Goal: Task Accomplishment & Management: Use online tool/utility

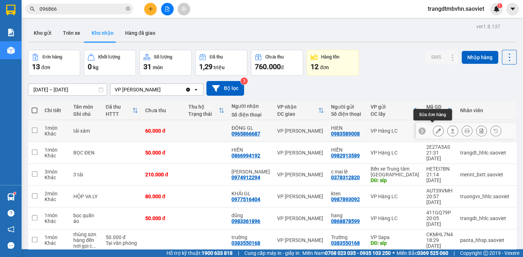
click at [435, 129] on icon at bounding box center [437, 131] width 5 height 5
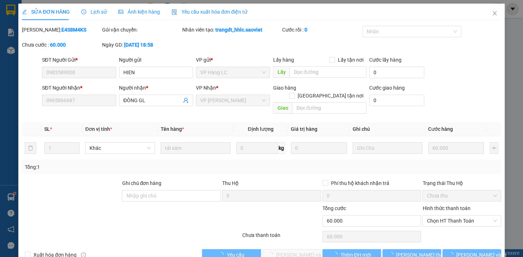
type input "0983589008"
type input "HIEN"
type input "0965866687"
type input "ĐÔNG GL"
type input "60.000"
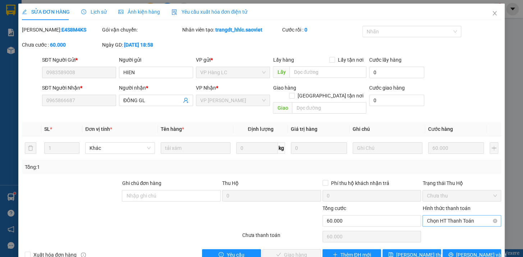
click at [447, 216] on span "Chọn HT Thanh Toán" at bounding box center [461, 221] width 70 height 11
click at [450, 228] on div "Tại văn phòng" at bounding box center [456, 227] width 69 height 8
type input "0"
click at [281, 251] on span "[PERSON_NAME] và Giao hàng" at bounding box center [310, 255] width 69 height 8
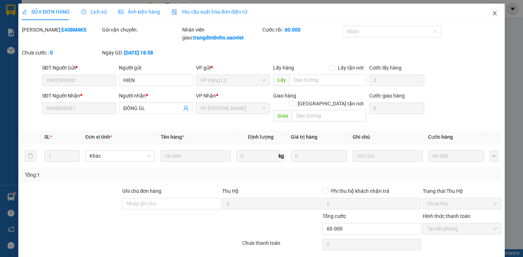
click at [492, 14] on icon "close" at bounding box center [494, 13] width 4 height 4
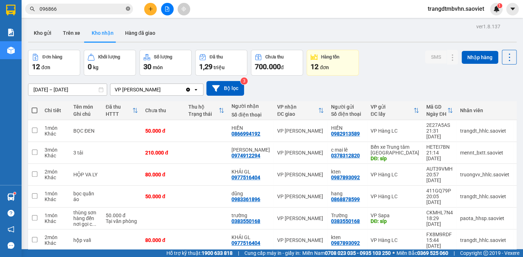
click at [129, 8] on icon "close-circle" at bounding box center [128, 8] width 4 height 4
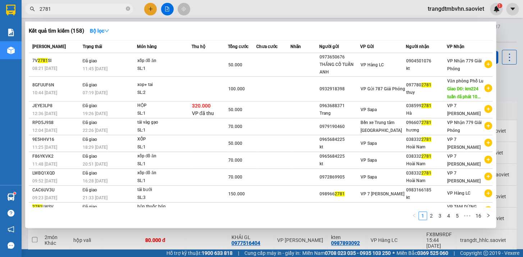
click at [42, 7] on input "2781" at bounding box center [82, 9] width 85 height 8
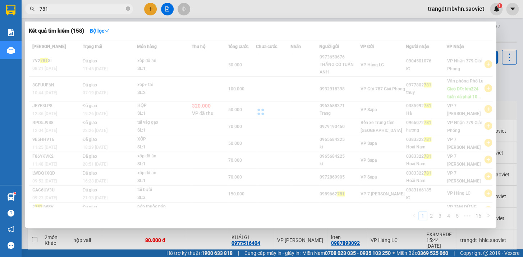
click at [45, 7] on input "781" at bounding box center [82, 9] width 85 height 8
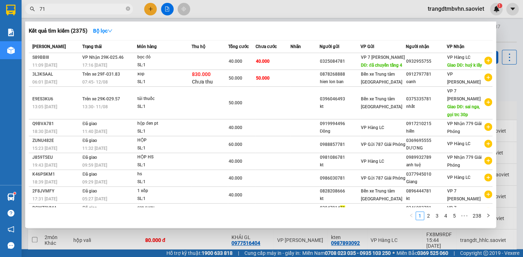
type input "791"
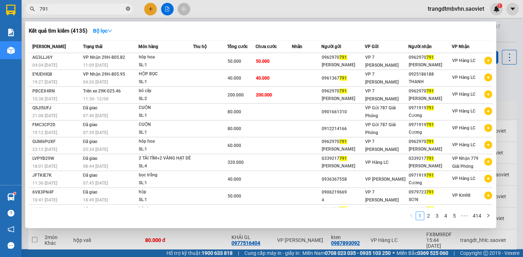
click at [127, 7] on icon "close-circle" at bounding box center [128, 8] width 4 height 4
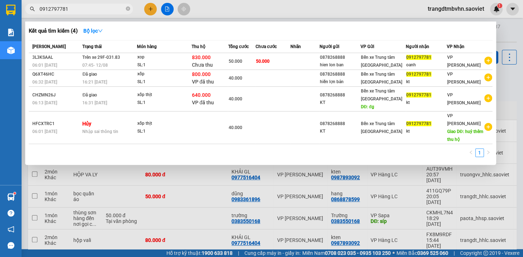
type input "0912797781"
drag, startPoint x: 501, startPoint y: 74, endPoint x: 503, endPoint y: 69, distance: 5.3
click at [501, 72] on div at bounding box center [261, 128] width 523 height 257
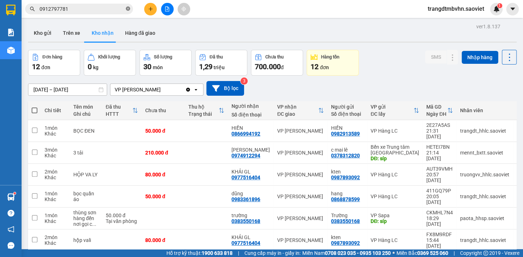
click at [127, 8] on icon "close-circle" at bounding box center [128, 8] width 4 height 4
click at [123, 10] on input "text" at bounding box center [82, 9] width 85 height 8
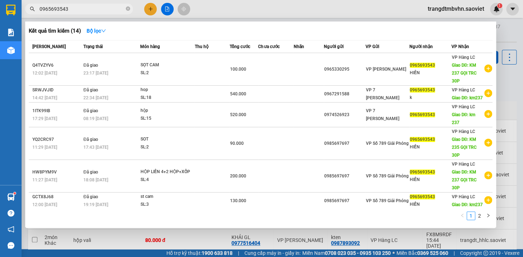
drag, startPoint x: 69, startPoint y: 9, endPoint x: 41, endPoint y: 3, distance: 28.5
click at [41, 3] on div "Kết quả tìm kiếm ( 14 ) Bộ lọc Mã ĐH Trạng thái Món hàng Thu hộ Tổng cước Chưa …" at bounding box center [70, 9] width 140 height 13
click at [73, 8] on input "0965693543" at bounding box center [82, 9] width 85 height 8
drag, startPoint x: 65, startPoint y: 8, endPoint x: 35, endPoint y: 6, distance: 29.6
click at [36, 6] on span "0965693543" at bounding box center [79, 9] width 108 height 11
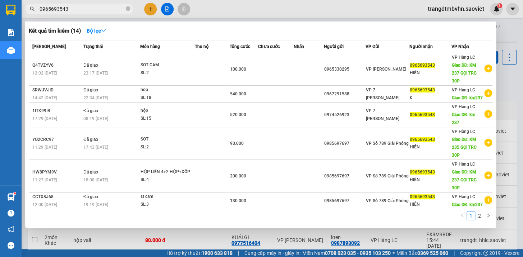
type input "0965693543"
click at [503, 32] on div at bounding box center [261, 128] width 523 height 257
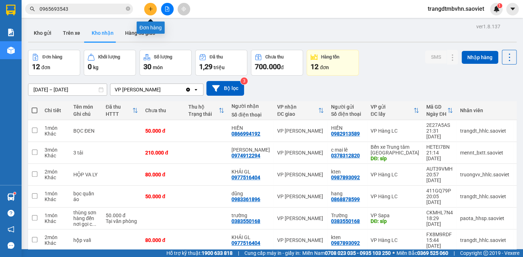
click at [151, 8] on icon "plus" at bounding box center [150, 8] width 5 height 5
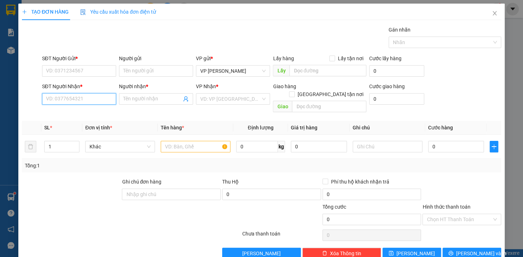
paste input "0965693543"
type input "0965693543"
click at [72, 112] on div "0965693543 - HIỀN" at bounding box center [78, 114] width 65 height 8
type input "HIỀN"
type input "KM 237 GỌI TRC 30P"
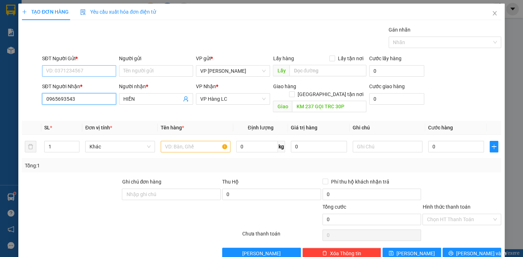
type input "0965693543"
click at [99, 72] on input "SĐT Người Gửi *" at bounding box center [79, 70] width 74 height 11
click at [72, 85] on div "0965330295" at bounding box center [78, 86] width 65 height 8
type input "0965330295"
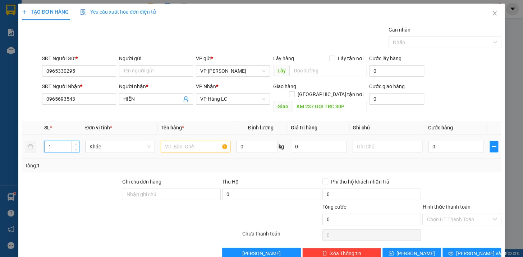
click at [55, 141] on input "1" at bounding box center [62, 146] width 34 height 11
type input "3"
click at [162, 141] on input "text" at bounding box center [196, 146] width 70 height 11
type input "sọt cam hg k chịu"
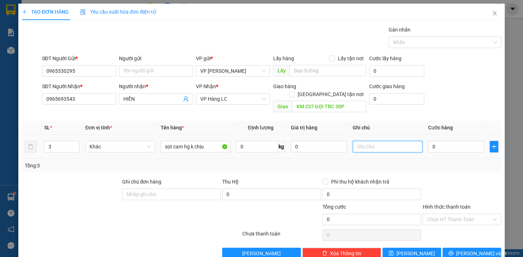
click at [362, 143] on input "text" at bounding box center [387, 146] width 70 height 11
type input "chưa đi ngay đã báo"
click at [438, 141] on input "0" at bounding box center [456, 146] width 56 height 11
type input "5"
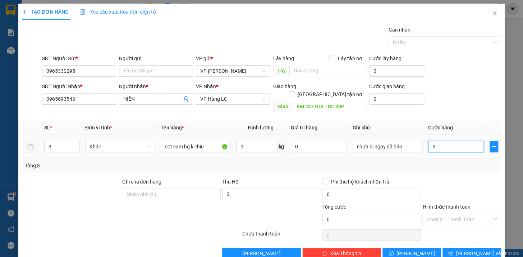
type input "5"
type input "0"
type input "01"
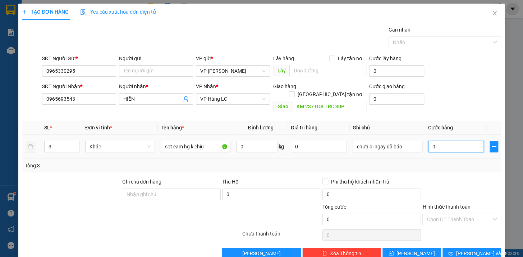
type input "1"
type input "015"
type input "15"
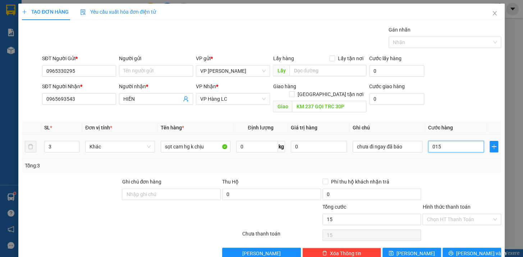
type input "0.150"
type input "150"
type input "01.500"
type input "1.500"
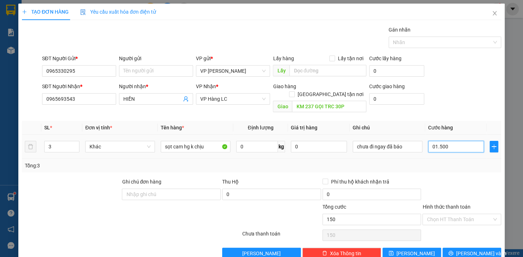
type input "1.500"
type input "015.000"
type input "15.000"
type input "0.150.000"
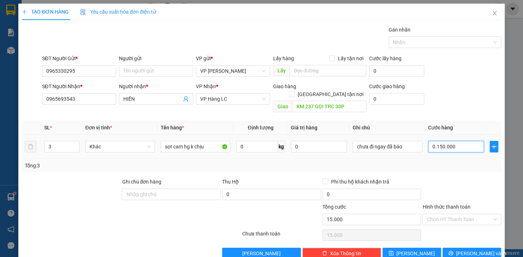
type input "150.000"
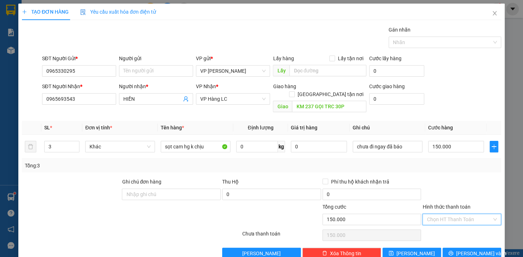
click at [437, 217] on input "Hình thức thanh toán" at bounding box center [458, 219] width 65 height 11
click at [442, 223] on div "Tại văn phòng" at bounding box center [456, 226] width 69 height 8
type input "0"
click at [480, 249] on button "[PERSON_NAME] và In" at bounding box center [471, 253] width 59 height 11
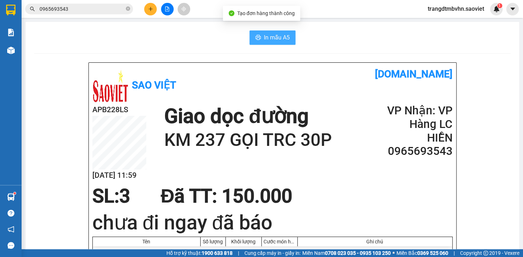
click at [285, 41] on span "In mẫu A5" at bounding box center [277, 37] width 26 height 9
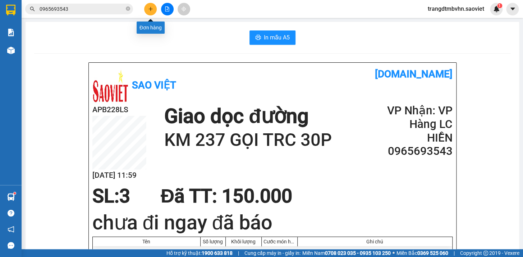
drag, startPoint x: 149, startPoint y: 10, endPoint x: 144, endPoint y: 8, distance: 5.3
click at [144, 8] on button at bounding box center [150, 9] width 13 height 13
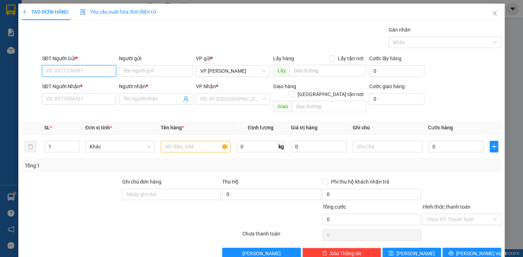
click at [80, 74] on input "SĐT Người Gửi *" at bounding box center [79, 70] width 74 height 11
click at [82, 102] on input "SĐT Người Nhận *" at bounding box center [79, 98] width 74 height 11
type input "0966121280"
click at [130, 99] on input "Người nhận *" at bounding box center [152, 99] width 58 height 8
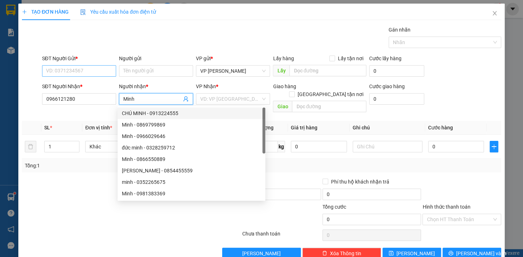
type input "Minh"
click at [61, 70] on input "SĐT Người Gửi *" at bounding box center [79, 70] width 74 height 11
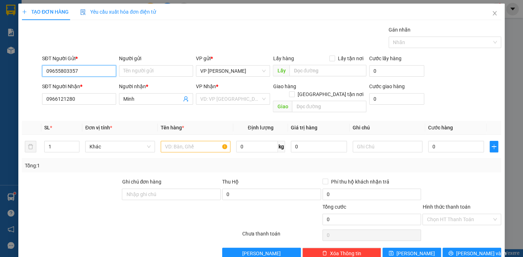
click at [62, 70] on input "09655803357" at bounding box center [79, 70] width 74 height 11
type input "0965503357"
click at [218, 101] on input "search" at bounding box center [230, 99] width 60 height 11
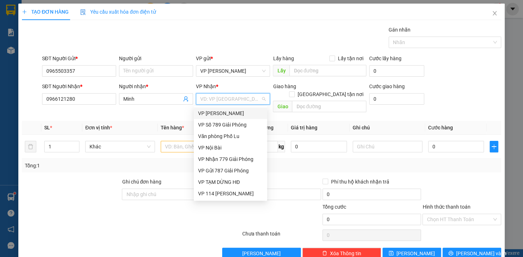
click at [223, 99] on input "search" at bounding box center [230, 99] width 60 height 11
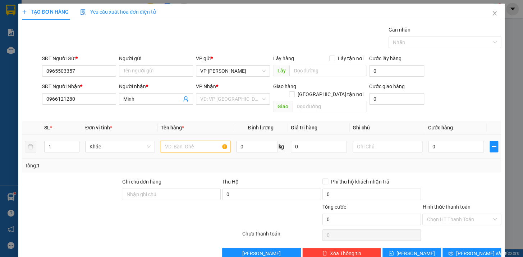
click at [176, 141] on input "text" at bounding box center [196, 146] width 70 height 11
type input "hộp bọc trắng kkt"
click at [222, 99] on input "search" at bounding box center [230, 99] width 60 height 11
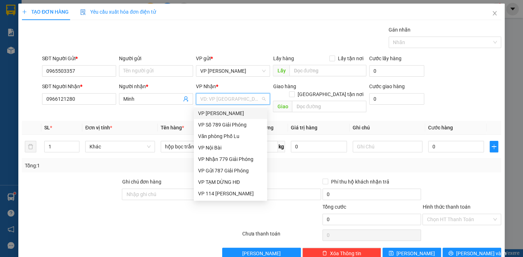
click at [212, 99] on input "search" at bounding box center [230, 99] width 60 height 11
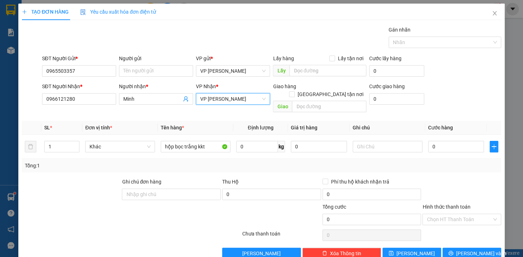
click at [232, 94] on span "VP [PERSON_NAME]" at bounding box center [232, 99] width 65 height 11
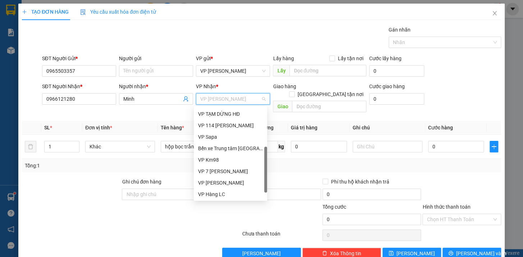
drag, startPoint x: 266, startPoint y: 147, endPoint x: 254, endPoint y: 161, distance: 18.6
click at [264, 184] on div at bounding box center [265, 170] width 3 height 46
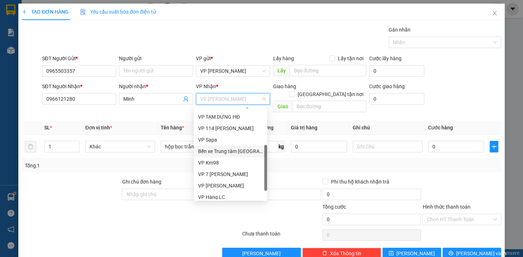
click at [249, 152] on div "Bến xe Trung tâm [GEOGRAPHIC_DATA]" at bounding box center [230, 152] width 65 height 8
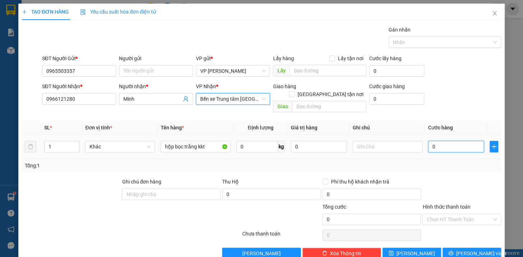
click at [444, 141] on input "0" at bounding box center [456, 146] width 56 height 11
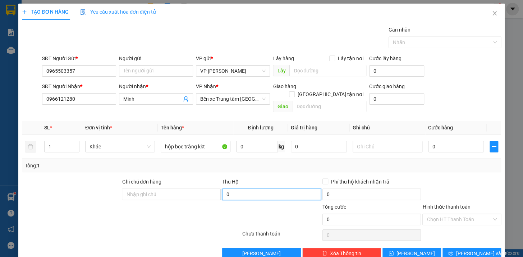
click at [274, 190] on input "0" at bounding box center [271, 194] width 99 height 11
type input "4.500.000"
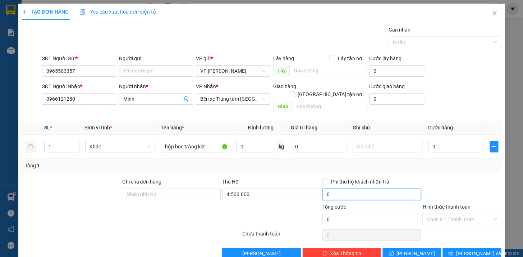
click at [359, 189] on input "0" at bounding box center [371, 194] width 99 height 11
type input "30.000"
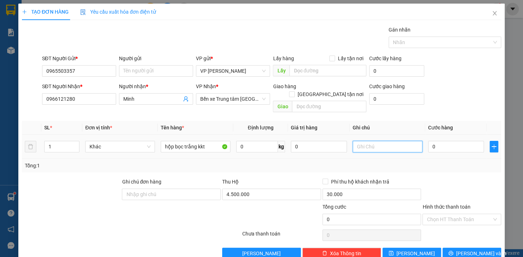
click at [377, 142] on input "text" at bounding box center [387, 146] width 70 height 11
type input "hn trả phí"
click at [445, 143] on input "0" at bounding box center [456, 146] width 56 height 11
type input "6"
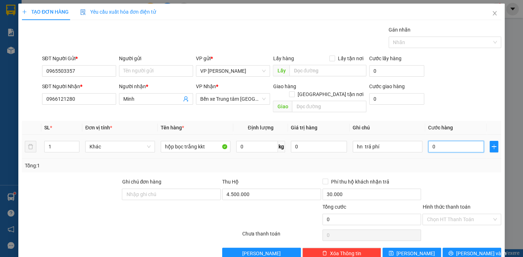
type input "6"
type input "60"
type input "600"
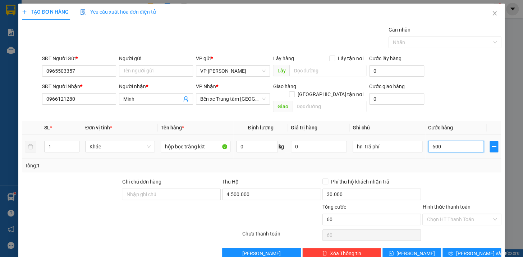
type input "600"
type input "6.000"
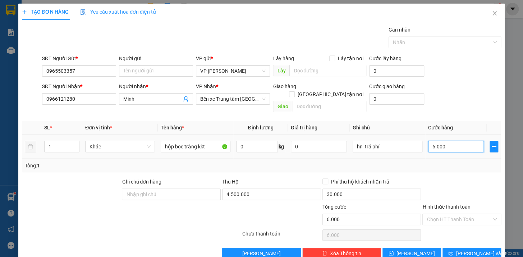
type input "60.000"
click at [436, 214] on input "Hình thức thanh toán" at bounding box center [458, 219] width 65 height 11
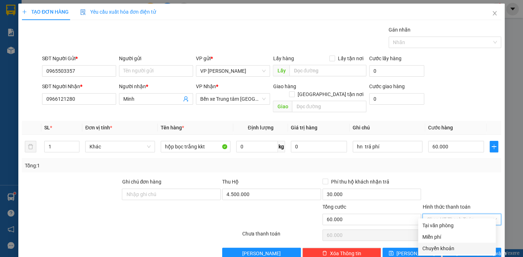
click at [438, 250] on div "Chuyển khoản" at bounding box center [456, 249] width 69 height 8
type input "0"
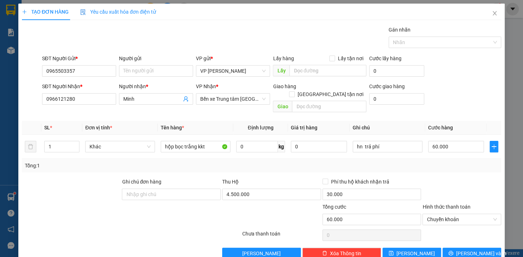
scroll to position [8, 0]
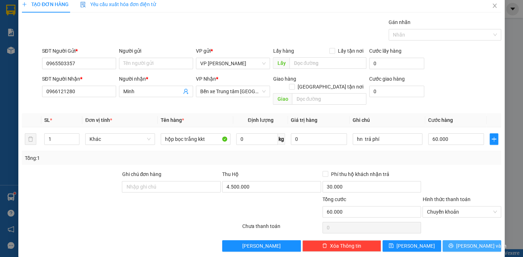
click at [483, 242] on button "[PERSON_NAME] và In" at bounding box center [471, 246] width 59 height 11
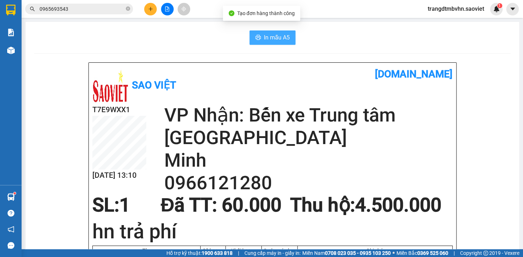
click at [283, 40] on span "In mẫu A5" at bounding box center [277, 37] width 26 height 9
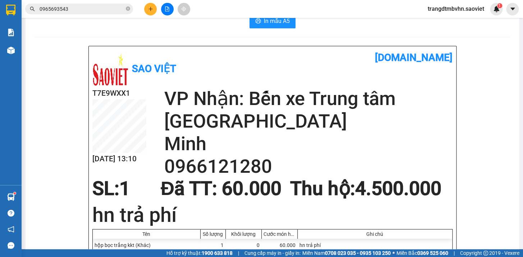
scroll to position [13, 0]
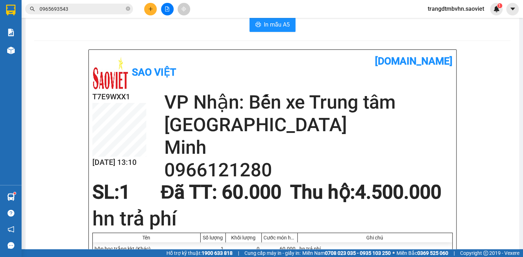
click at [152, 10] on icon "plus" at bounding box center [150, 8] width 5 height 5
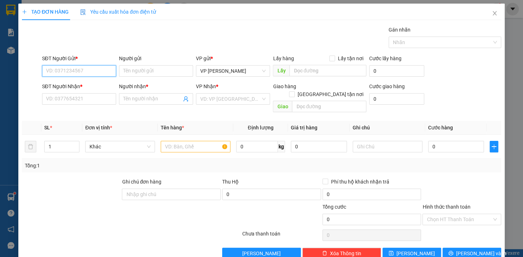
click at [93, 75] on input "SĐT Người Gửi *" at bounding box center [79, 70] width 74 height 11
type input "0975316462"
click at [70, 83] on div "0975316462" at bounding box center [78, 86] width 65 height 8
type input "đã trra"
type input "0966966002"
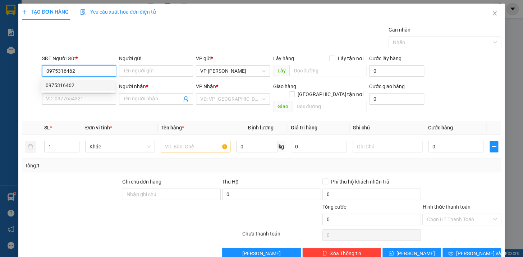
type input "TÚ"
type input "0975316462"
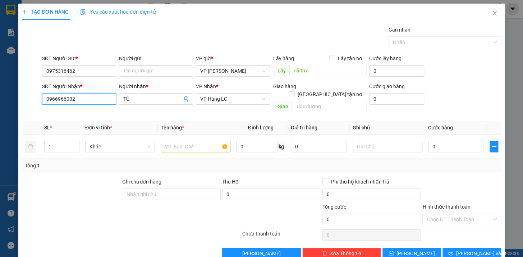
click at [90, 103] on input "0966966002" at bounding box center [79, 98] width 74 height 11
click at [90, 99] on input "0966966002" at bounding box center [79, 98] width 74 height 11
type input "0"
type input "0941158901"
click at [143, 100] on input "TÚ" at bounding box center [152, 99] width 58 height 8
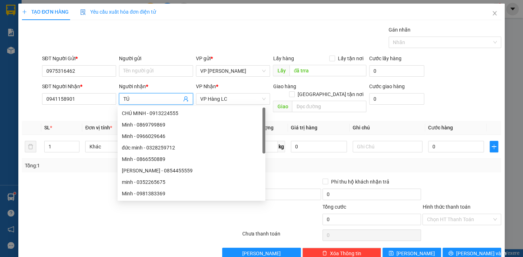
type input "T"
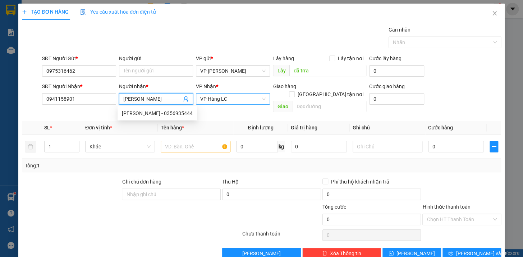
click at [214, 98] on span "VP Hàng LC" at bounding box center [232, 99] width 65 height 11
type input "Xuân quang"
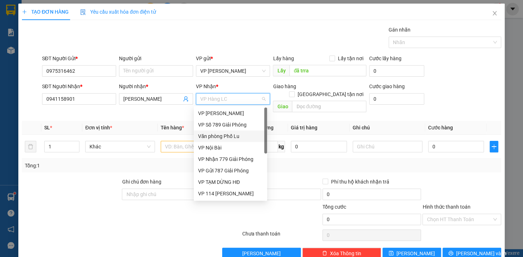
click at [237, 137] on div "Văn phòng Phố Lu" at bounding box center [230, 137] width 65 height 8
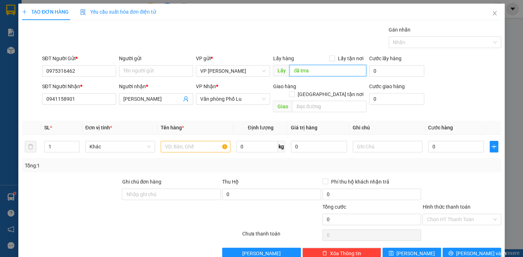
click at [314, 71] on input "đã trra" at bounding box center [327, 70] width 77 height 11
click at [191, 141] on input "text" at bounding box center [196, 146] width 70 height 11
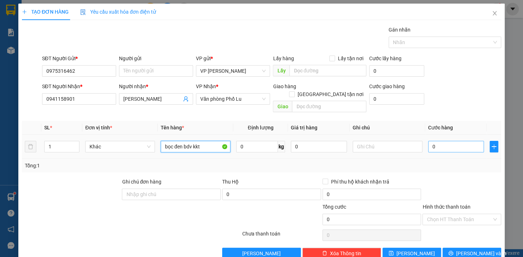
type input "bọc đen bdv kkt"
click at [438, 143] on input "0" at bounding box center [456, 146] width 56 height 11
type input "5"
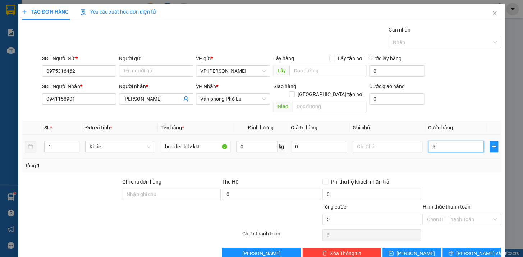
type input "50"
type input "500"
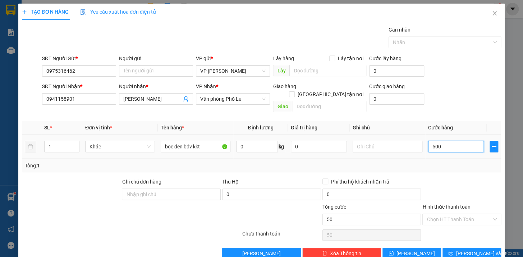
type input "500"
type input "5.000"
type input "50.000"
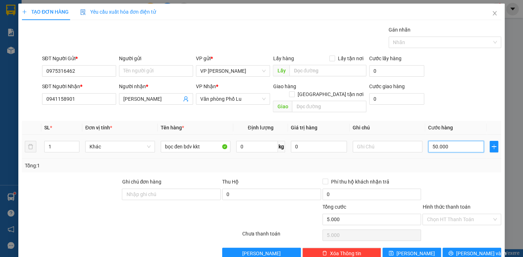
type input "50.000"
click at [478, 252] on div "TẠO ĐƠN HÀNG Yêu cầu xuất hóa đơn điện tử Transit Pickup Surcharge Ids Transit …" at bounding box center [261, 134] width 486 height 261
click at [477, 250] on span "[PERSON_NAME] và In" at bounding box center [481, 254] width 50 height 8
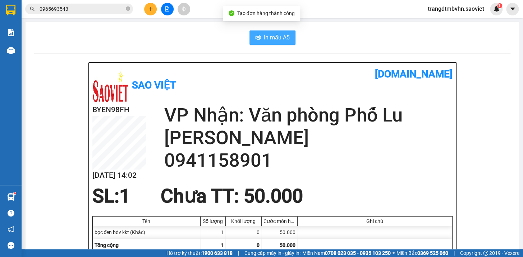
click at [280, 38] on span "In mẫu A5" at bounding box center [277, 37] width 26 height 9
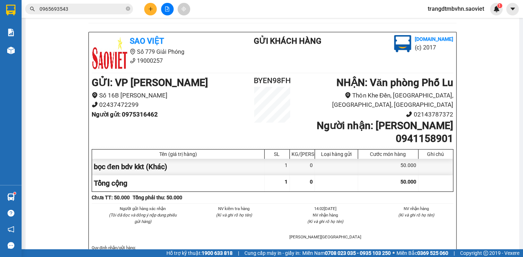
scroll to position [278, 0]
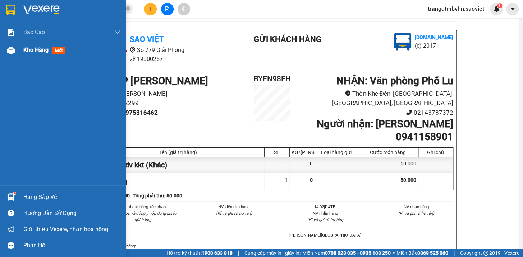
click at [43, 52] on span "Kho hàng" at bounding box center [35, 50] width 25 height 7
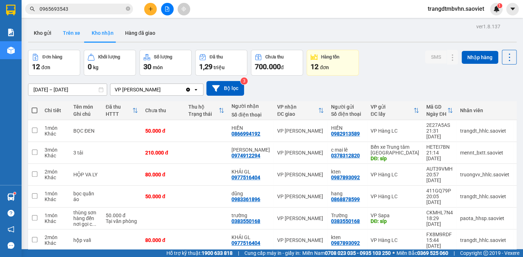
click at [74, 35] on button "Trên xe" at bounding box center [71, 32] width 29 height 17
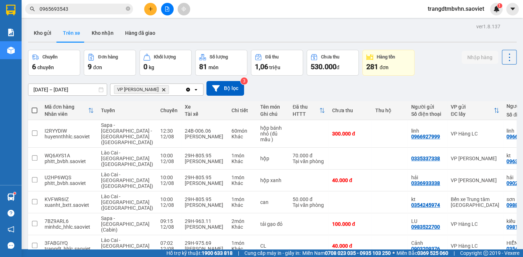
scroll to position [93, 0]
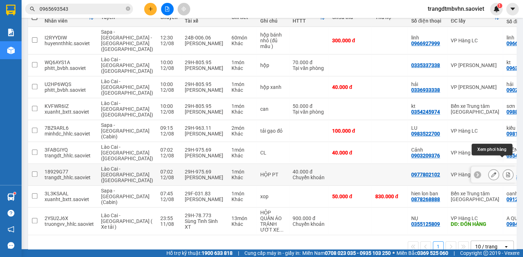
click at [506, 172] on icon at bounding box center [508, 174] width 4 height 5
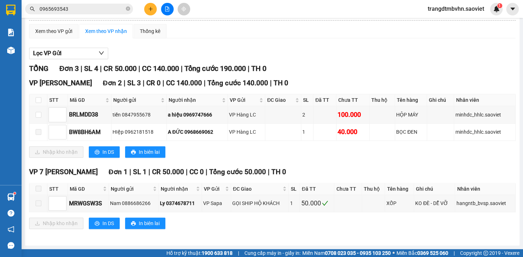
scroll to position [63, 0]
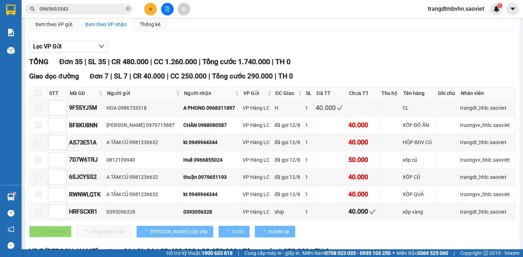
type input "[DATE]"
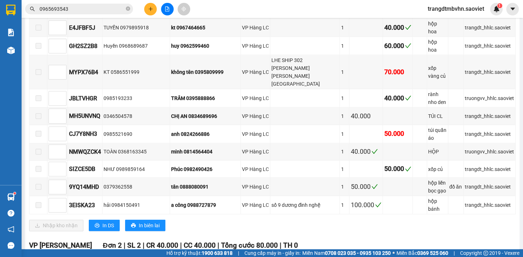
scroll to position [711, 0]
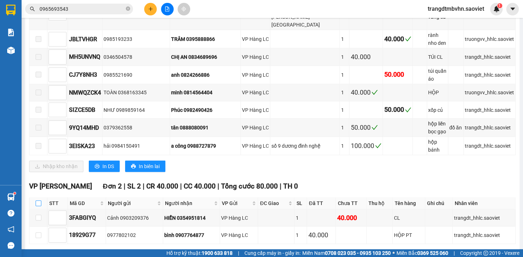
click at [39, 201] on input "checkbox" at bounding box center [39, 204] width 6 height 6
checkbox input "true"
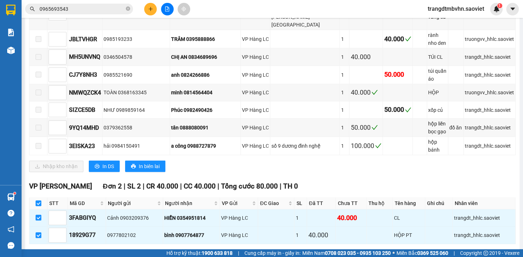
click at [61, 252] on span "Nhập kho nhận" at bounding box center [60, 256] width 35 height 8
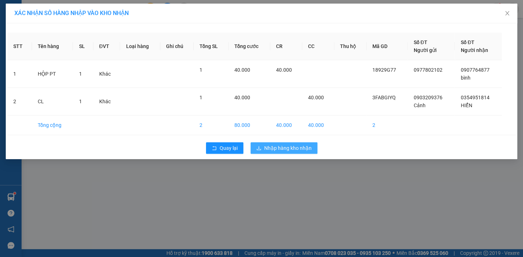
drag, startPoint x: 290, startPoint y: 148, endPoint x: 289, endPoint y: 144, distance: 4.0
click at [290, 146] on span "Nhập hàng kho nhận" at bounding box center [287, 148] width 47 height 8
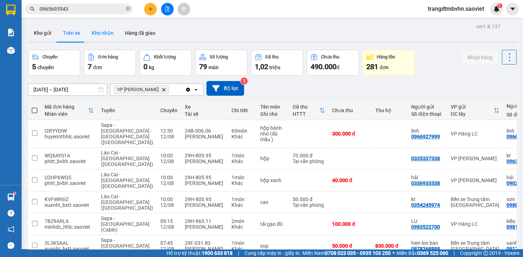
click at [97, 32] on button "Kho nhận" at bounding box center [102, 32] width 33 height 17
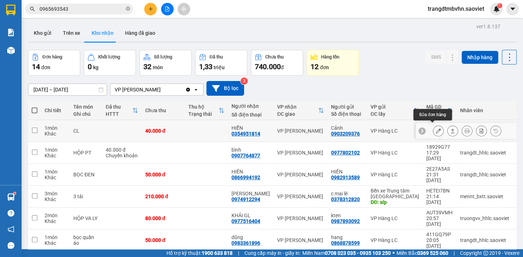
drag, startPoint x: 429, startPoint y: 129, endPoint x: 427, endPoint y: 126, distance: 3.9
click at [433, 128] on button at bounding box center [438, 131] width 10 height 13
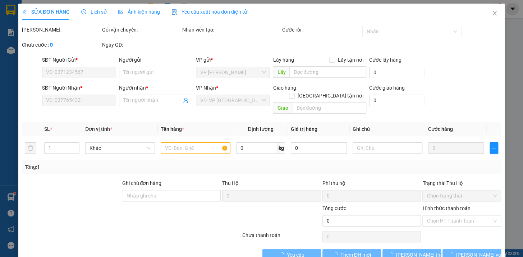
type input "0903209376"
type input "Cảnh"
type input "0354951814"
type input "HIỂN"
type input "40.000"
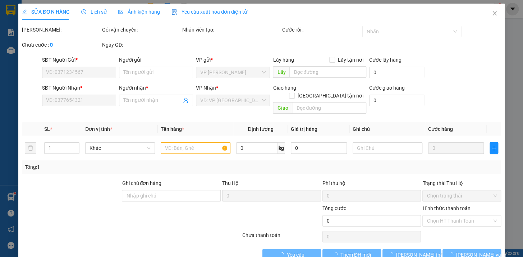
type input "40.000"
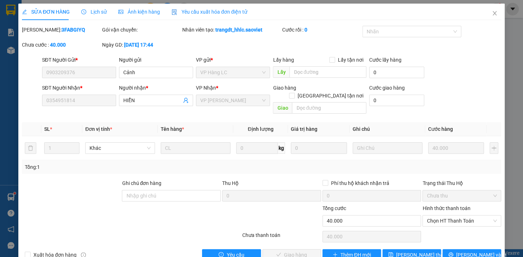
click at [99, 12] on span "Lịch sử" at bounding box center [93, 12] width 25 height 6
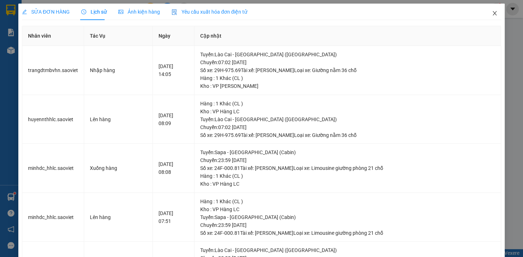
click at [492, 13] on icon "close" at bounding box center [494, 13] width 4 height 4
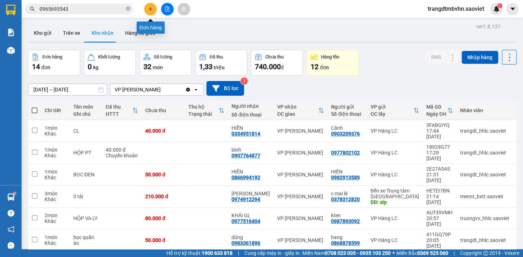
click at [151, 9] on icon "plus" at bounding box center [150, 9] width 4 height 0
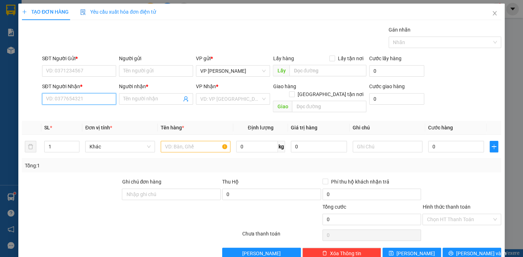
click at [80, 98] on input "SĐT Người Nhận *" at bounding box center [79, 98] width 74 height 11
click at [78, 112] on div "0913287363 - kt" at bounding box center [78, 114] width 65 height 8
type input "0913287363"
type input "kt"
type input "0913287363"
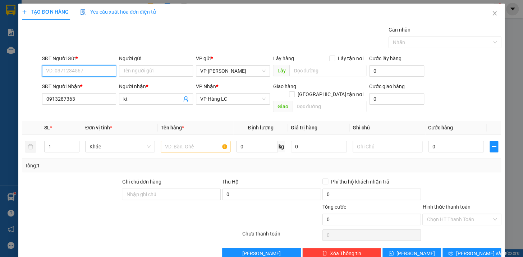
click at [92, 71] on input "SĐT Người Gửi *" at bounding box center [79, 70] width 74 height 11
click at [86, 85] on div "0976787608 - Thắng" at bounding box center [78, 86] width 65 height 8
type input "0976787608"
type input "Thắng"
type input "8/8 CÒN dg"
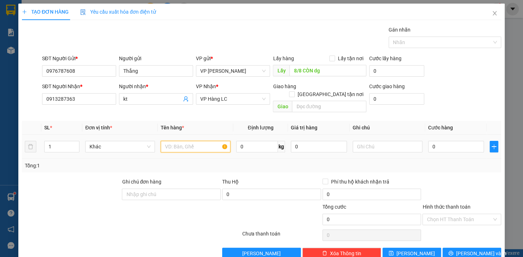
click at [168, 141] on input "text" at bounding box center [196, 146] width 70 height 11
type input "hộp kkt"
click at [436, 141] on input "0" at bounding box center [456, 146] width 56 height 11
type input "1"
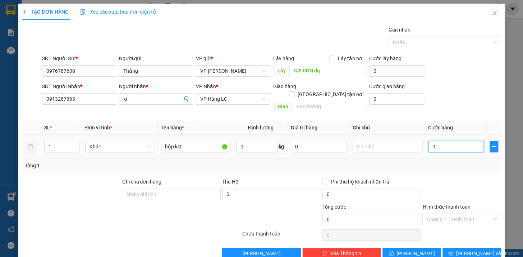
type input "1"
type input "10"
type input "100"
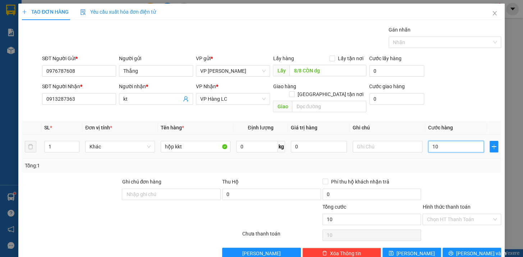
type input "100"
type input "1.000"
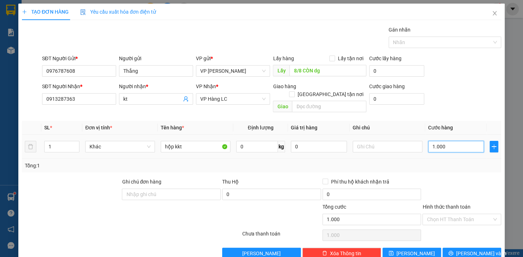
type input "10.000"
type input "100.000"
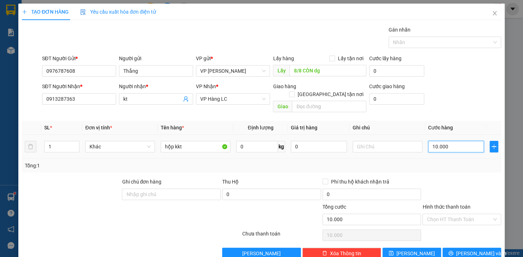
type input "100.000"
click at [349, 73] on input "8/8 CÒN dg" at bounding box center [327, 70] width 77 height 11
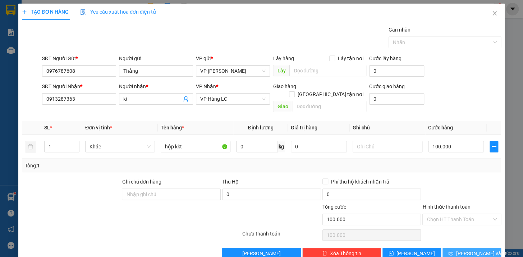
click at [477, 250] on span "[PERSON_NAME] và In" at bounding box center [481, 254] width 50 height 8
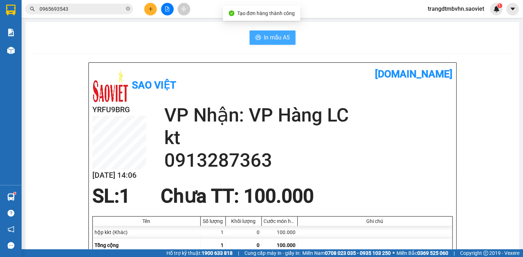
click at [285, 39] on span "In mẫu A5" at bounding box center [277, 37] width 26 height 9
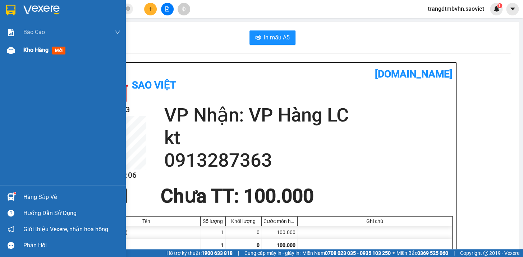
click at [29, 50] on span "Kho hàng" at bounding box center [35, 50] width 25 height 7
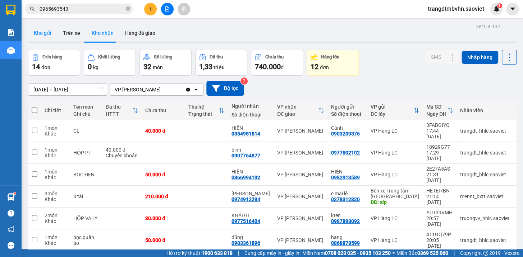
click at [42, 34] on button "Kho gửi" at bounding box center [42, 32] width 29 height 17
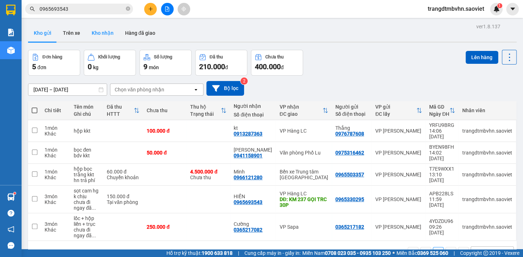
click at [108, 32] on button "Kho nhận" at bounding box center [102, 32] width 33 height 17
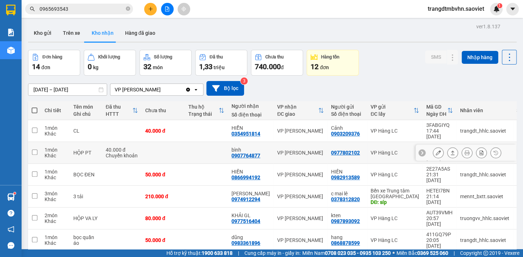
click at [198, 143] on td at bounding box center [206, 153] width 43 height 22
checkbox input "true"
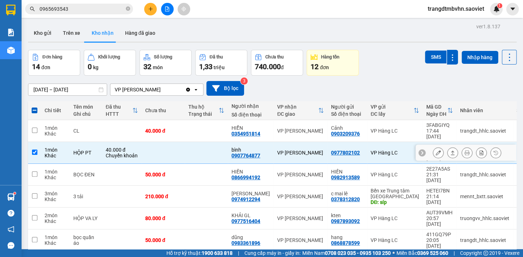
click at [199, 136] on td at bounding box center [206, 131] width 43 height 22
checkbox input "true"
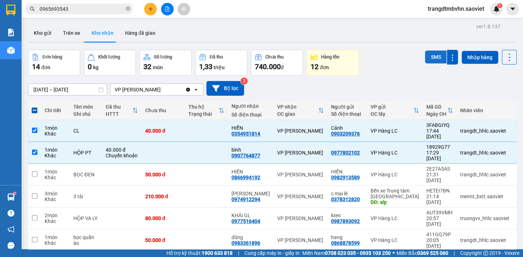
click at [431, 60] on button "SMS" at bounding box center [435, 57] width 22 height 13
drag, startPoint x: 216, startPoint y: 147, endPoint x: 215, endPoint y: 131, distance: 15.5
click at [216, 145] on td at bounding box center [206, 153] width 43 height 22
checkbox input "false"
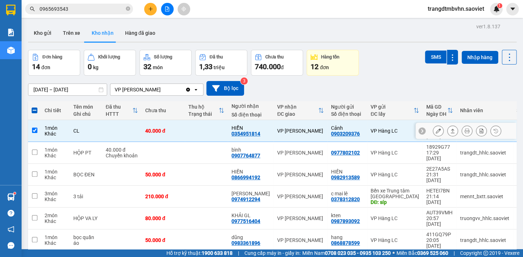
click at [215, 131] on td at bounding box center [206, 131] width 43 height 22
checkbox input "false"
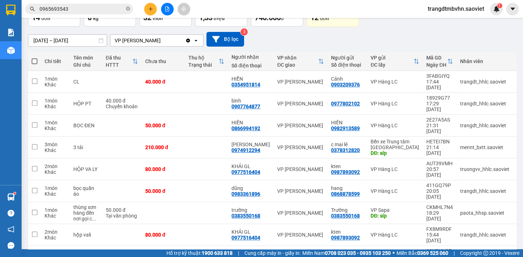
scroll to position [71, 0]
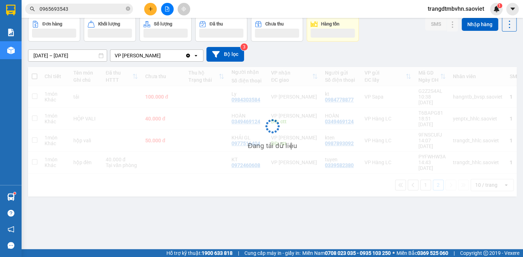
scroll to position [33, 0]
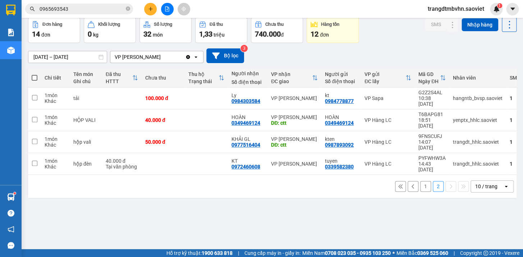
click at [420, 181] on button "1" at bounding box center [425, 186] width 11 height 11
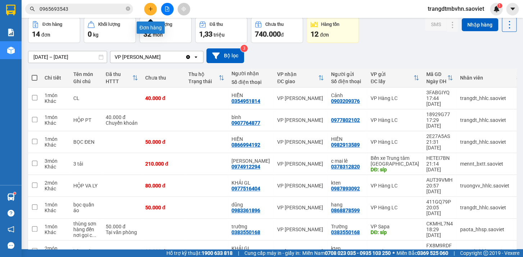
click at [144, 10] on button at bounding box center [150, 9] width 13 height 13
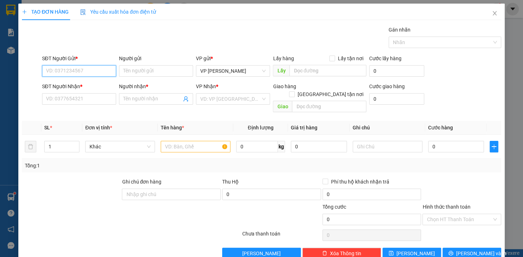
click at [67, 73] on input "SĐT Người Gửi *" at bounding box center [79, 70] width 74 height 11
click at [58, 94] on input "SĐT Người Nhận *" at bounding box center [79, 98] width 74 height 11
type input "05"
click at [88, 71] on input "SĐT Người Gửi *" at bounding box center [79, 70] width 74 height 11
type input "0929244276"
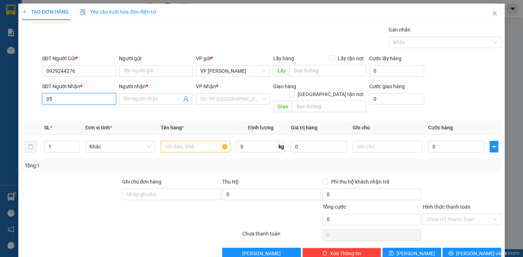
click at [90, 102] on input "05" at bounding box center [79, 98] width 74 height 11
type input "0585979868"
click at [135, 101] on input "Người nhận *" at bounding box center [152, 99] width 58 height 8
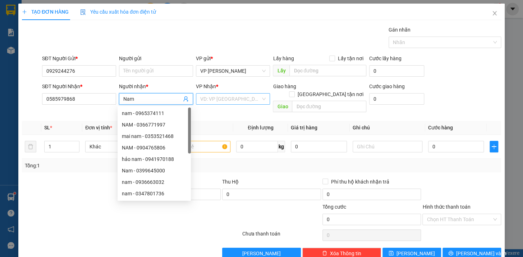
type input "Nam"
click at [206, 102] on input "search" at bounding box center [230, 99] width 60 height 11
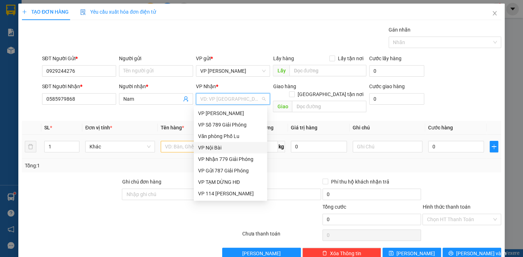
drag, startPoint x: 265, startPoint y: 147, endPoint x: 255, endPoint y: 145, distance: 9.4
click at [265, 147] on div "VP Nội Bài" at bounding box center [230, 147] width 73 height 11
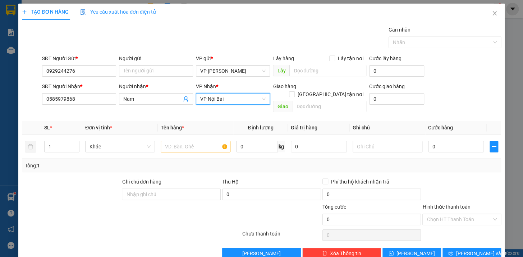
click at [242, 101] on span "VP Nội Bài" at bounding box center [232, 99] width 65 height 11
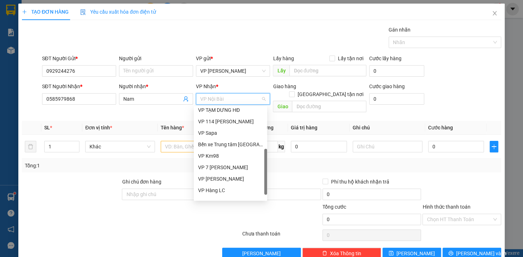
scroll to position [80, 0]
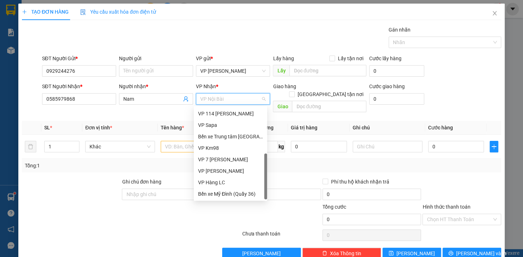
drag, startPoint x: 266, startPoint y: 137, endPoint x: 254, endPoint y: 185, distance: 49.2
click at [254, 185] on div "VP TẠM DỪNG HĐ VP 114 Trần Nhật Duật VP Sapa Bến xe Trung tâm Lào Cai VP Km98 V…" at bounding box center [230, 154] width 73 height 92
click at [212, 184] on div "VP Hàng LC" at bounding box center [230, 183] width 65 height 8
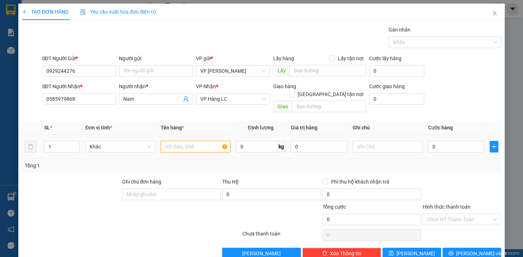
click at [202, 141] on input "text" at bounding box center [196, 146] width 70 height 11
click at [169, 141] on input "hộ thức ăn" at bounding box center [196, 146] width 70 height 11
click at [205, 141] on input "hộp thức ăn" at bounding box center [196, 146] width 70 height 11
type input "hộp thức ăn kkt"
click at [458, 141] on input "0" at bounding box center [456, 146] width 56 height 11
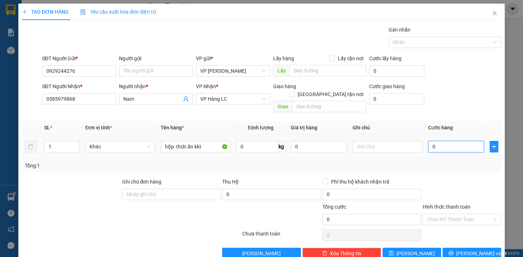
type input "4"
type input "40"
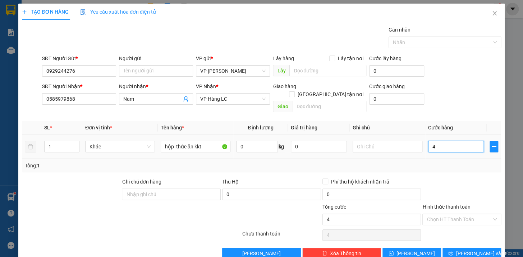
type input "40"
type input "400"
type input "4.000"
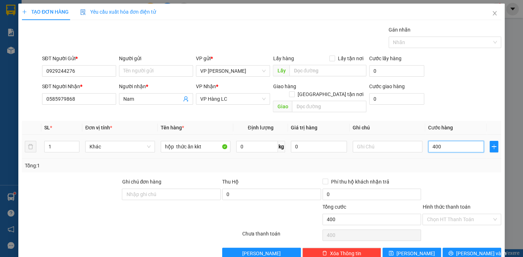
type input "4.000"
type input "40.000"
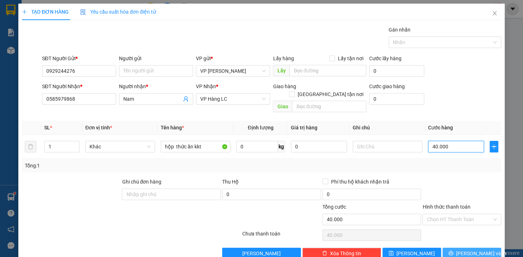
type input "40.000"
click at [466, 250] on span "[PERSON_NAME] và In" at bounding box center [481, 254] width 50 height 8
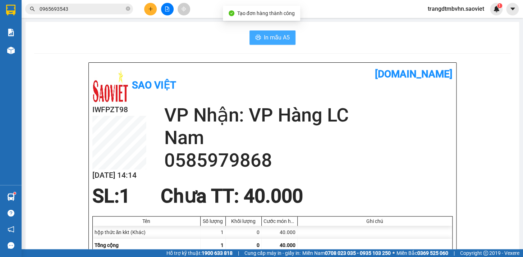
click at [272, 38] on span "In mẫu A5" at bounding box center [277, 37] width 26 height 9
click at [127, 8] on icon "close-circle" at bounding box center [128, 8] width 4 height 4
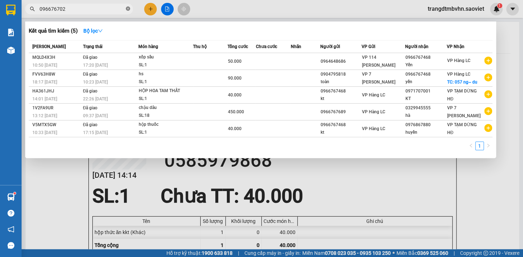
type input "0966767020"
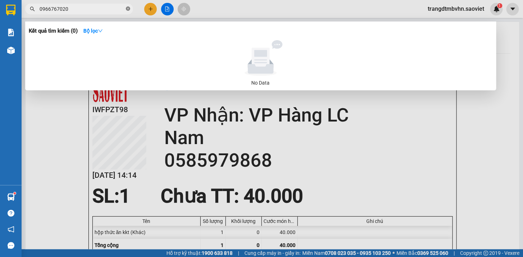
click at [126, 8] on icon "close-circle" at bounding box center [128, 8] width 4 height 4
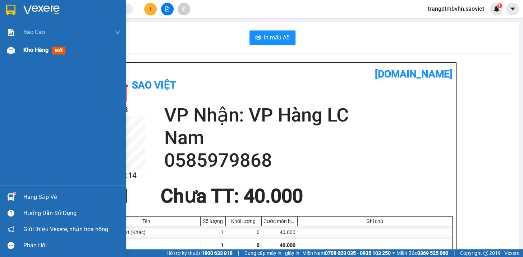
click at [34, 51] on span "Kho hàng" at bounding box center [35, 50] width 25 height 7
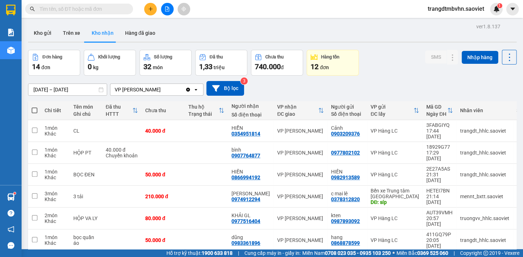
click at [121, 7] on input "text" at bounding box center [82, 9] width 85 height 8
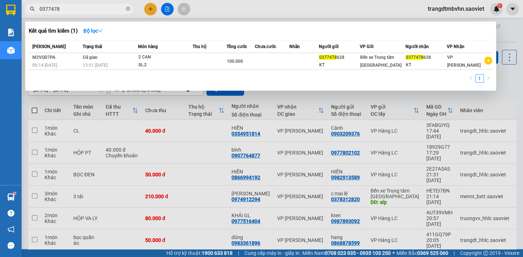
type input "0377478"
click at [502, 32] on div at bounding box center [261, 128] width 523 height 257
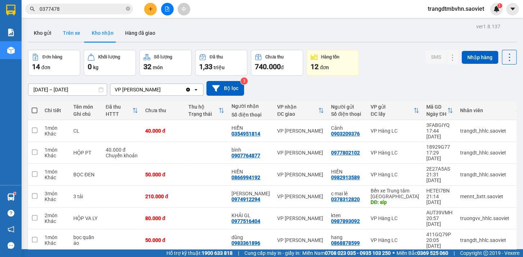
click at [71, 32] on button "Trên xe" at bounding box center [71, 32] width 29 height 17
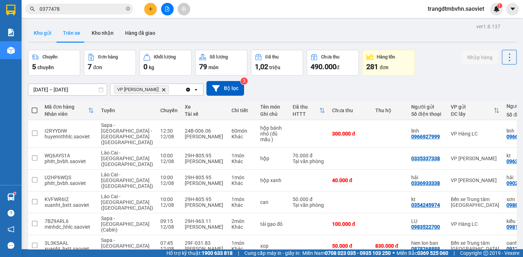
click at [45, 31] on button "Kho gửi" at bounding box center [42, 32] width 29 height 17
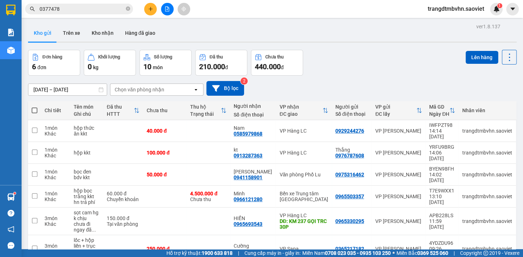
click at [32, 110] on span at bounding box center [35, 111] width 6 height 6
click at [34, 107] on input "checkbox" at bounding box center [34, 107] width 0 height 0
checkbox input "true"
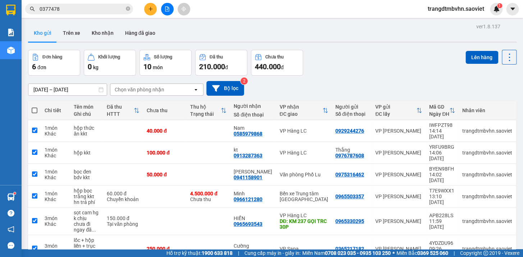
checkbox input "true"
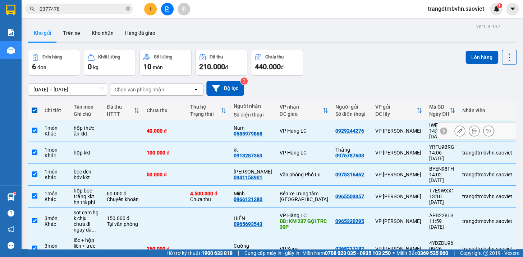
click at [34, 130] on input "checkbox" at bounding box center [34, 130] width 5 height 5
checkbox input "false"
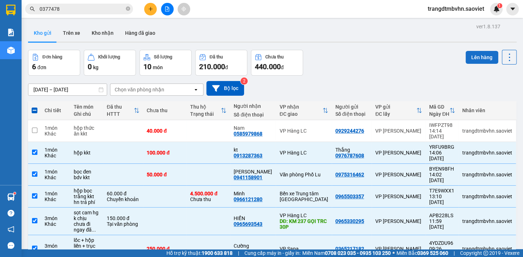
click at [472, 59] on button "Lên hàng" at bounding box center [481, 57] width 33 height 13
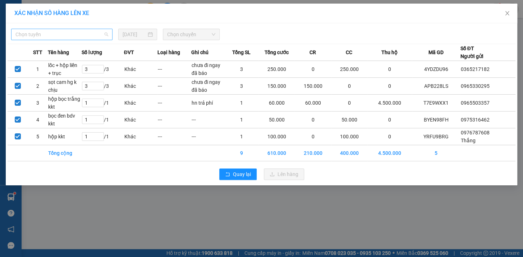
click at [97, 34] on span "Chọn tuyến" at bounding box center [61, 34] width 93 height 11
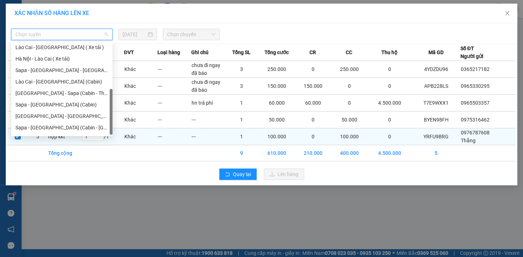
scroll to position [57, 0]
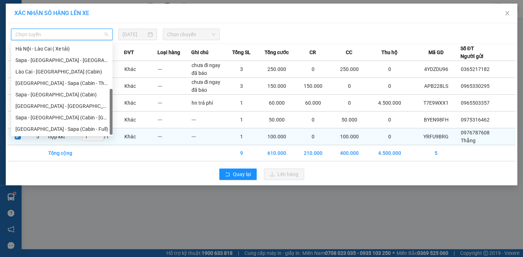
drag, startPoint x: 110, startPoint y: 71, endPoint x: 108, endPoint y: 137, distance: 65.7
click at [108, 137] on body "Kết quả tìm kiếm ( 1 ) Bộ lọc Mã ĐH Trạng thái Món hàng Thu hộ Tổng cước Chưa c…" at bounding box center [261, 128] width 523 height 257
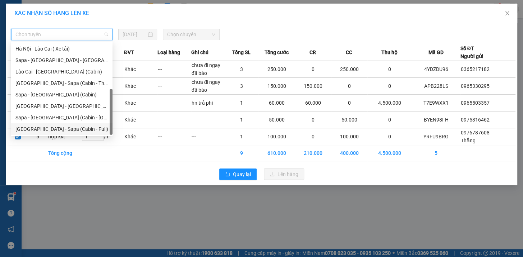
click at [74, 132] on div "Hà Nội - Sapa (Cabin - Full)" at bounding box center [61, 129] width 93 height 8
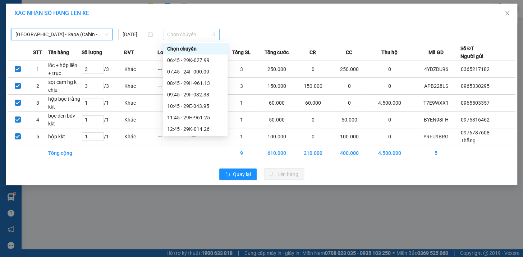
click at [173, 38] on span "Chọn chuyến" at bounding box center [191, 34] width 48 height 11
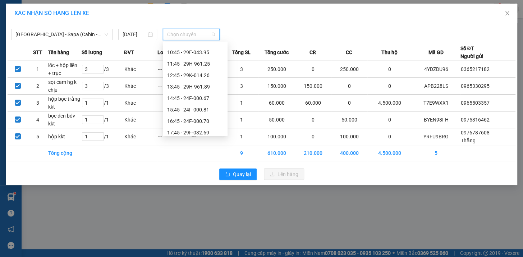
scroll to position [61, 0]
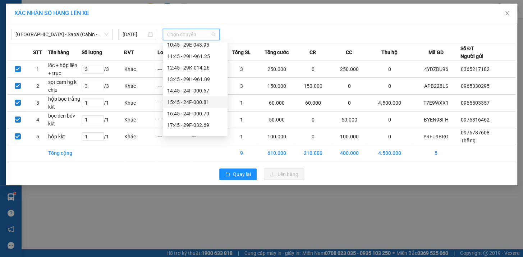
click at [210, 103] on div "15:45 - 24F-000.81" at bounding box center [195, 102] width 56 height 8
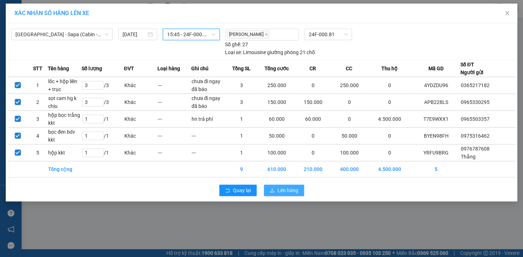
click at [287, 191] on span "Lên hàng" at bounding box center [287, 191] width 21 height 8
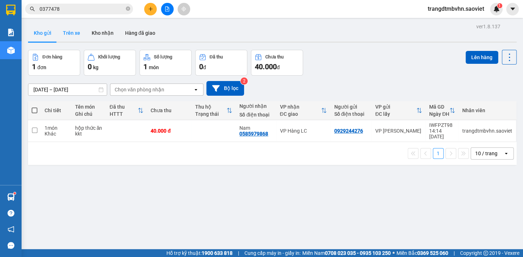
click at [73, 34] on button "Trên xe" at bounding box center [71, 32] width 29 height 17
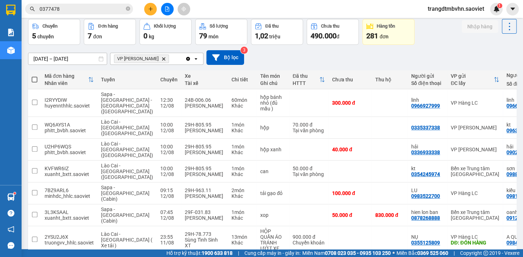
scroll to position [50, 0]
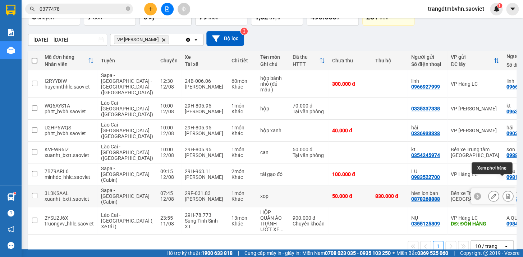
click at [505, 194] on icon at bounding box center [507, 196] width 5 height 5
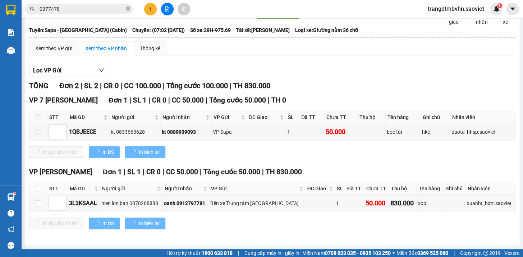
scroll to position [46, 0]
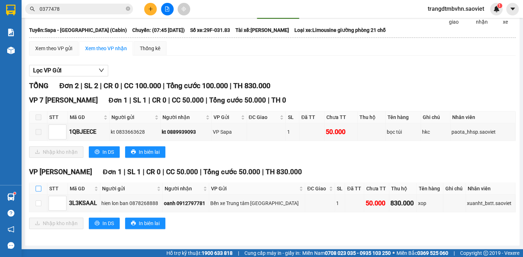
click at [40, 187] on input "checkbox" at bounding box center [39, 189] width 6 height 6
checkbox input "true"
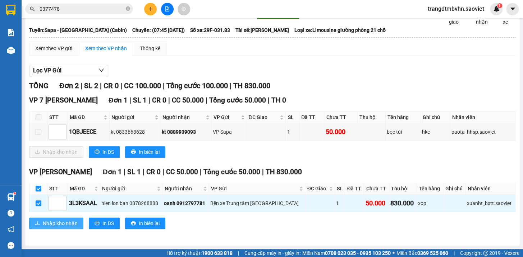
click at [65, 226] on span "Nhập kho nhận" at bounding box center [60, 224] width 35 height 8
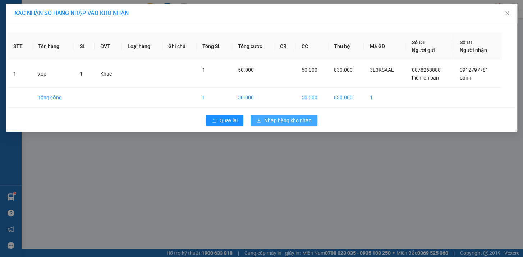
click at [277, 120] on span "Nhập hàng kho nhận" at bounding box center [287, 121] width 47 height 8
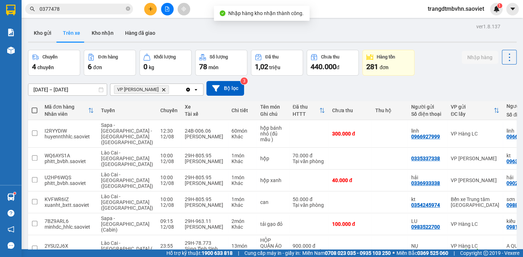
scroll to position [31, 0]
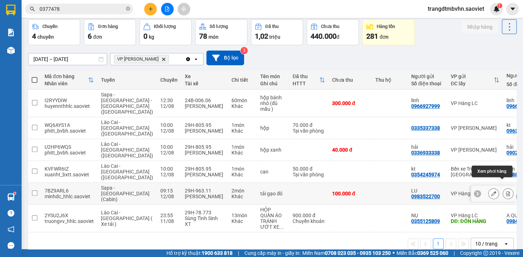
click at [502, 188] on button at bounding box center [507, 194] width 10 height 13
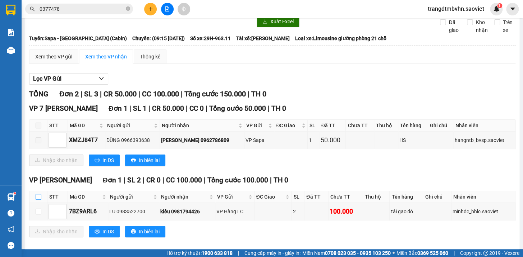
click at [39, 200] on input "checkbox" at bounding box center [39, 197] width 6 height 6
checkbox input "true"
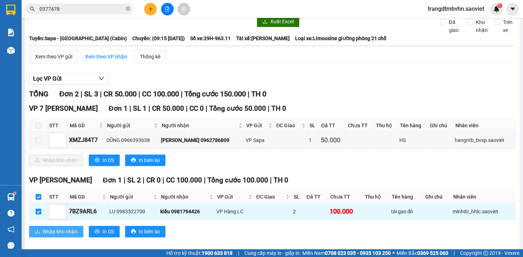
click at [56, 236] on span "Nhập kho nhận" at bounding box center [60, 232] width 35 height 8
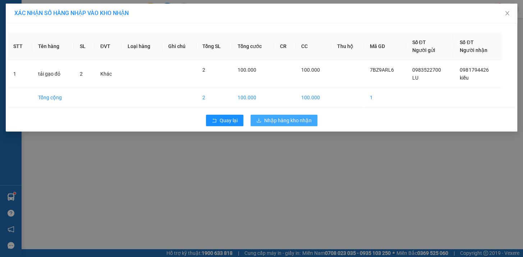
click at [302, 118] on span "Nhập hàng kho nhận" at bounding box center [287, 121] width 47 height 8
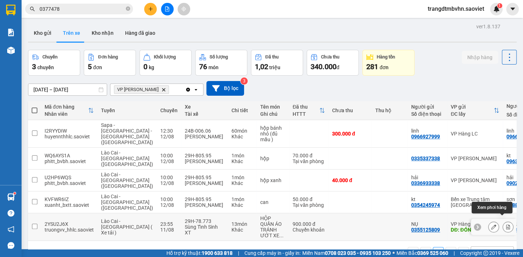
click at [502, 224] on button at bounding box center [507, 227] width 10 height 13
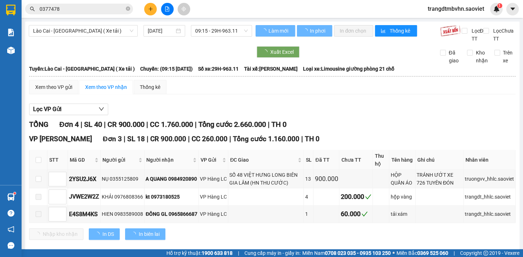
type input "11/08/2025"
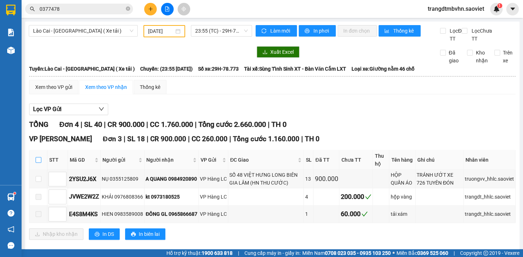
click at [38, 163] on input "checkbox" at bounding box center [39, 160] width 6 height 6
checkbox input "true"
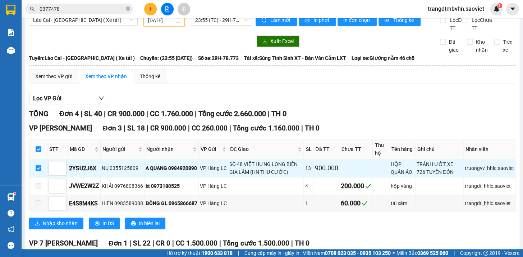
scroll to position [16, 0]
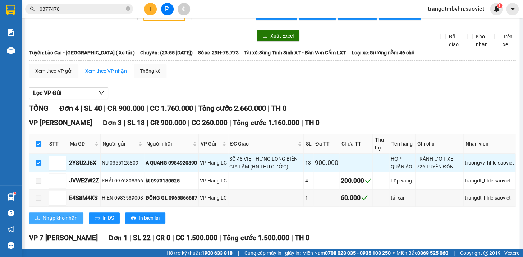
click at [57, 222] on span "Nhập kho nhận" at bounding box center [60, 218] width 35 height 8
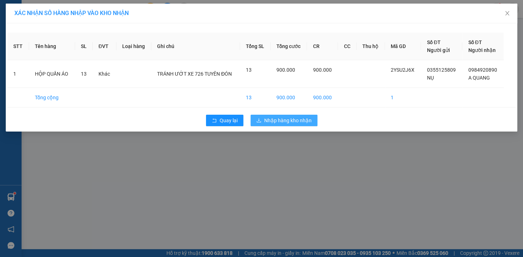
click at [290, 119] on span "Nhập hàng kho nhận" at bounding box center [287, 121] width 47 height 8
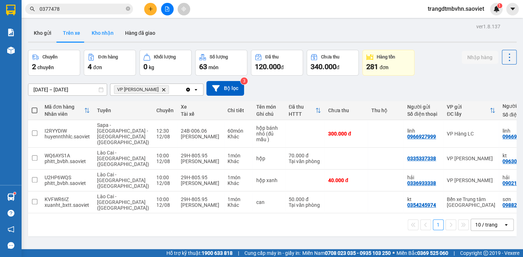
click at [98, 32] on button "Kho nhận" at bounding box center [102, 32] width 33 height 17
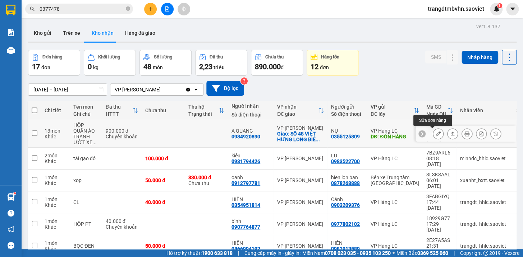
click at [435, 134] on icon at bounding box center [437, 133] width 5 height 5
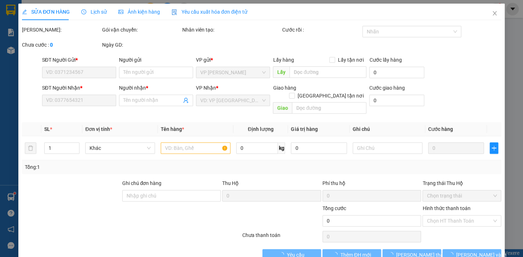
type input "0355125809"
type input "NỤ"
type input "ĐÓN HÀNG"
type input "100.000"
type input "0984920890"
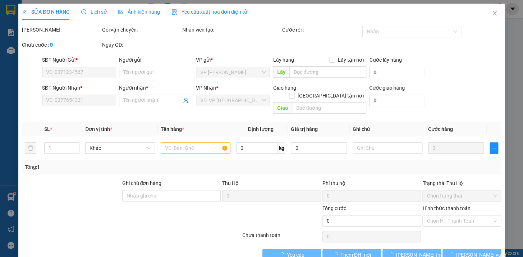
type input "A QUANG"
checkbox input "true"
type input "SỐ 48 VIỆT HƯNG LONG BIÊN GIA LÂM (HN THU CƯỚC)"
type input "900.000"
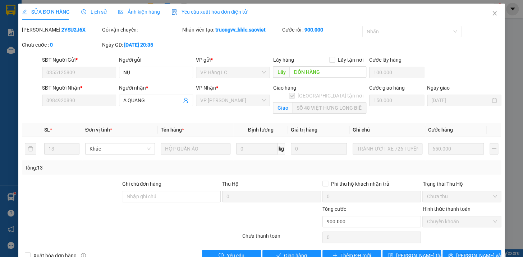
scroll to position [18, 0]
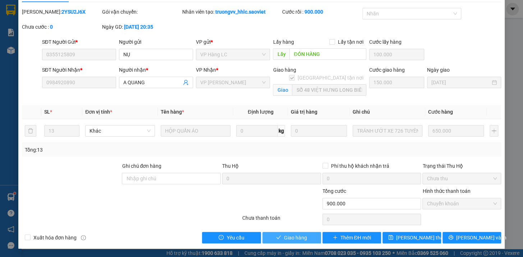
click at [287, 239] on span "Giao hàng" at bounding box center [295, 238] width 23 height 8
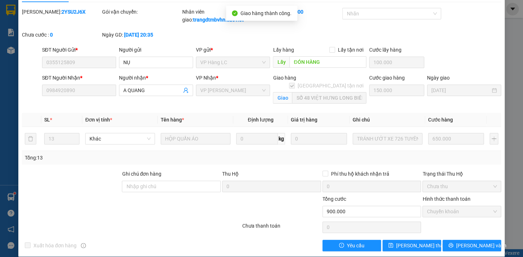
scroll to position [0, 0]
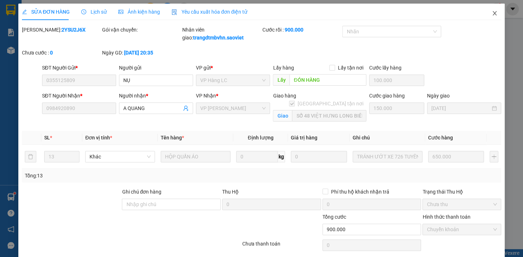
click at [491, 11] on icon "close" at bounding box center [494, 13] width 6 height 6
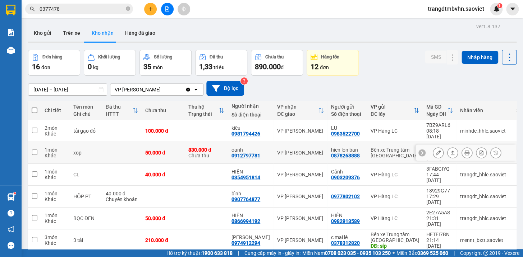
click at [127, 144] on td at bounding box center [122, 153] width 40 height 22
checkbox input "true"
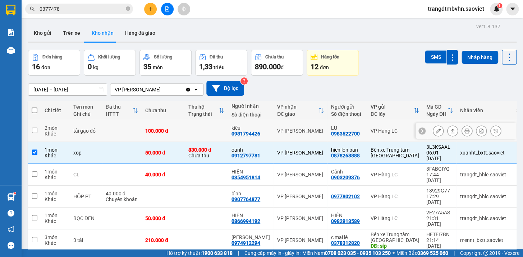
click at [130, 133] on td at bounding box center [122, 131] width 40 height 22
checkbox input "true"
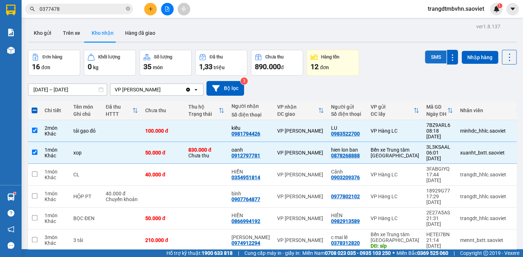
click at [432, 58] on button "SMS" at bounding box center [435, 57] width 22 height 13
click at [114, 143] on td at bounding box center [122, 153] width 40 height 22
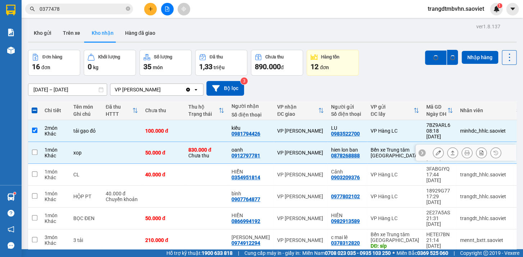
checkbox input "false"
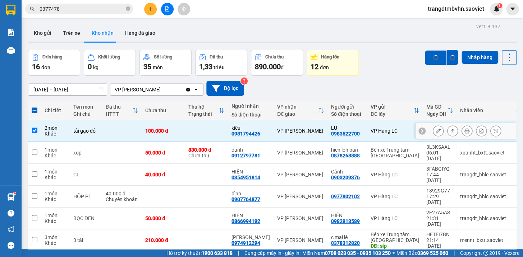
click at [113, 132] on td at bounding box center [122, 131] width 40 height 22
checkbox input "false"
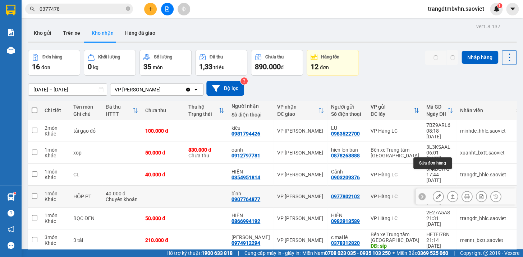
click at [435, 194] on icon at bounding box center [437, 196] width 5 height 5
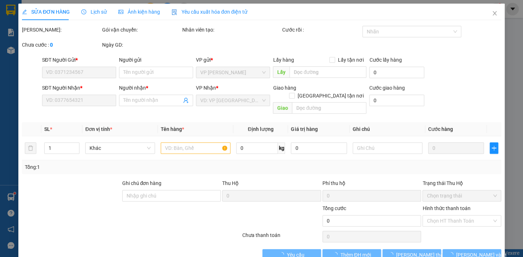
type input "0977802102"
type input "0907764877"
type input "bình"
type input "40.000"
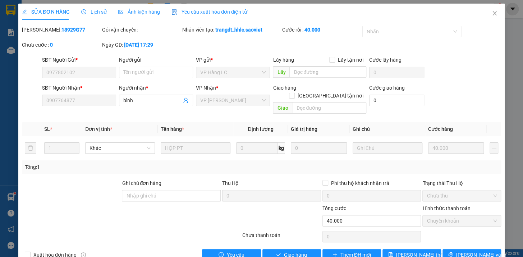
scroll to position [9, 0]
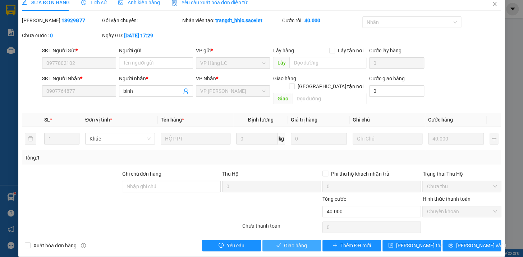
click at [295, 242] on span "Giao hàng" at bounding box center [295, 246] width 23 height 8
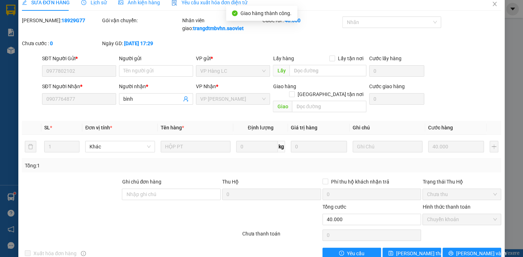
scroll to position [0, 0]
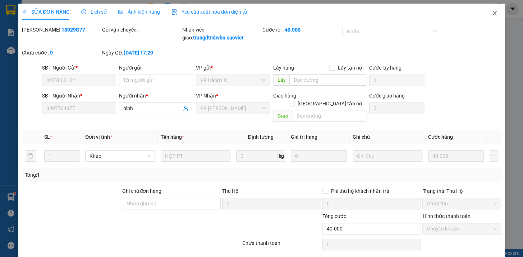
click at [492, 14] on icon "close" at bounding box center [494, 13] width 4 height 4
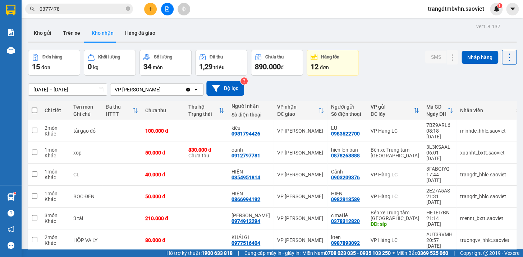
scroll to position [75, 0]
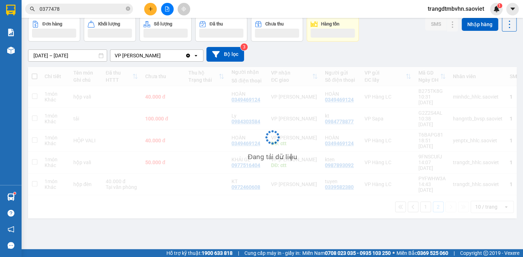
scroll to position [33, 0]
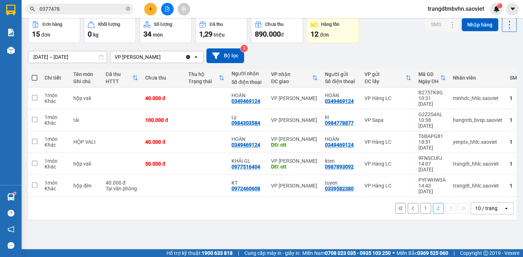
click at [420, 203] on button "1" at bounding box center [425, 208] width 11 height 11
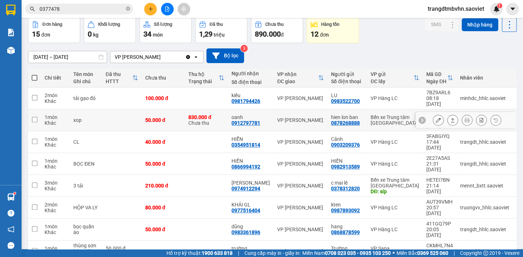
click at [214, 115] on div "830.000 đ" at bounding box center [206, 118] width 36 height 6
checkbox input "true"
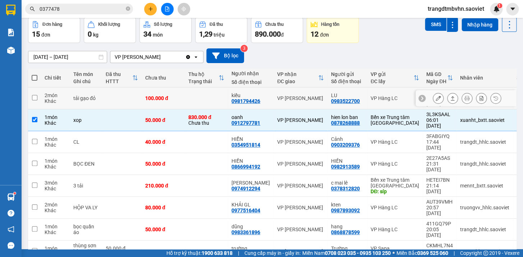
click at [214, 97] on td at bounding box center [206, 99] width 43 height 22
checkbox input "true"
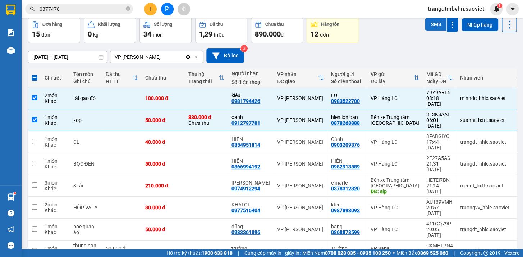
click at [429, 25] on button "SMS" at bounding box center [435, 24] width 22 height 13
drag, startPoint x: 182, startPoint y: 111, endPoint x: 182, endPoint y: 93, distance: 17.6
click at [182, 110] on td "50.000 đ" at bounding box center [162, 121] width 43 height 22
checkbox input "false"
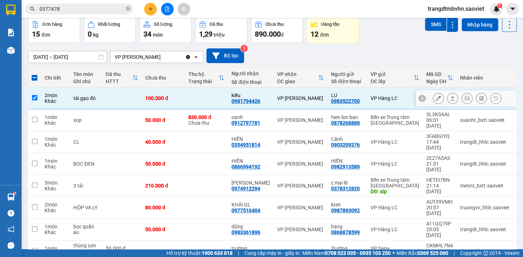
click at [182, 90] on td "100.000 đ" at bounding box center [162, 99] width 43 height 22
checkbox input "false"
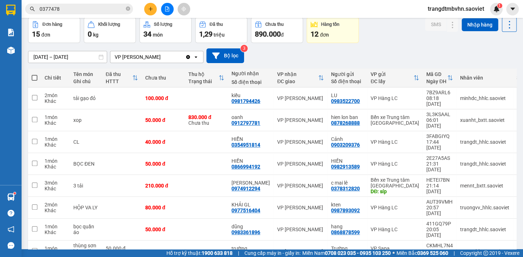
scroll to position [75, 0]
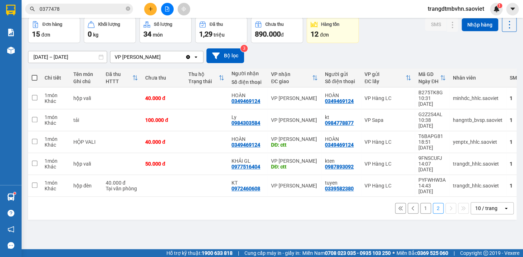
click at [420, 203] on button "1" at bounding box center [425, 208] width 11 height 11
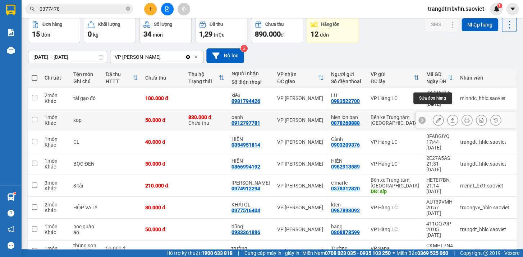
click at [433, 115] on button at bounding box center [438, 120] width 10 height 13
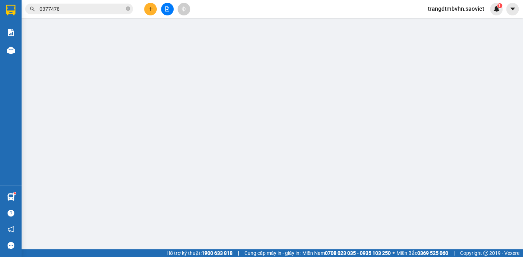
type input "0878268888"
type input "hien lon ban"
type input "0912797781"
type input "oanh"
type input "830.000"
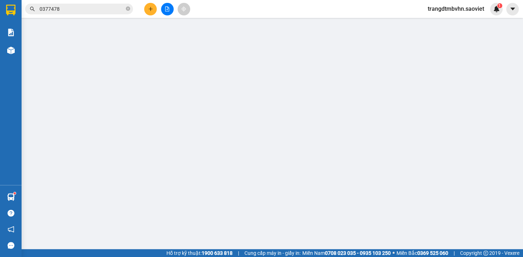
type input "15.000"
type input "50.000"
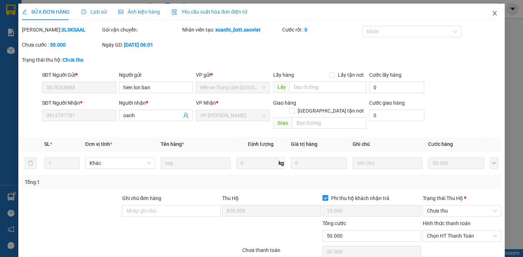
click at [491, 13] on icon "close" at bounding box center [494, 13] width 6 height 6
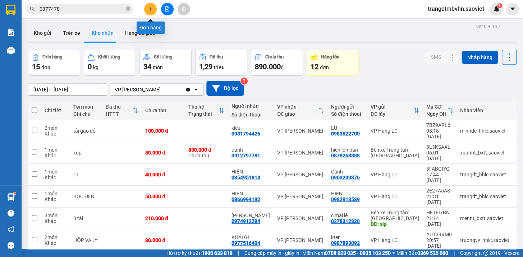
click at [148, 9] on icon "plus" at bounding box center [150, 8] width 5 height 5
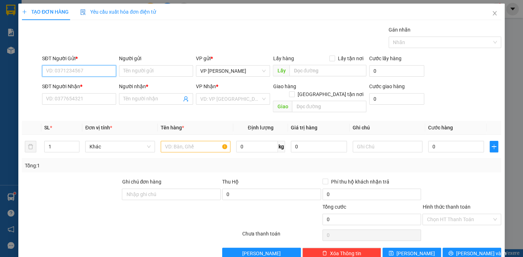
click at [78, 71] on input "SĐT Người Gửi *" at bounding box center [79, 70] width 74 height 11
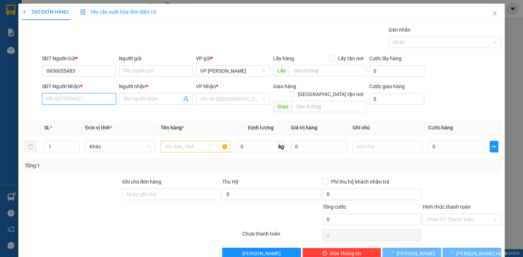
click at [66, 100] on input "SĐT Người Nhận *" at bounding box center [79, 98] width 74 height 11
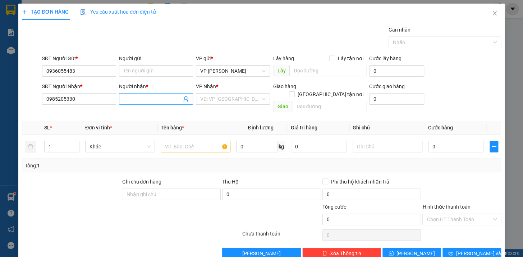
click at [155, 101] on input "Người nhận *" at bounding box center [152, 99] width 58 height 8
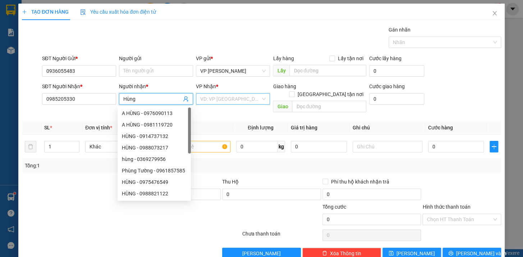
click at [214, 97] on input "search" at bounding box center [230, 99] width 60 height 11
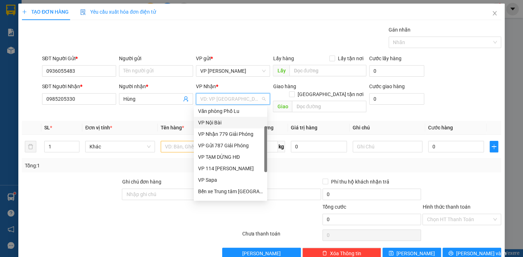
scroll to position [29, 0]
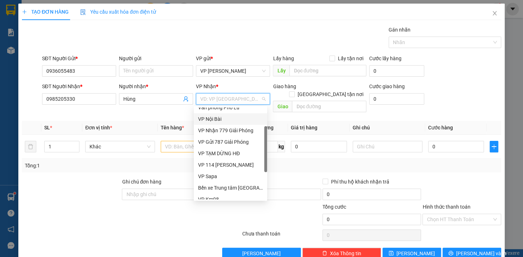
drag, startPoint x: 266, startPoint y: 149, endPoint x: 227, endPoint y: 170, distance: 44.4
click at [261, 168] on div "Văn phòng Phố Lu VP Nội Bài VP Nhận 779 Giải Phóng VP Gửi 787 Giải Phóng VP T…" at bounding box center [230, 154] width 73 height 92
click at [216, 177] on div "VP Sapa" at bounding box center [230, 177] width 65 height 8
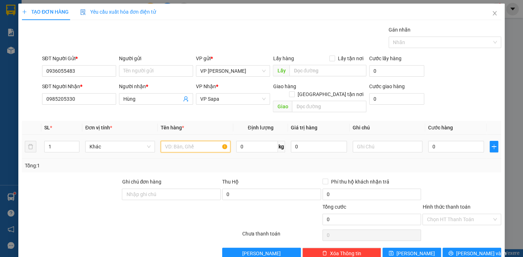
click at [194, 141] on input "text" at bounding box center [196, 146] width 70 height 11
click at [189, 141] on input "bọc bìa pt kt" at bounding box center [196, 146] width 70 height 11
click at [439, 143] on input "0" at bounding box center [456, 146] width 56 height 11
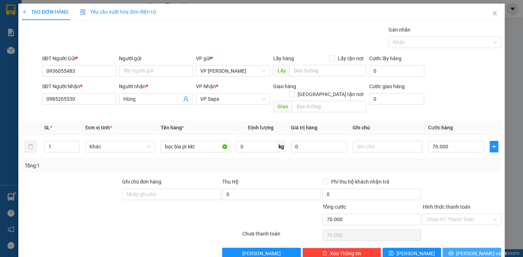
click at [466, 250] on span "[PERSON_NAME] và In" at bounding box center [481, 254] width 50 height 8
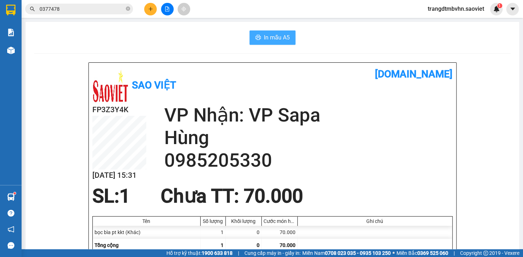
click at [258, 40] on button "In mẫu A5" at bounding box center [272, 38] width 46 height 14
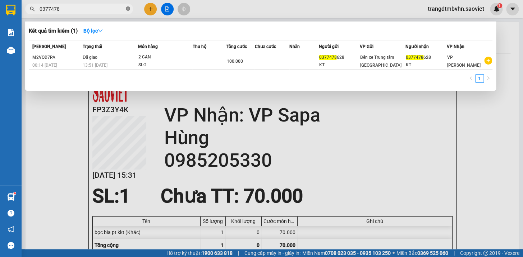
click at [128, 8] on icon "close-circle" at bounding box center [128, 8] width 4 height 4
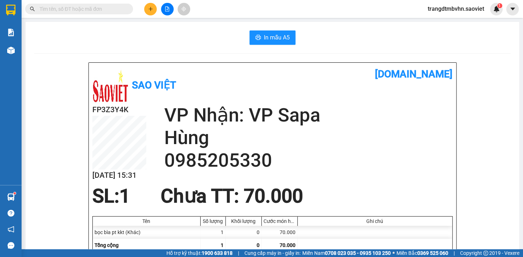
click at [122, 9] on input "text" at bounding box center [82, 9] width 85 height 8
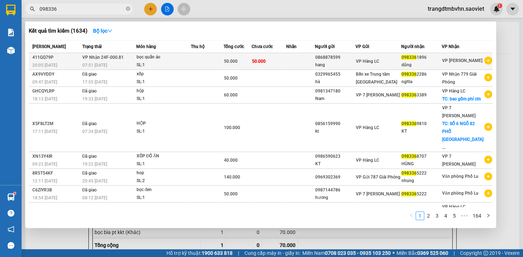
click at [419, 62] on div "dũng" at bounding box center [421, 65] width 40 height 8
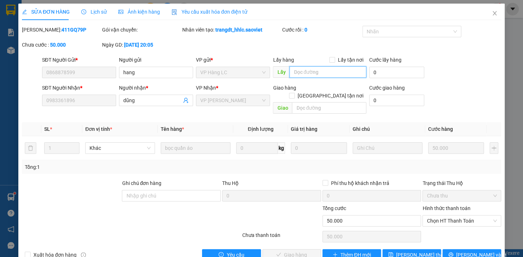
click at [333, 74] on input "text" at bounding box center [327, 71] width 77 height 11
click at [402, 251] on span "[PERSON_NAME] thay đổi" at bounding box center [424, 255] width 57 height 8
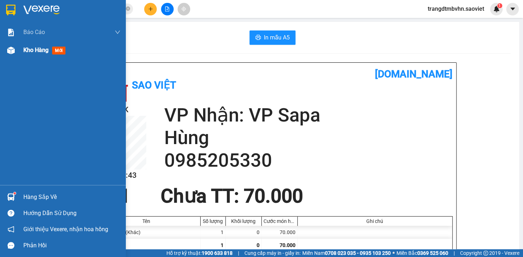
click at [35, 49] on span "Kho hàng" at bounding box center [35, 50] width 25 height 7
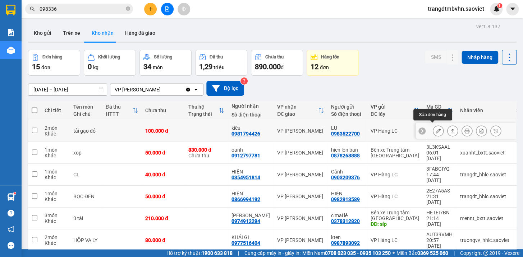
click at [435, 129] on icon at bounding box center [437, 131] width 5 height 5
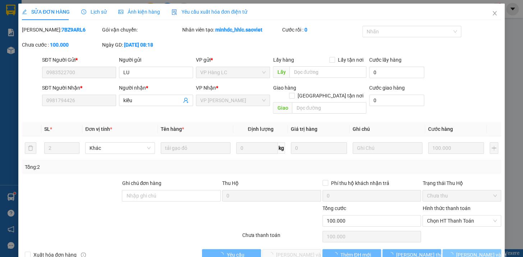
scroll to position [6, 0]
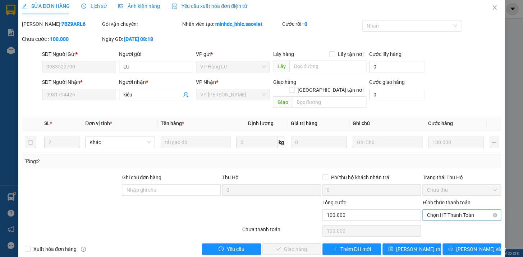
click at [456, 210] on span "Chọn HT Thanh Toán" at bounding box center [461, 215] width 70 height 11
click at [449, 222] on div "Tại văn phòng" at bounding box center [456, 222] width 69 height 8
click at [284, 246] on span "[PERSON_NAME] và Giao hàng" at bounding box center [310, 250] width 69 height 8
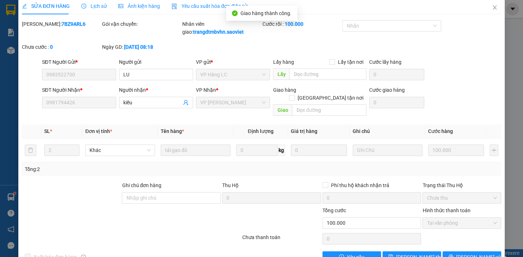
scroll to position [0, 0]
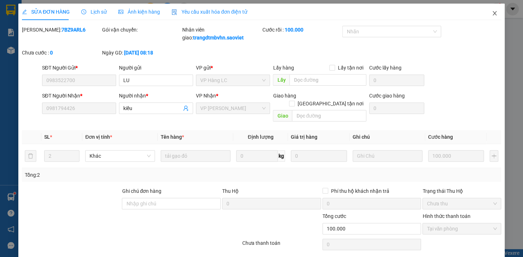
click at [492, 13] on icon "close" at bounding box center [494, 13] width 4 height 4
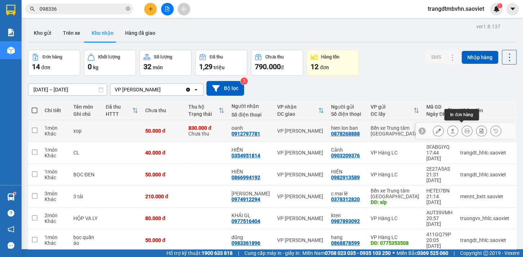
click at [464, 129] on icon at bounding box center [466, 131] width 5 height 5
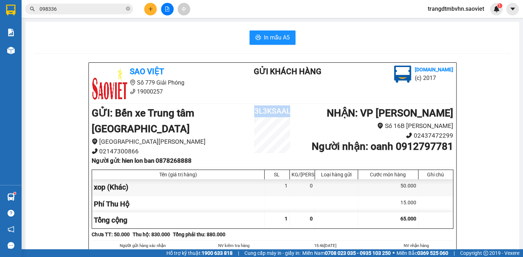
drag, startPoint x: 290, startPoint y: 112, endPoint x: 251, endPoint y: 101, distance: 39.8
click at [252, 109] on h2 "3L3KSAAL" at bounding box center [272, 112] width 60 height 12
copy h2 "3L3KSAAL"
click at [278, 36] on span "In mẫu A5" at bounding box center [277, 37] width 26 height 9
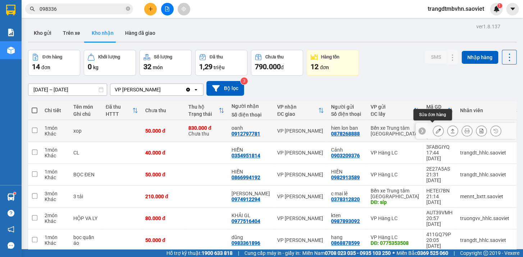
click at [435, 130] on icon at bounding box center [437, 131] width 5 height 5
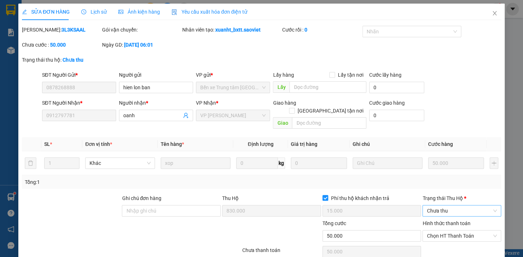
click at [457, 206] on span "Chưa thu" at bounding box center [461, 211] width 70 height 11
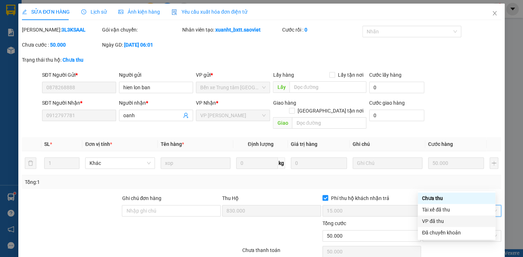
click at [435, 222] on div "VP đã thu" at bounding box center [456, 222] width 69 height 8
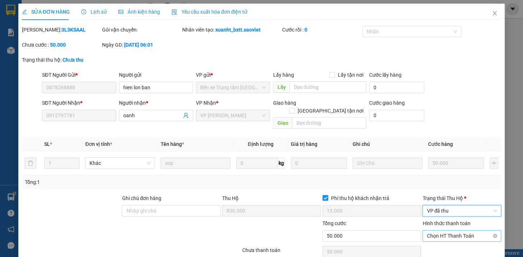
click at [451, 231] on span "Chọn HT Thanh Toán" at bounding box center [461, 236] width 70 height 11
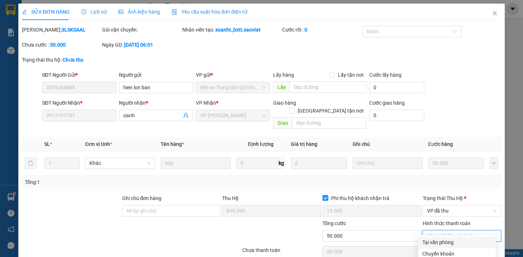
click at [445, 239] on div "Tại văn phòng" at bounding box center [456, 243] width 69 height 8
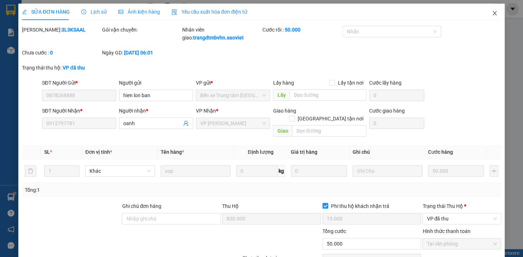
click at [491, 14] on icon "close" at bounding box center [494, 13] width 6 height 6
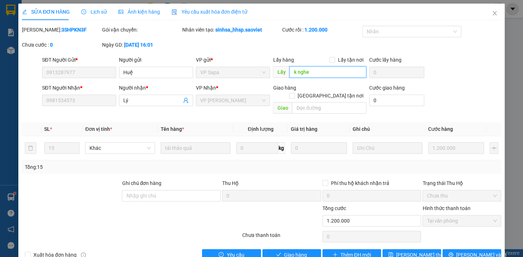
click at [329, 73] on input "k nghe" at bounding box center [327, 71] width 77 height 11
click at [399, 251] on span "[PERSON_NAME] thay đổi" at bounding box center [424, 255] width 57 height 8
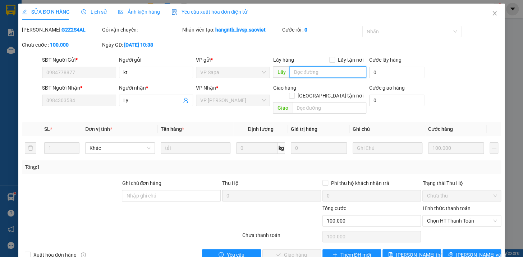
click at [309, 75] on input "text" at bounding box center [327, 71] width 77 height 11
click at [428, 250] on button "[PERSON_NAME] thay đổi" at bounding box center [411, 255] width 59 height 11
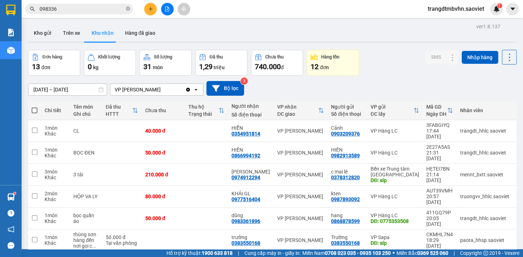
click at [126, 10] on icon "close-circle" at bounding box center [128, 8] width 4 height 4
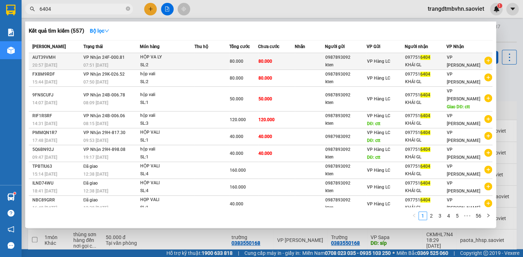
click at [415, 60] on div "097751 6404" at bounding box center [425, 58] width 41 height 8
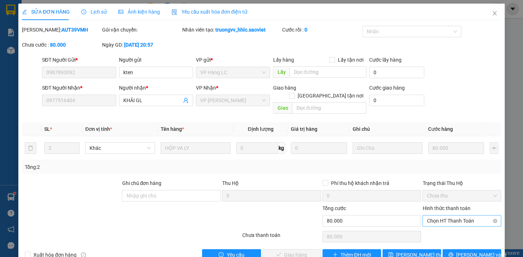
click at [464, 216] on span "Chọn HT Thanh Toán" at bounding box center [461, 221] width 70 height 11
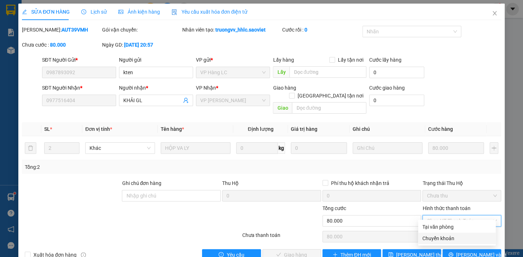
click at [443, 235] on div "Chuyển khoản" at bounding box center [456, 239] width 69 height 8
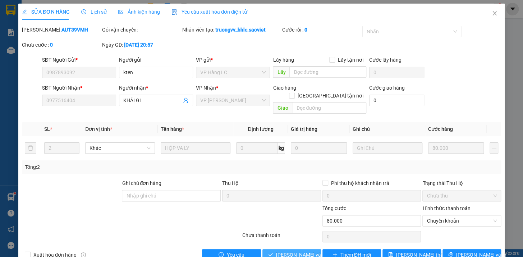
click at [305, 251] on span "[PERSON_NAME] và Giao hàng" at bounding box center [310, 255] width 69 height 8
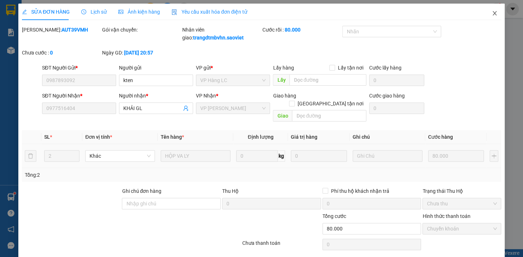
click at [491, 11] on icon "close" at bounding box center [494, 13] width 6 height 6
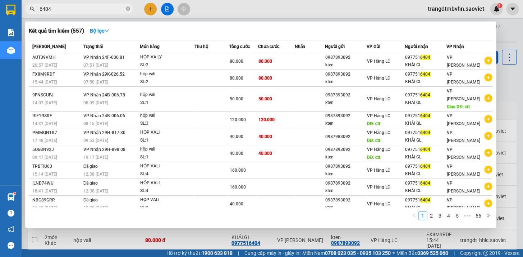
click at [98, 10] on input "6404" at bounding box center [82, 9] width 85 height 8
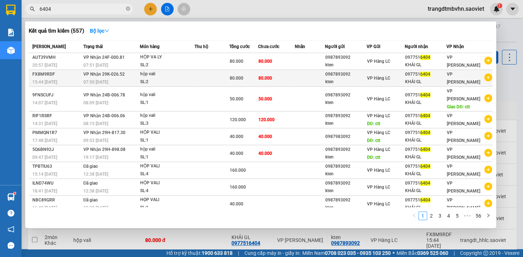
click at [424, 75] on span "6404" at bounding box center [425, 74] width 10 height 5
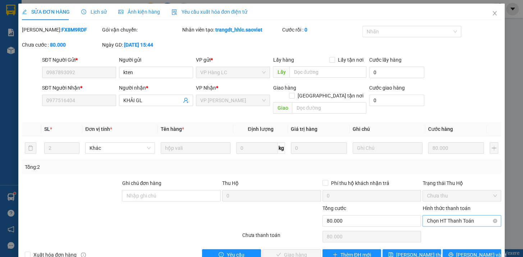
click at [442, 216] on span "Chọn HT Thanh Toán" at bounding box center [461, 221] width 70 height 11
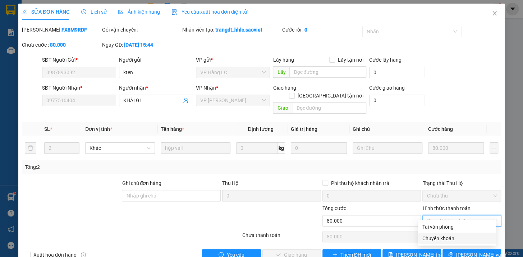
click at [441, 235] on div "Chuyển khoản" at bounding box center [456, 239] width 69 height 8
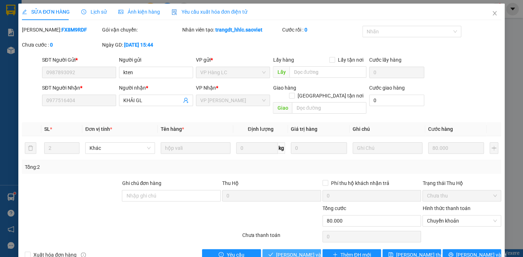
click at [294, 251] on span "[PERSON_NAME] và Giao hàng" at bounding box center [310, 255] width 69 height 8
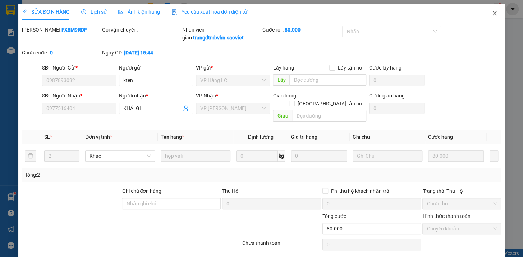
click at [491, 12] on icon "close" at bounding box center [494, 13] width 6 height 6
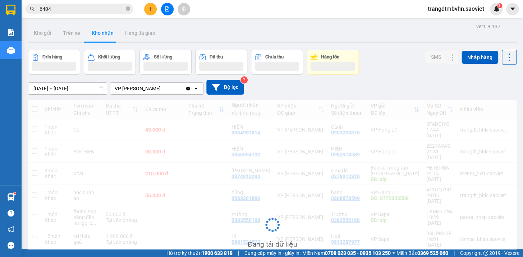
click at [101, 7] on input "6404" at bounding box center [82, 9] width 85 height 8
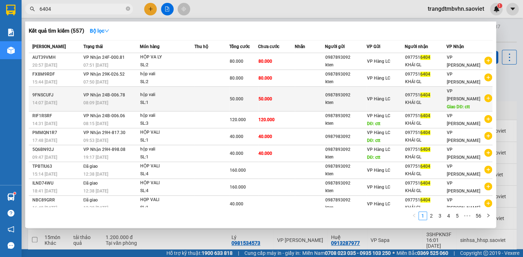
click at [417, 93] on div "097751 6404" at bounding box center [425, 96] width 41 height 8
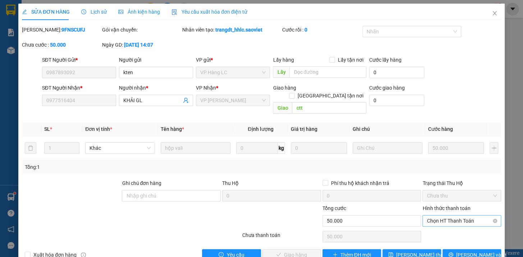
click at [442, 216] on span "Chọn HT Thanh Toán" at bounding box center [461, 221] width 70 height 11
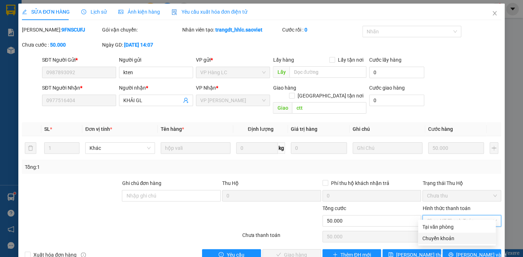
scroll to position [9, 0]
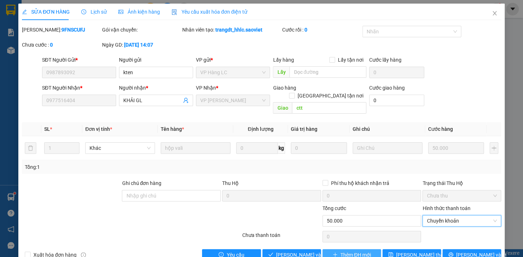
scroll to position [9, 0]
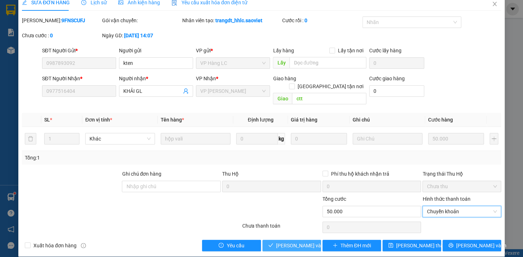
click at [308, 242] on span "[PERSON_NAME] và Giao hàng" at bounding box center [310, 246] width 69 height 8
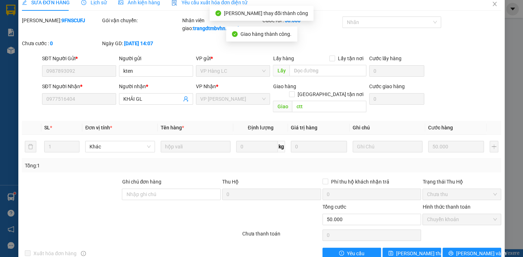
scroll to position [0, 0]
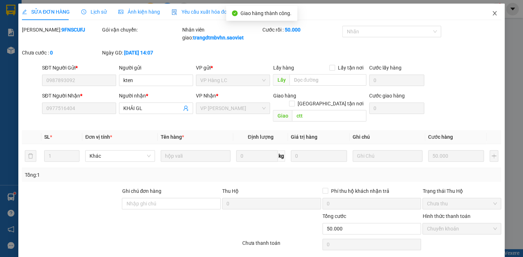
click at [491, 14] on icon "close" at bounding box center [494, 13] width 6 height 6
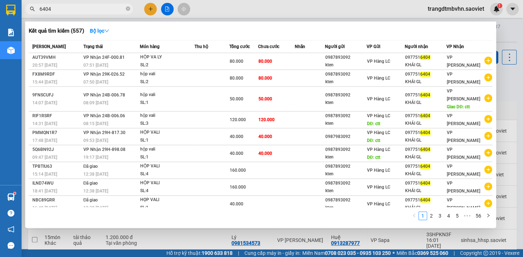
click at [102, 8] on input "6404" at bounding box center [82, 9] width 85 height 8
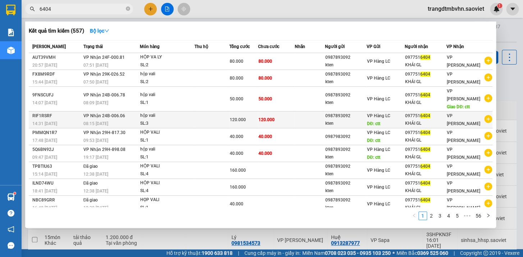
click at [411, 112] on div "097751 6404" at bounding box center [425, 116] width 41 height 8
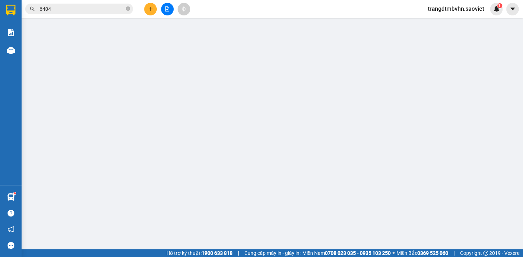
type input "0987893092"
type input "kten"
type input "ctt"
type input "0977516404"
type input "KHẢI GL"
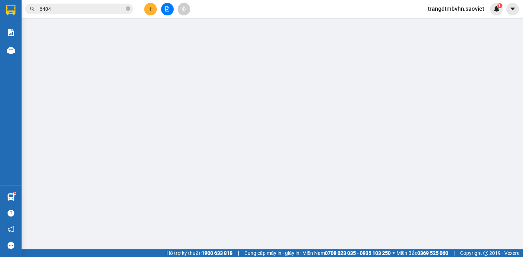
type input "120.000"
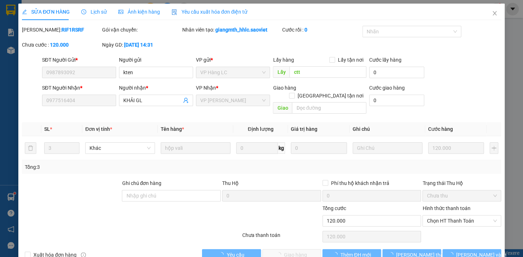
scroll to position [9, 0]
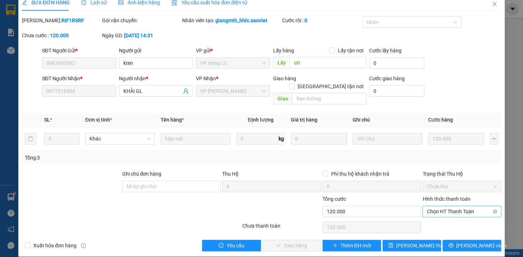
click at [432, 206] on span "Chọn HT Thanh Toán" at bounding box center [461, 211] width 70 height 11
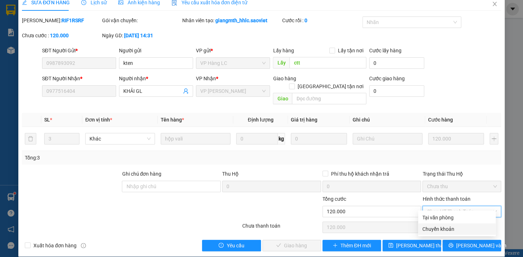
click at [437, 229] on div "Chuyển khoản" at bounding box center [456, 230] width 69 height 8
type input "0"
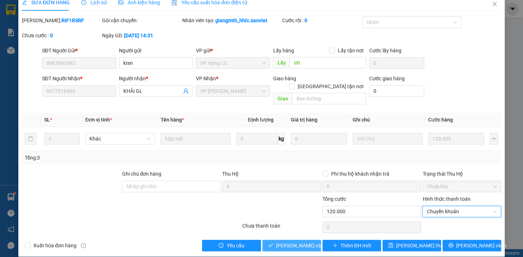
click at [301, 242] on span "[PERSON_NAME] và Giao hàng" at bounding box center [310, 246] width 69 height 8
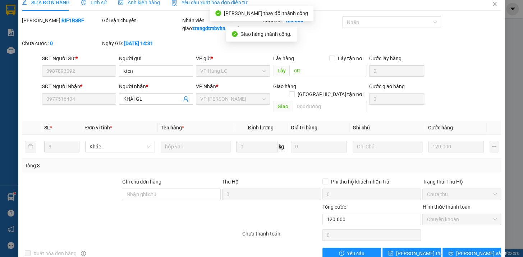
scroll to position [0, 0]
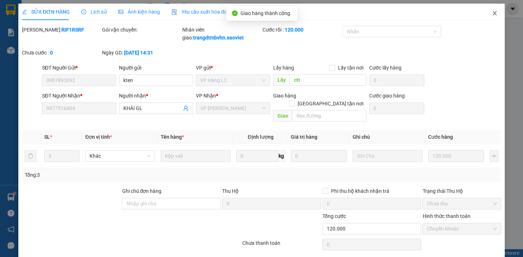
click at [491, 13] on icon "close" at bounding box center [494, 13] width 6 height 6
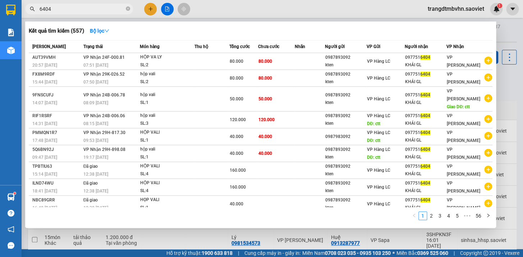
click at [105, 5] on input "6404" at bounding box center [82, 9] width 85 height 8
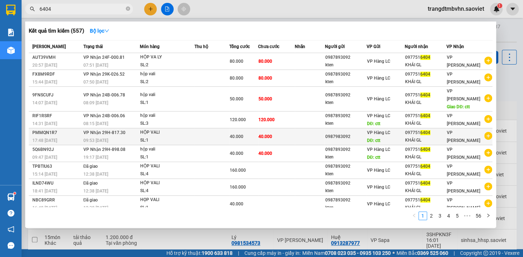
click at [415, 129] on div "097751 6404" at bounding box center [425, 133] width 41 height 8
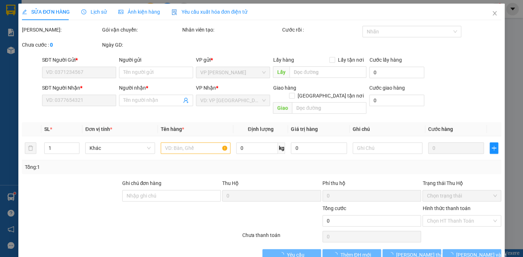
type input "0987983092"
type input "ctt"
type input "0977516404"
type input "KHẢI GL"
type input "40.000"
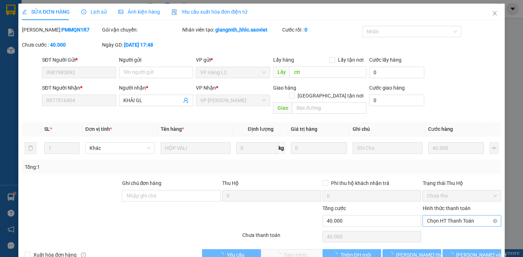
scroll to position [9, 0]
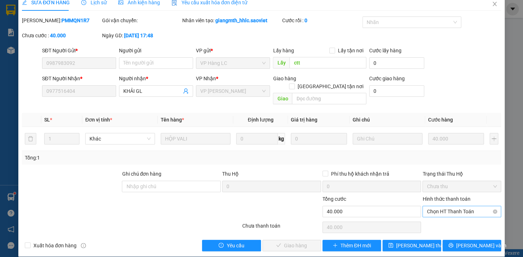
click at [453, 206] on span "Chọn HT Thanh Toán" at bounding box center [461, 211] width 70 height 11
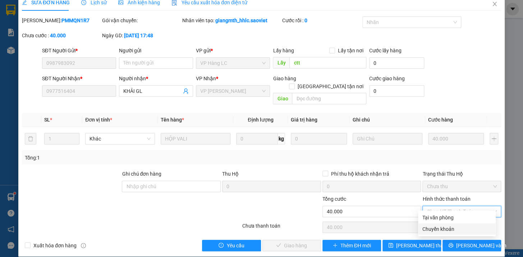
click at [447, 228] on div "Chuyển khoản" at bounding box center [456, 230] width 69 height 8
type input "0"
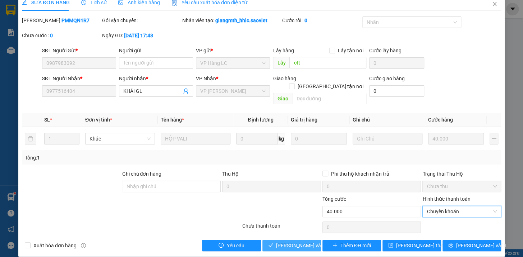
click at [296, 242] on span "[PERSON_NAME] và Giao hàng" at bounding box center [310, 246] width 69 height 8
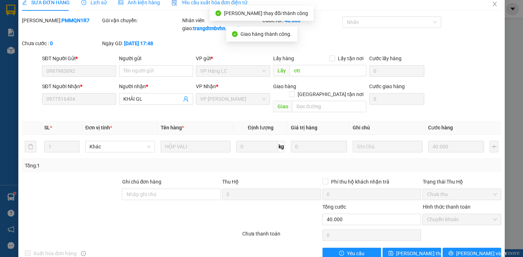
scroll to position [0, 0]
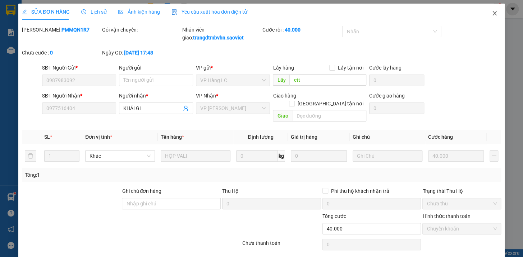
click at [492, 13] on icon "close" at bounding box center [494, 13] width 4 height 4
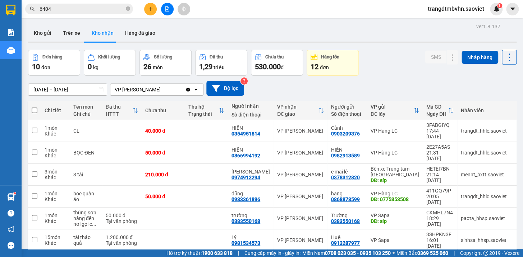
click at [102, 11] on input "6404" at bounding box center [82, 9] width 85 height 8
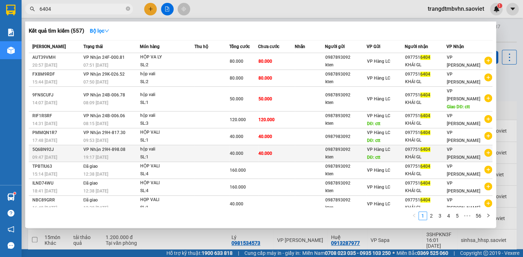
click at [412, 154] on div "KHẢI GL" at bounding box center [425, 158] width 41 height 8
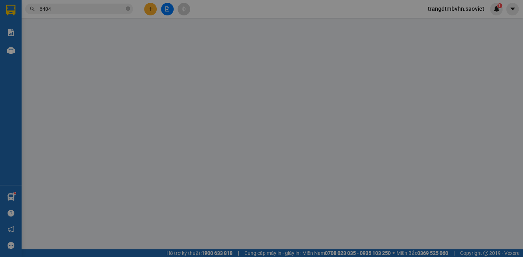
type input "0987893092"
type input "kten"
type input "ctt"
type input "0977516404"
type input "KHẢI GL"
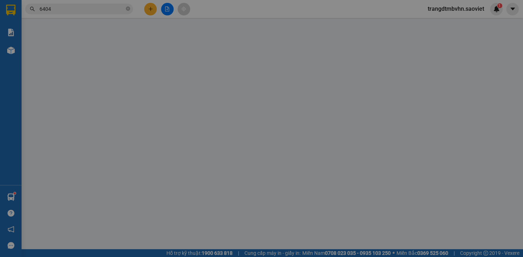
type input "40.000"
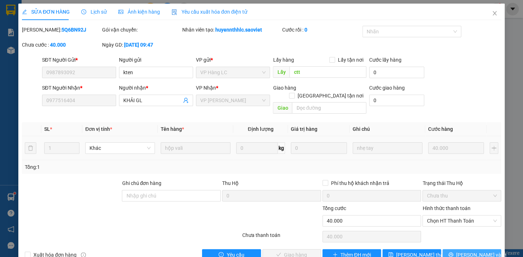
scroll to position [9, 0]
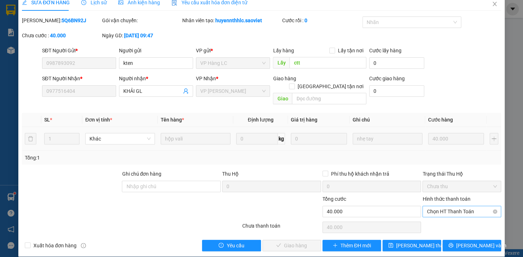
click at [444, 206] on span "Chọn HT Thanh Toán" at bounding box center [461, 211] width 70 height 11
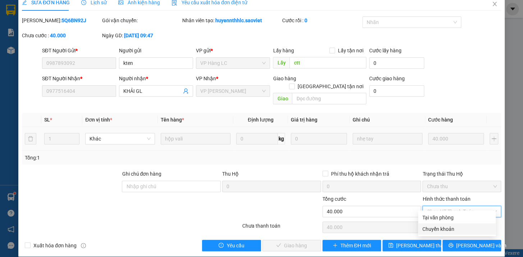
click at [442, 228] on div "Chuyển khoản" at bounding box center [456, 230] width 69 height 8
type input "0"
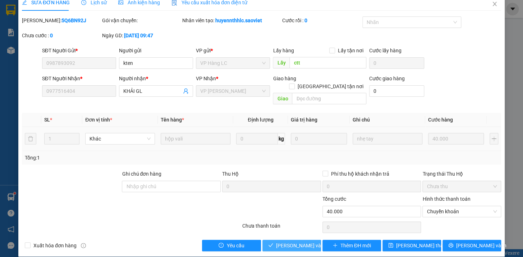
click at [295, 242] on span "[PERSON_NAME] và Giao hàng" at bounding box center [310, 246] width 69 height 8
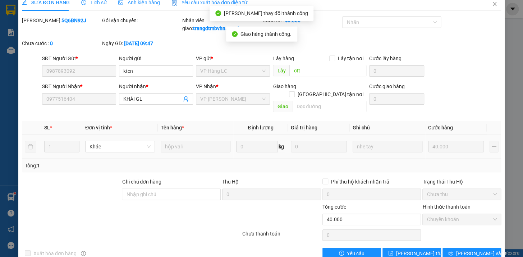
scroll to position [0, 0]
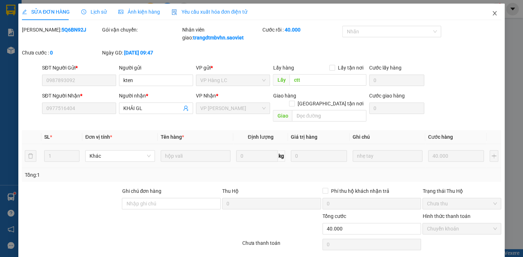
click at [491, 14] on icon "close" at bounding box center [494, 13] width 6 height 6
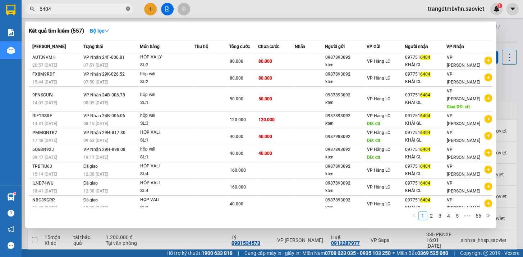
click at [127, 7] on icon "close-circle" at bounding box center [128, 8] width 4 height 4
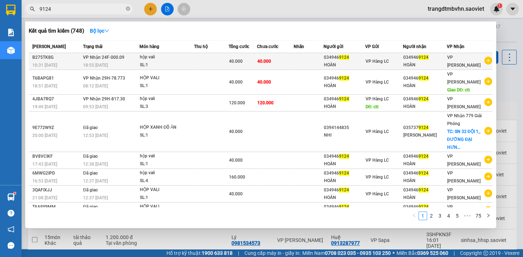
type input "9124"
click at [442, 59] on div "034946 9124" at bounding box center [424, 58] width 43 height 8
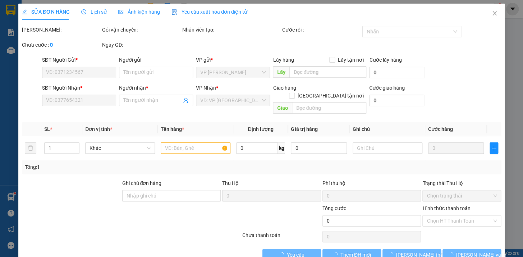
type input "0349469124"
type input "HOÀN"
type input "0349469124"
type input "HOÀN"
type input "40.000"
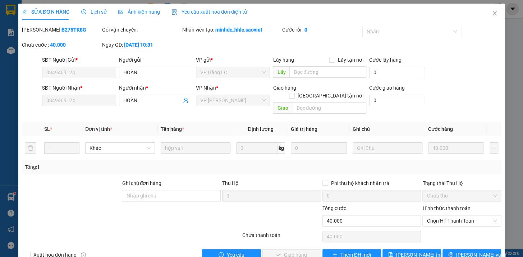
scroll to position [9, 0]
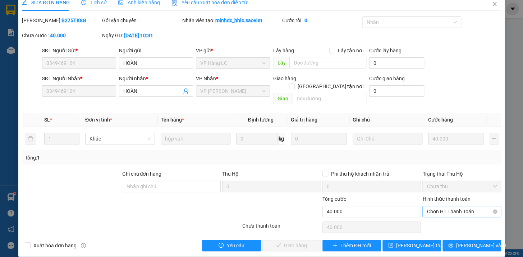
click at [452, 206] on span "Chọn HT Thanh Toán" at bounding box center [461, 211] width 70 height 11
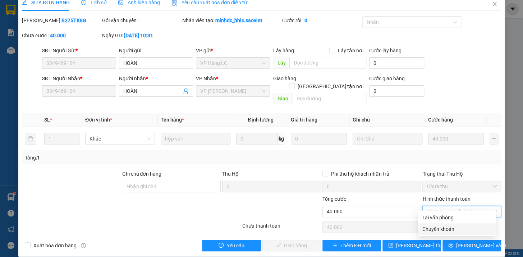
click at [440, 228] on div "Chuyển khoản" at bounding box center [456, 230] width 69 height 8
type input "0"
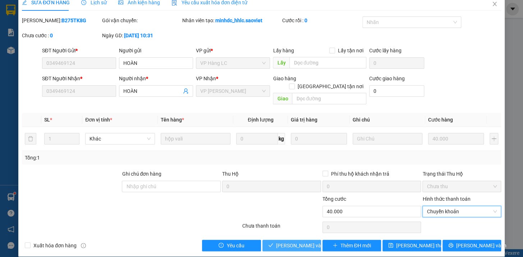
click at [298, 242] on span "[PERSON_NAME] và Giao hàng" at bounding box center [310, 246] width 69 height 8
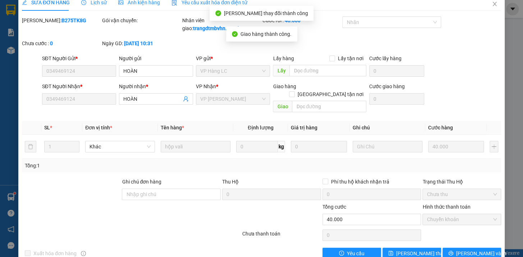
scroll to position [0, 0]
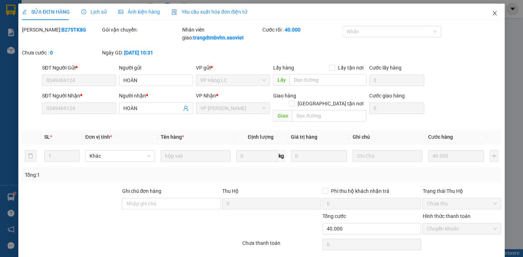
click at [492, 13] on icon "close" at bounding box center [494, 13] width 4 height 4
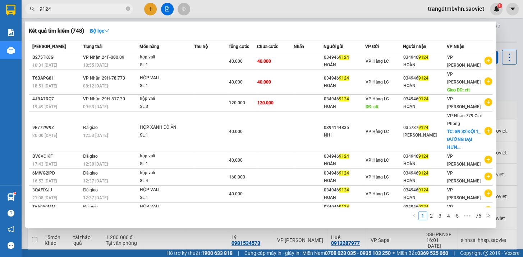
click at [108, 7] on input "9124" at bounding box center [82, 9] width 85 height 8
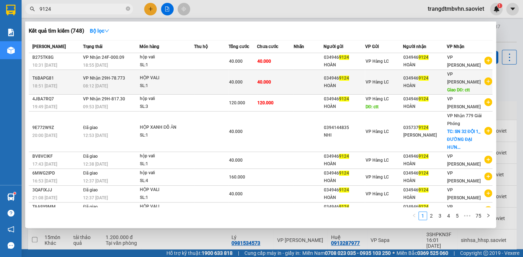
click at [432, 82] on div "HOÀN" at bounding box center [424, 86] width 43 height 8
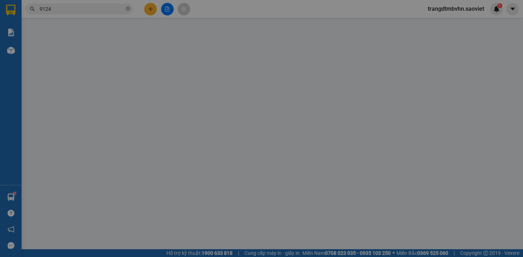
type input "0349469124"
type input "HOÀN"
type input "0349469124"
type input "HOÀN"
type input "ctt"
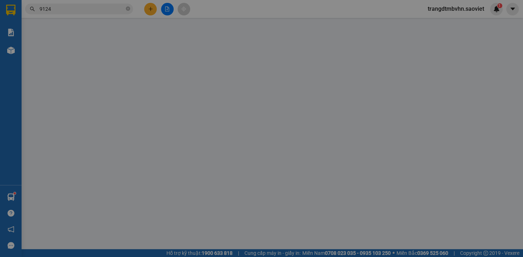
type input "40.000"
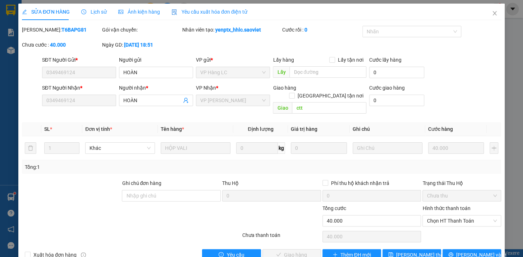
scroll to position [9, 0]
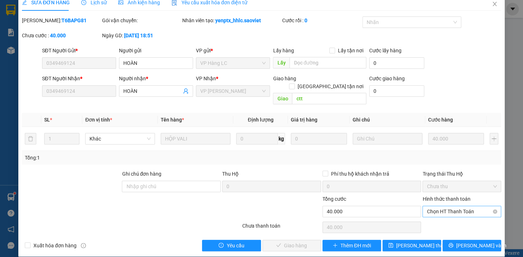
click at [456, 206] on span "Chọn HT Thanh Toán" at bounding box center [461, 211] width 70 height 11
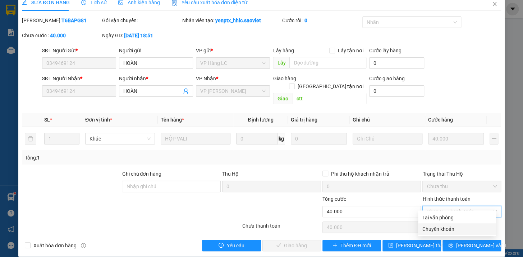
click at [436, 229] on div "Chuyển khoản" at bounding box center [456, 230] width 69 height 8
type input "0"
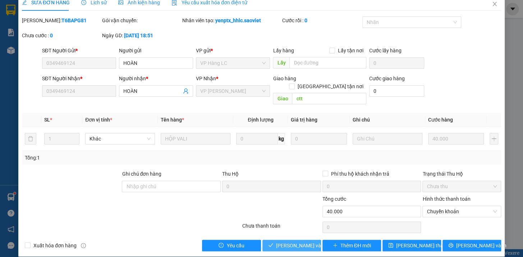
click at [292, 242] on span "[PERSON_NAME] và Giao hàng" at bounding box center [310, 246] width 69 height 8
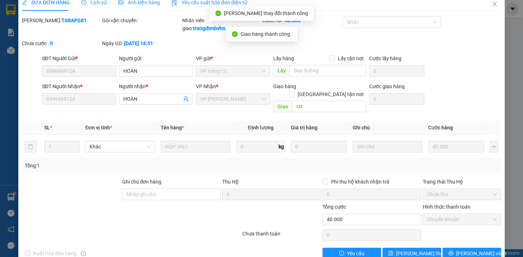
scroll to position [0, 0]
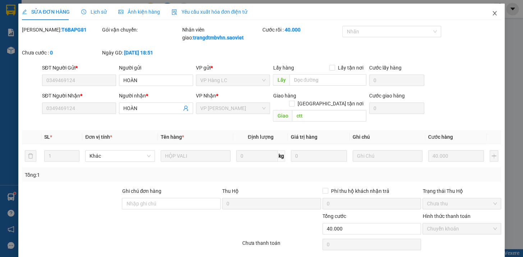
click at [491, 11] on icon "close" at bounding box center [494, 13] width 6 height 6
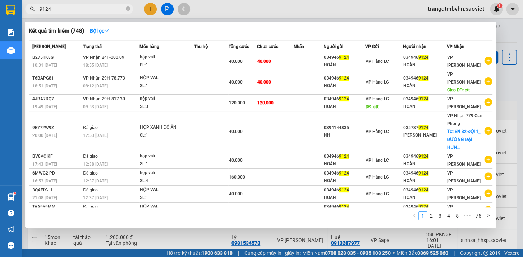
click at [90, 10] on input "9124" at bounding box center [82, 9] width 85 height 8
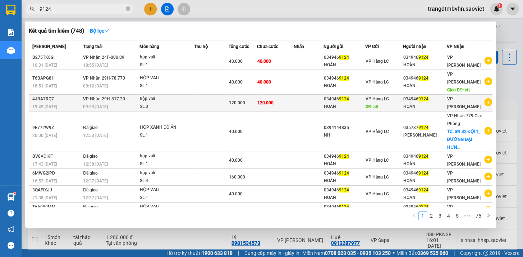
click at [424, 96] on div "034946 9124" at bounding box center [424, 100] width 43 height 8
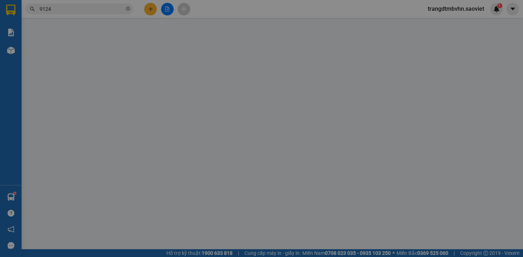
type input "0349469124"
type input "HOÀN"
type input "ctt"
type input "0349469124"
type input "HOÀN"
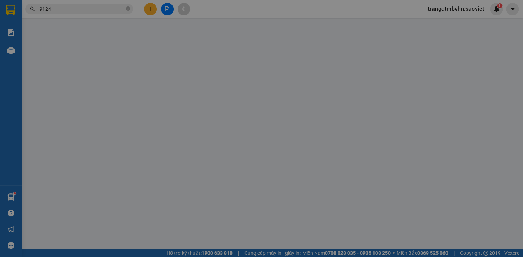
type input "120.000"
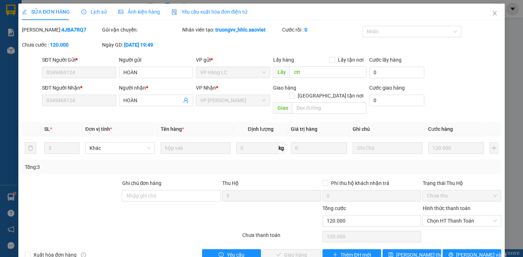
scroll to position [9, 0]
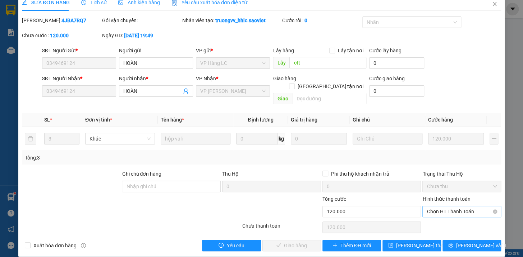
click at [444, 206] on span "Chọn HT Thanh Toán" at bounding box center [461, 211] width 70 height 11
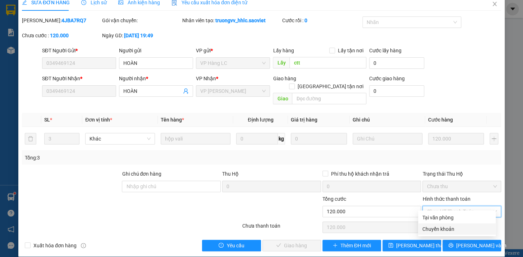
click at [442, 230] on div "Chuyển khoản" at bounding box center [456, 230] width 69 height 8
type input "0"
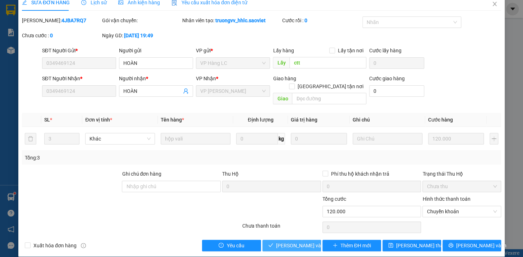
click at [308, 242] on span "[PERSON_NAME] và Giao hàng" at bounding box center [310, 246] width 69 height 8
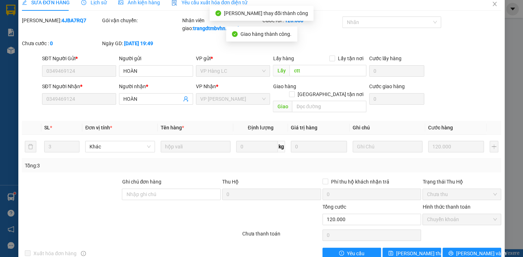
scroll to position [0, 0]
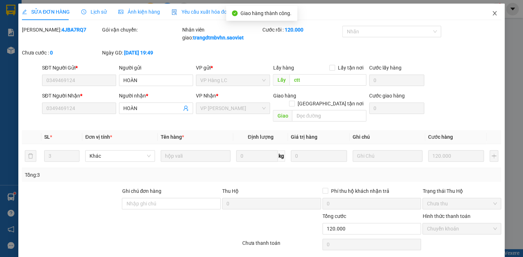
click at [492, 13] on icon "close" at bounding box center [494, 13] width 4 height 4
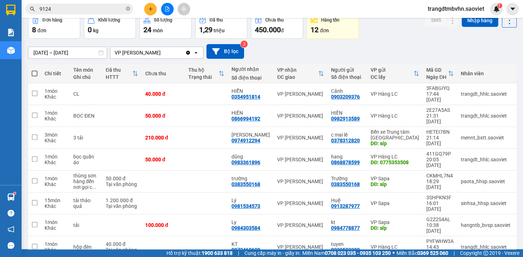
scroll to position [43, 0]
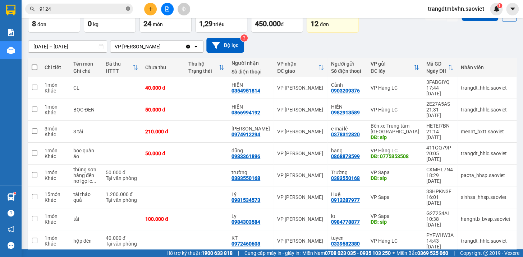
click at [127, 9] on icon "close-circle" at bounding box center [128, 8] width 4 height 4
click at [435, 239] on icon at bounding box center [437, 241] width 5 height 5
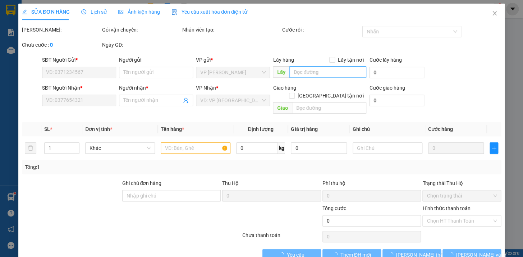
type input "0339582380"
type input "tuyen"
type input "0972460608"
type input "KT"
type input "40.000"
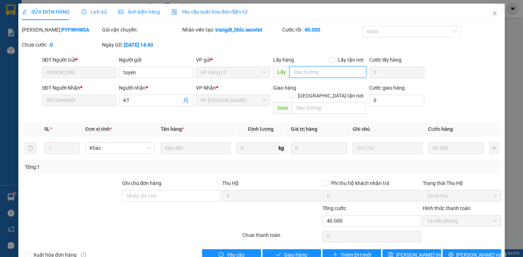
click at [324, 74] on input "text" at bounding box center [327, 71] width 77 height 11
type input "k nghe"
click at [422, 251] on span "[PERSON_NAME] thay đổi" at bounding box center [424, 255] width 57 height 8
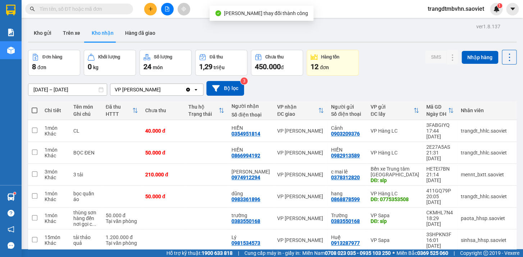
click at [118, 7] on input "text" at bounding box center [82, 9] width 85 height 8
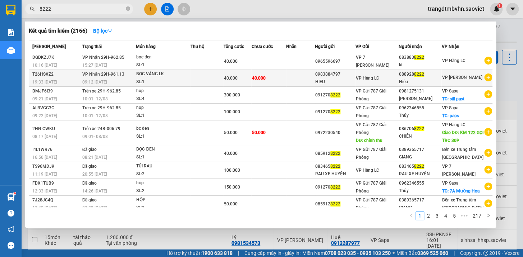
type input "8222"
click at [406, 76] on div "088928 8222" at bounding box center [420, 75] width 42 height 8
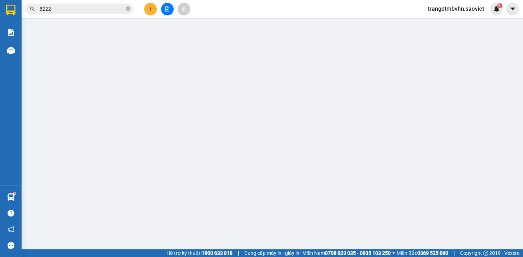
type input "0983884797"
type input "HIEU"
type input "0889288222"
type input "Hiéu"
type input "40.000"
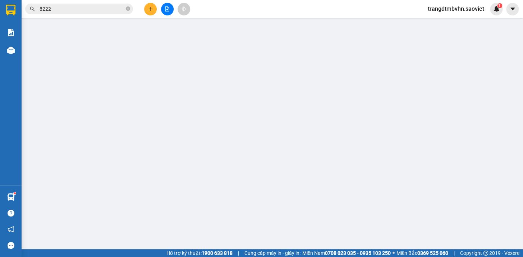
type input "40.000"
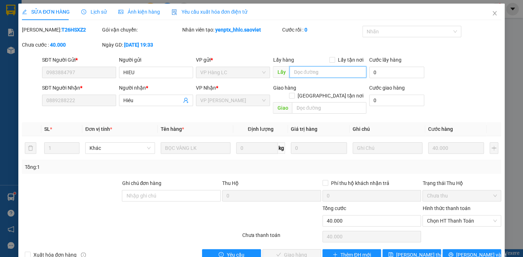
click at [303, 75] on input "text" at bounding box center [327, 71] width 77 height 11
type input "d"
type input "đg"
click at [420, 251] on span "[PERSON_NAME] thay đổi" at bounding box center [424, 255] width 57 height 8
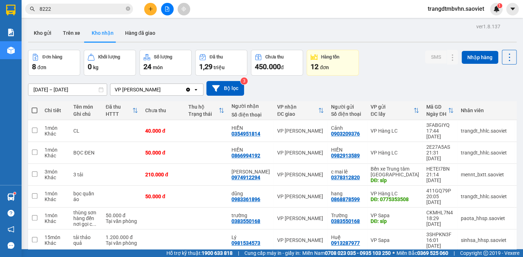
click at [126, 9] on icon "close-circle" at bounding box center [128, 8] width 4 height 4
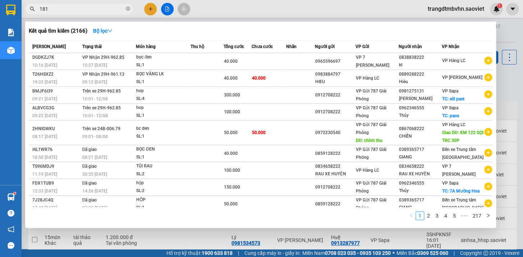
type input "1814"
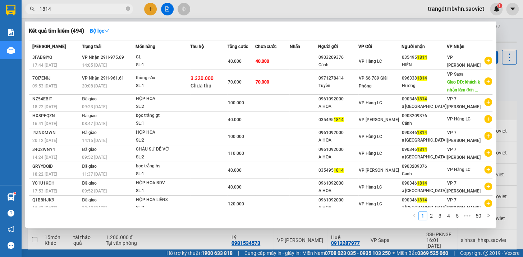
click at [126, 8] on icon "close-circle" at bounding box center [128, 8] width 4 height 4
type input "7997"
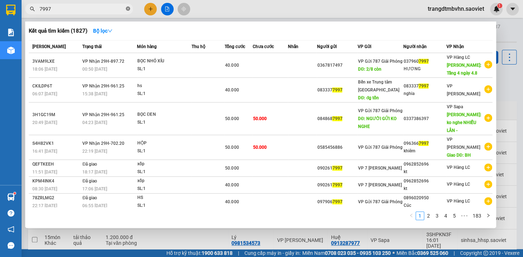
click at [127, 9] on icon "close-circle" at bounding box center [128, 8] width 4 height 4
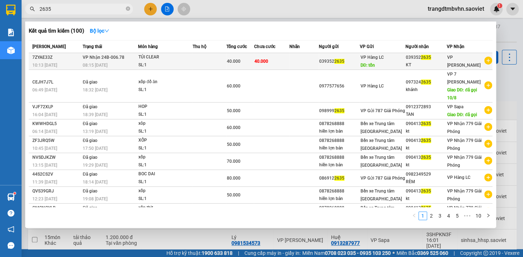
type input "2635"
click at [426, 65] on div "KT" at bounding box center [425, 65] width 41 height 8
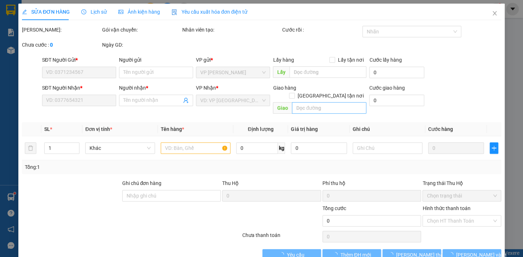
type input "0393522635"
type input "tồn"
type input "0393522635"
type input "KT"
type input "40.000"
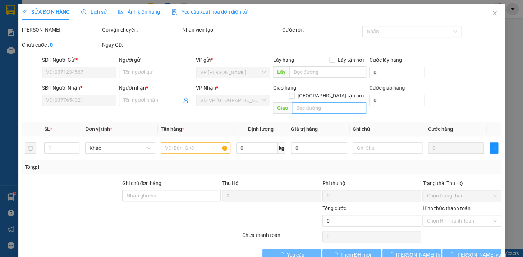
type input "40.000"
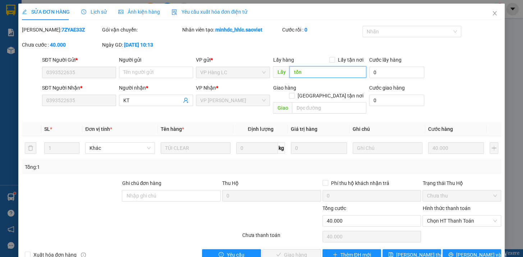
click at [324, 73] on input "tồn" at bounding box center [327, 71] width 77 height 11
click at [325, 73] on input "tồn" at bounding box center [327, 71] width 77 height 11
type input "tồn k nghe"
click at [417, 251] on span "[PERSON_NAME] thay đổi" at bounding box center [424, 255] width 57 height 8
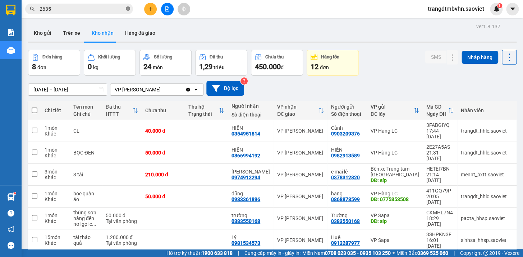
click at [128, 9] on icon "close-circle" at bounding box center [128, 8] width 4 height 4
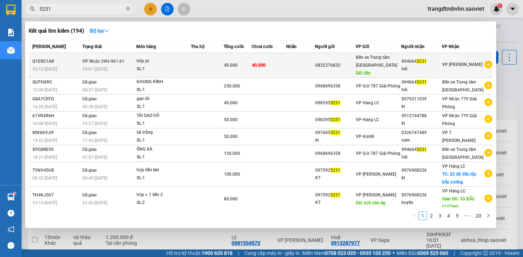
type input "5231"
click at [415, 64] on div "094664 5231" at bounding box center [421, 62] width 40 height 8
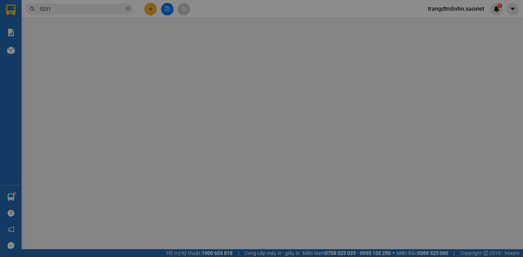
type input "0832376832"
type input "tồn"
type input "0946645231"
type input "hải"
type input "40.000"
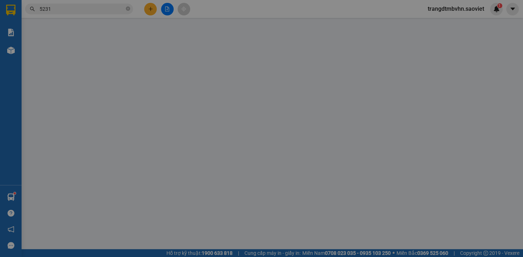
type input "40.000"
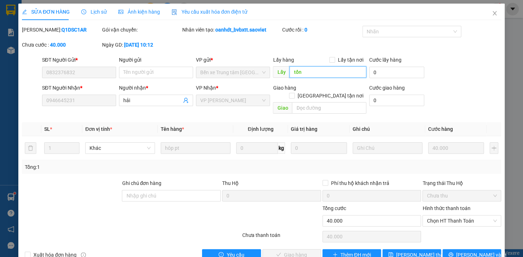
click at [325, 73] on input "tồn" at bounding box center [327, 71] width 77 height 11
click at [324, 72] on input "tồn" at bounding box center [327, 71] width 77 height 11
type input "tồn đg"
click at [425, 250] on button "[PERSON_NAME] thay đổi" at bounding box center [411, 255] width 59 height 11
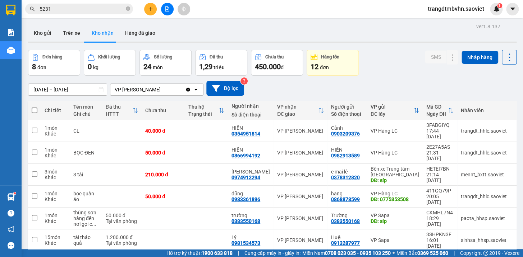
click at [94, 12] on input "5231" at bounding box center [82, 9] width 85 height 8
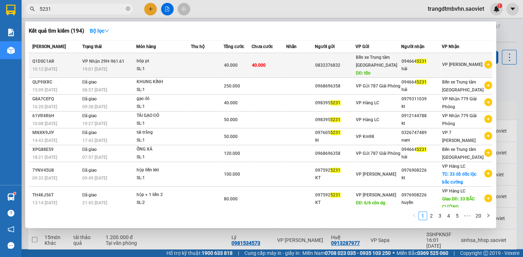
click at [411, 68] on div "hải" at bounding box center [421, 69] width 40 height 8
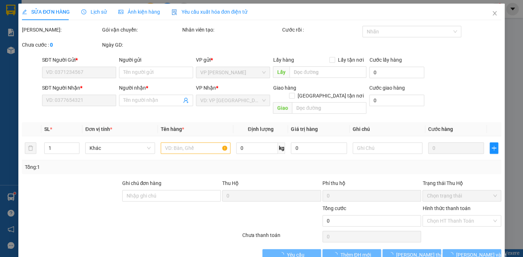
type input "0832376832"
type input "tồn đg"
type input "0946645231"
type input "hải"
type input "40.000"
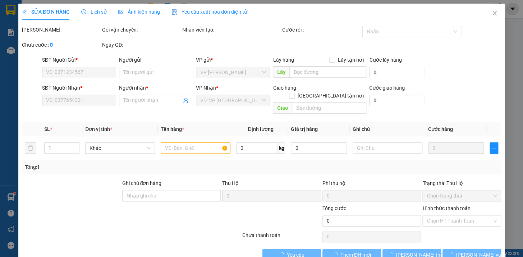
type input "40.000"
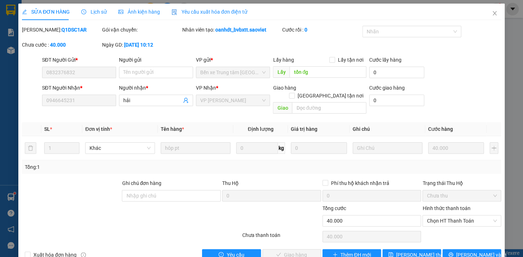
click at [95, 12] on span "Lịch sử" at bounding box center [93, 12] width 25 height 6
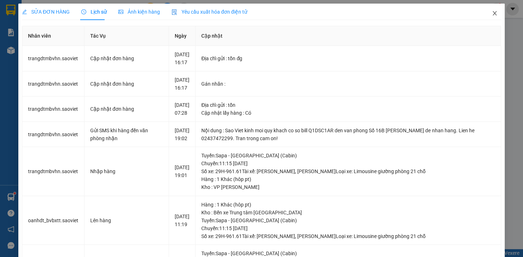
click at [491, 14] on icon "close" at bounding box center [494, 13] width 6 height 6
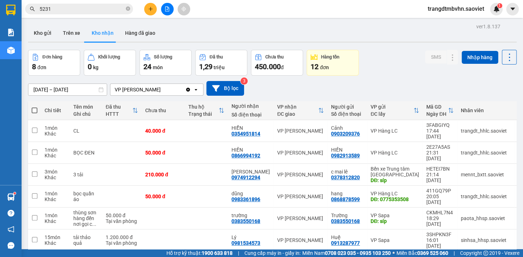
click at [98, 7] on input "5231" at bounding box center [82, 9] width 85 height 8
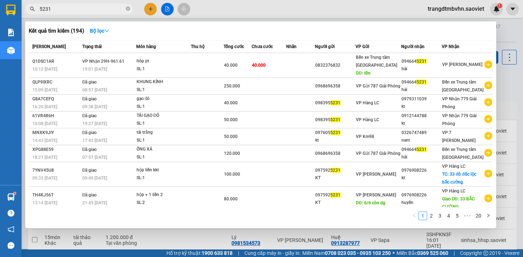
click at [505, 29] on div at bounding box center [261, 128] width 523 height 257
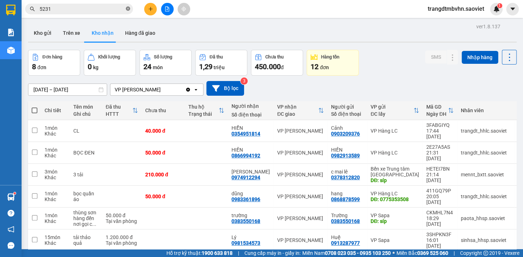
click at [130, 9] on icon "close-circle" at bounding box center [128, 8] width 4 height 4
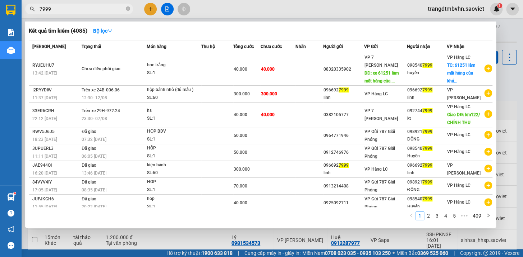
type input "7999"
click at [503, 31] on div at bounding box center [261, 128] width 523 height 257
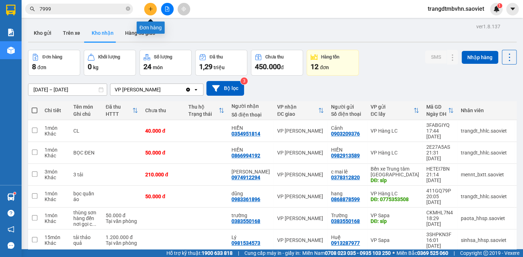
click at [149, 9] on icon "plus" at bounding box center [150, 9] width 4 height 0
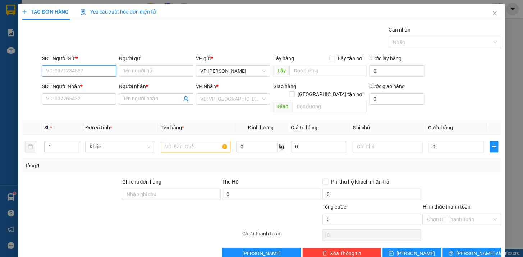
drag, startPoint x: 87, startPoint y: 70, endPoint x: 87, endPoint y: 58, distance: 12.2
click at [87, 70] on input "SĐT Người Gửi *" at bounding box center [79, 70] width 74 height 11
type input "0984837063"
click at [87, 99] on input "SĐT Người Nhận *" at bounding box center [79, 98] width 74 height 11
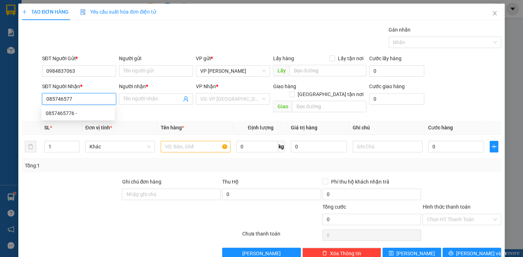
type input "0857465776"
click at [73, 111] on div "0857465776 -" at bounding box center [78, 114] width 65 height 8
checkbox input "true"
type input "[PERSON_NAME]"
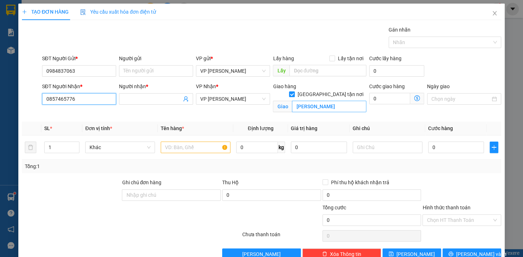
type input "0857465776"
click at [309, 102] on input "[PERSON_NAME]" at bounding box center [329, 106] width 74 height 11
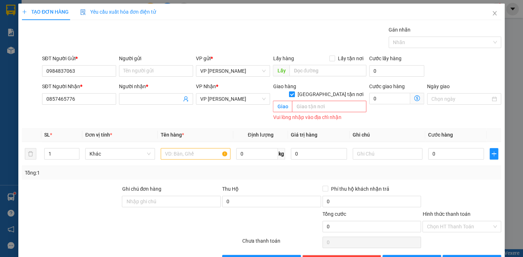
click at [294, 92] on input "[GEOGRAPHIC_DATA] tận nơi" at bounding box center [291, 94] width 5 height 5
checkbox input "false"
click at [177, 101] on input "Người nhận *" at bounding box center [152, 99] width 58 height 8
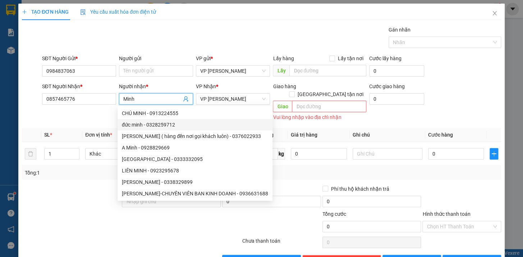
type input "Minh"
click at [52, 210] on div at bounding box center [91, 222] width 140 height 25
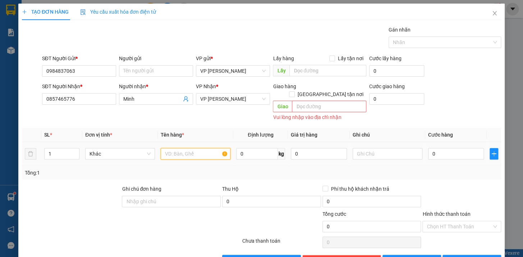
click at [168, 149] on input "text" at bounding box center [196, 153] width 70 height 11
click at [193, 148] on input "9 thanh trắng sắt + 9" at bounding box center [196, 153] width 70 height 11
click at [186, 148] on input "9 thanh sắt + 9" at bounding box center [196, 153] width 70 height 11
click at [189, 148] on input "9 thanh sắt + 9" at bounding box center [196, 153] width 70 height 11
click at [213, 148] on input "9 thanh sắt tráng + 9" at bounding box center [196, 153] width 70 height 11
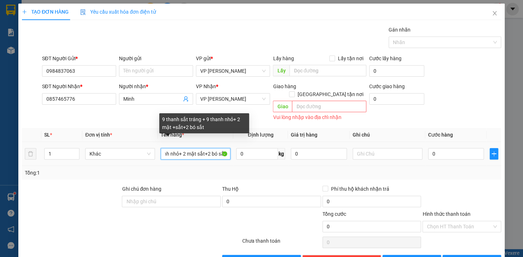
scroll to position [0, 59]
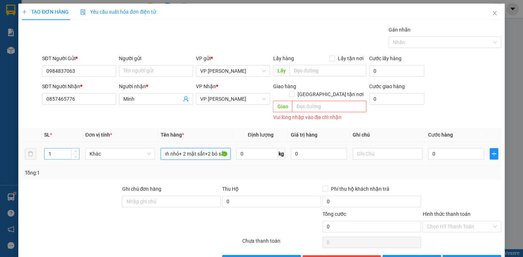
type input "9 thanh sắt tráng + 9 thanh nhỏ+ 2 mặt sắt+2 bó sắt"
click at [57, 149] on input "1" at bounding box center [62, 154] width 34 height 11
type input "22"
click at [457, 148] on input "0" at bounding box center [456, 153] width 56 height 11
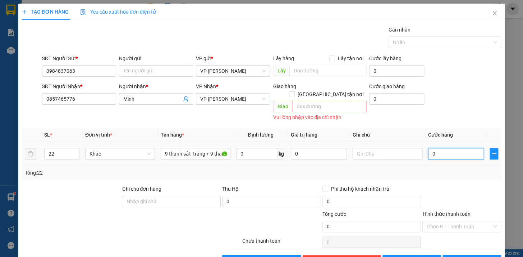
type input "7"
type input "75"
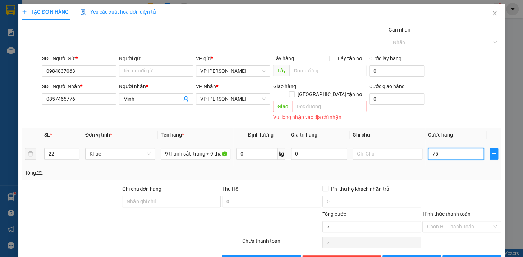
type input "75"
type input "750"
type input "7.500"
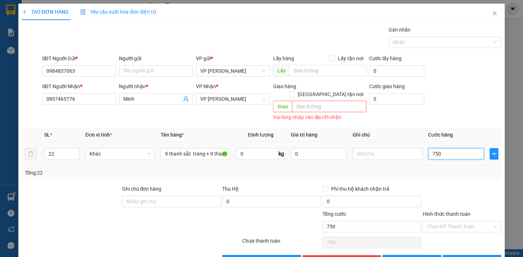
type input "7.500"
type input "75.000"
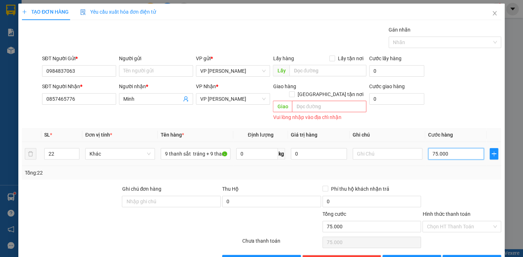
type input "750.000"
click at [456, 82] on form "SĐT Người Gửi * 0984837063 Người gửi Tên người gửi VP gửi * VP [PERSON_NAME] Lấ…" at bounding box center [261, 89] width 479 height 68
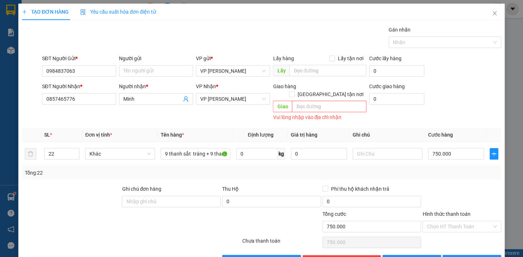
scroll to position [14, 0]
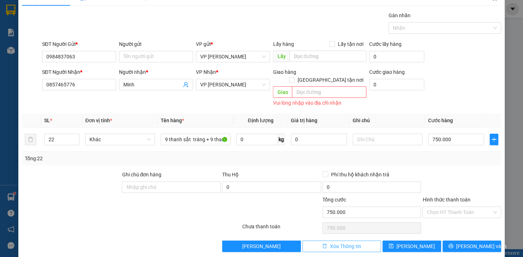
click at [342, 243] on span "Xóa Thông tin" at bounding box center [345, 247] width 31 height 8
type input "1"
type input "0"
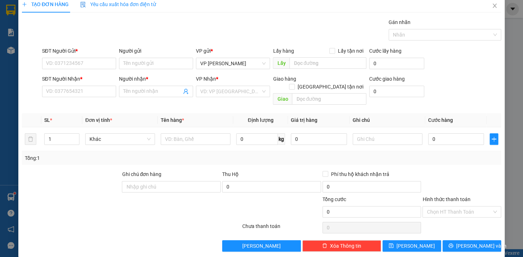
scroll to position [0, 0]
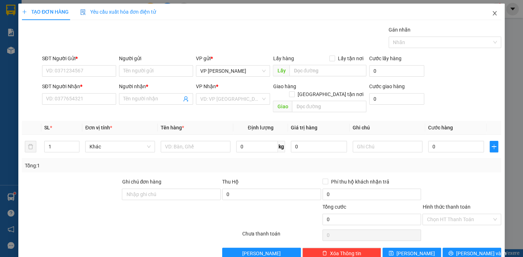
click at [491, 11] on icon "close" at bounding box center [494, 13] width 6 height 6
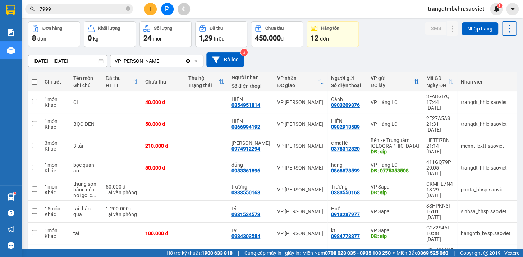
scroll to position [41, 0]
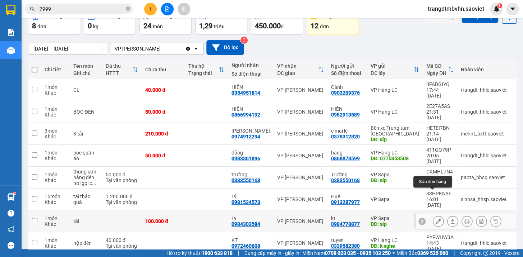
click at [435, 219] on icon at bounding box center [437, 221] width 5 height 5
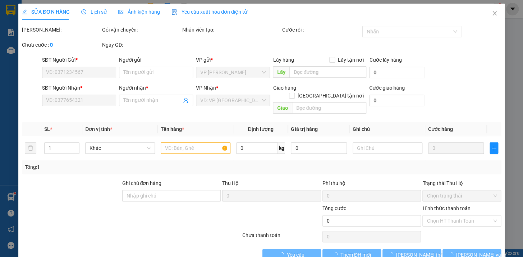
type input "0984778877"
type input "kt"
type input "síp"
type input "0984303584"
type input "Ly"
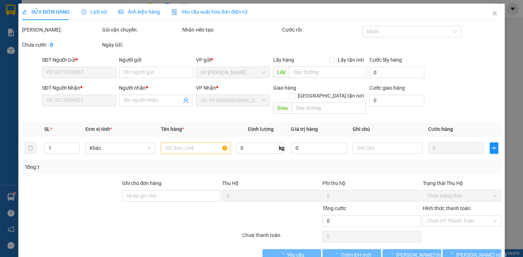
type input "100.000"
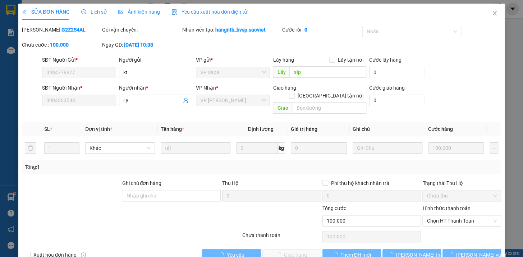
scroll to position [9, 0]
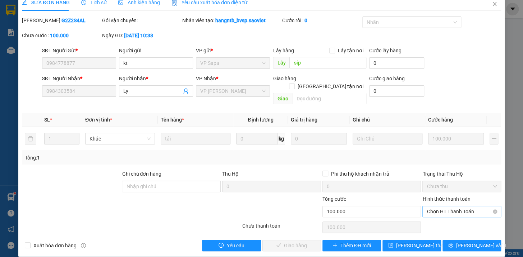
click at [435, 206] on span "Chọn HT Thanh Toán" at bounding box center [461, 211] width 70 height 11
click at [441, 218] on div "Tại văn phòng" at bounding box center [456, 218] width 69 height 8
type input "0"
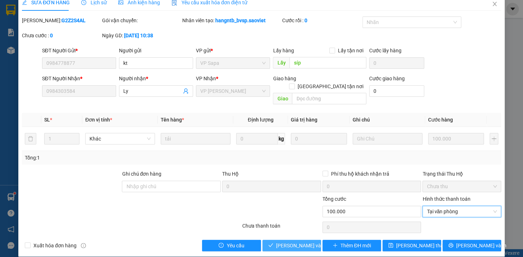
click at [300, 242] on span "[PERSON_NAME] và Giao hàng" at bounding box center [310, 246] width 69 height 8
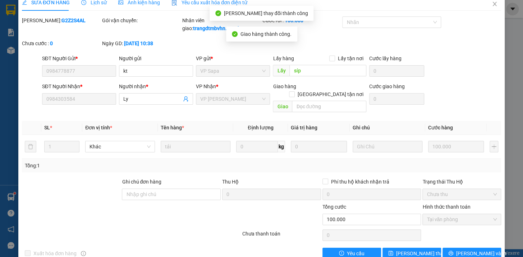
scroll to position [0, 0]
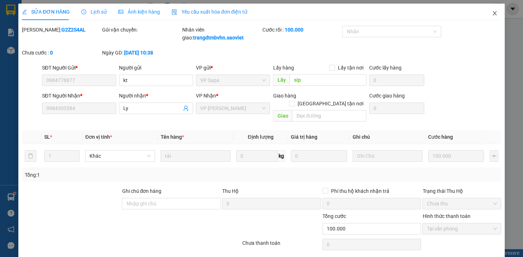
click at [492, 12] on icon "close" at bounding box center [494, 13] width 4 height 4
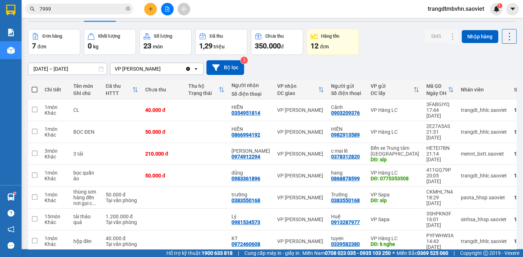
scroll to position [33, 0]
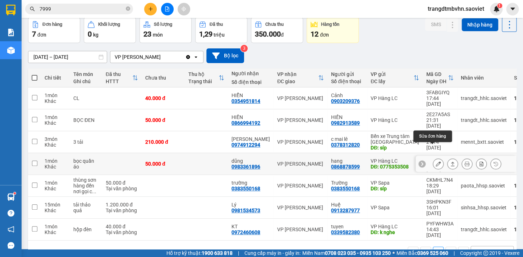
click at [435, 162] on icon at bounding box center [437, 164] width 5 height 5
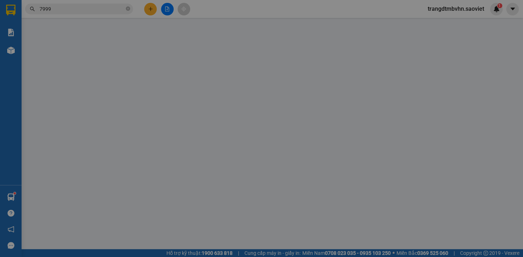
type input "0868878599"
type input "hang"
type input "0775353508"
type input "0983361896"
type input "dũng"
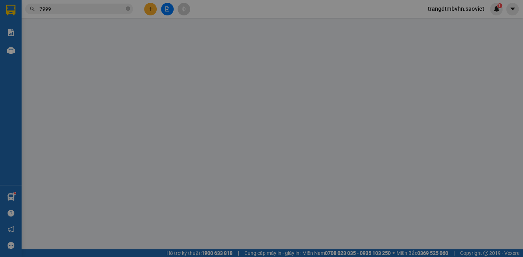
type input "50.000"
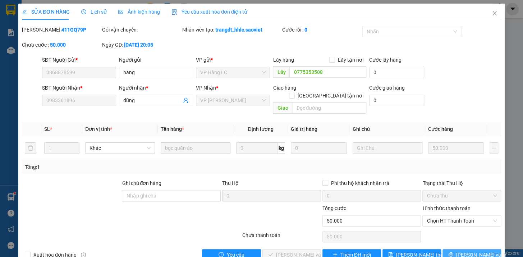
scroll to position [9, 0]
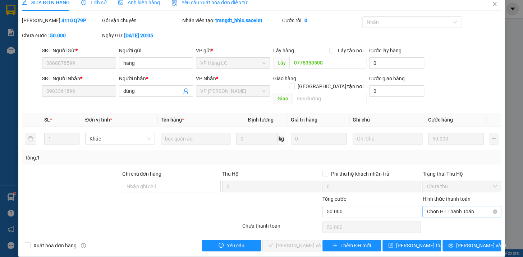
click at [443, 206] on span "Chọn HT Thanh Toán" at bounding box center [461, 211] width 70 height 11
click at [438, 216] on div "Tại văn phòng" at bounding box center [456, 218] width 69 height 8
type input "0"
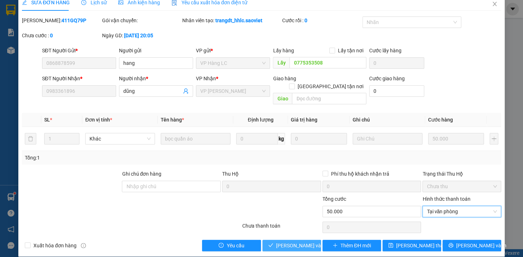
click at [311, 242] on span "[PERSON_NAME] và Giao hàng" at bounding box center [310, 246] width 69 height 8
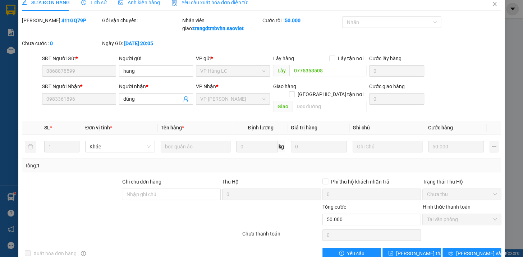
scroll to position [0, 0]
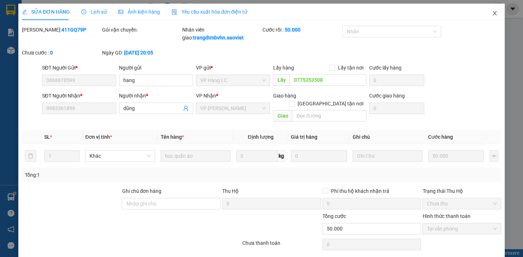
click at [491, 11] on icon "close" at bounding box center [494, 13] width 6 height 6
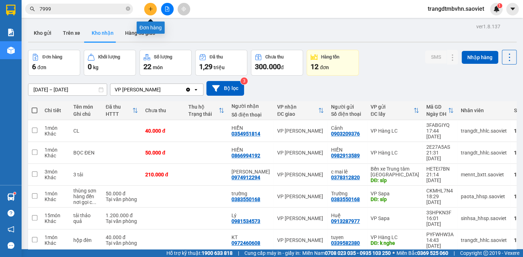
click at [148, 7] on icon "plus" at bounding box center [150, 8] width 5 height 5
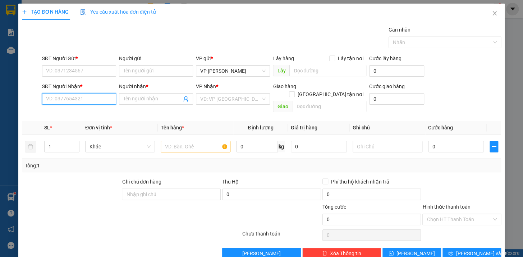
click at [108, 101] on input "SĐT Người Nhận *" at bounding box center [79, 98] width 74 height 11
click at [79, 111] on div "0364831938 - Nga" at bounding box center [78, 114] width 65 height 8
type input "0364831938"
type input "Nga"
type input "0364831938"
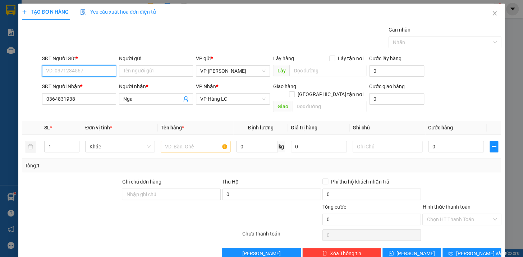
click at [80, 72] on input "SĐT Người Gửi *" at bounding box center [79, 70] width 74 height 11
click at [82, 84] on div "0989140181 - Hạnh" at bounding box center [81, 86] width 71 height 8
type input "0989140181"
type input "Hạnh"
click at [172, 144] on input "text" at bounding box center [196, 146] width 70 height 11
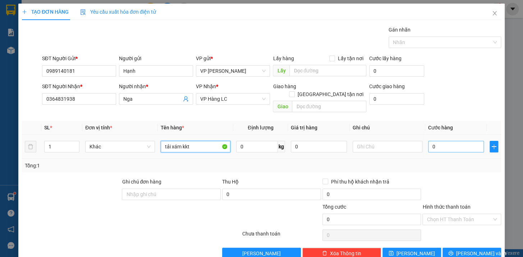
type input "tải xám kkt"
click at [440, 141] on input "0" at bounding box center [456, 146] width 56 height 11
type input "7"
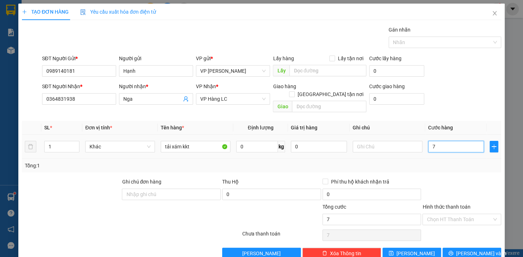
type input "70"
type input "700"
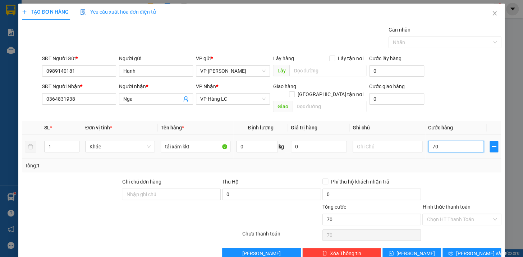
type input "700"
type input "7.000"
type input "70.000"
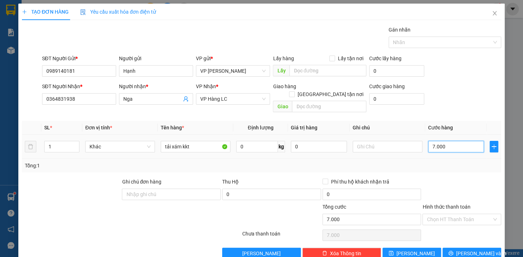
type input "70.000"
click at [477, 250] on span "[PERSON_NAME] và In" at bounding box center [481, 254] width 50 height 8
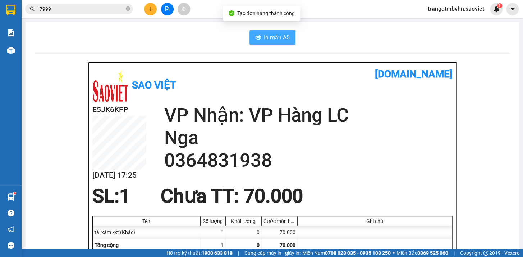
click at [273, 36] on span "In mẫu A5" at bounding box center [277, 37] width 26 height 9
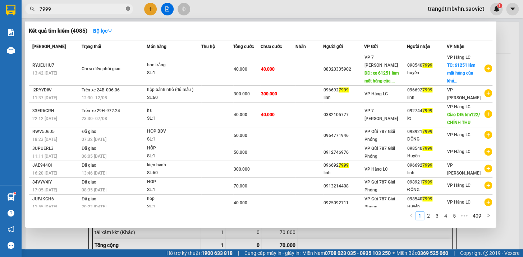
click at [127, 10] on icon "close-circle" at bounding box center [128, 8] width 4 height 4
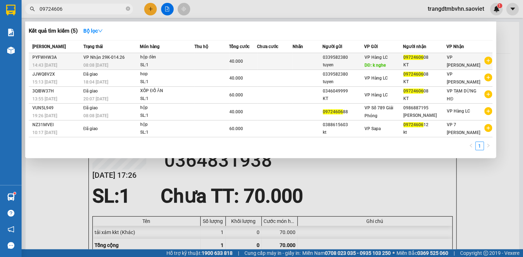
type input "09724606"
click at [379, 61] on div "VP Hàng LC DĐ: k nghe" at bounding box center [383, 62] width 38 height 16
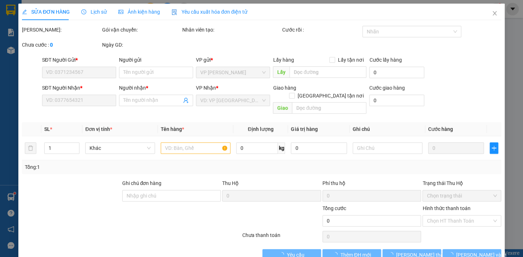
type input "0339582380"
type input "tuyen"
type input "k nghe"
type input "0972460608"
type input "KT"
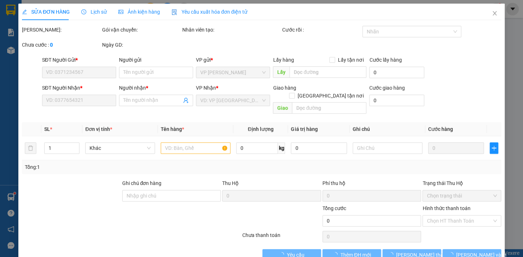
type input "40.000"
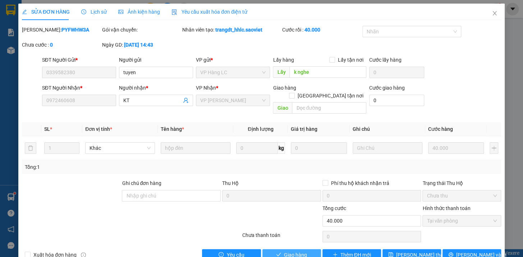
click at [300, 251] on span "Giao hàng" at bounding box center [295, 255] width 23 height 8
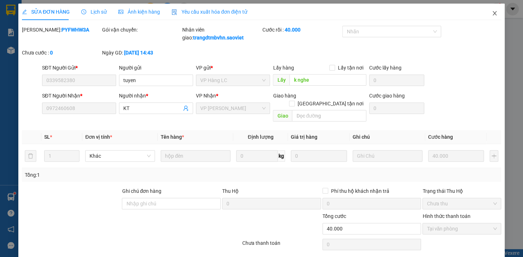
click at [491, 13] on icon "close" at bounding box center [494, 13] width 6 height 6
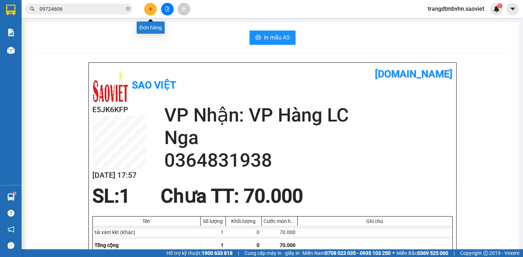
click at [149, 10] on icon "plus" at bounding box center [150, 8] width 5 height 5
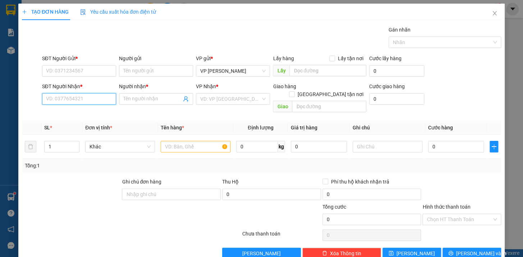
click at [58, 99] on input "SĐT Người Nhận *" at bounding box center [79, 98] width 74 height 11
click at [53, 112] on div "0346867674 - Trình" at bounding box center [78, 114] width 65 height 8
type input "0346867674"
type input "Trình"
type input "0346867674"
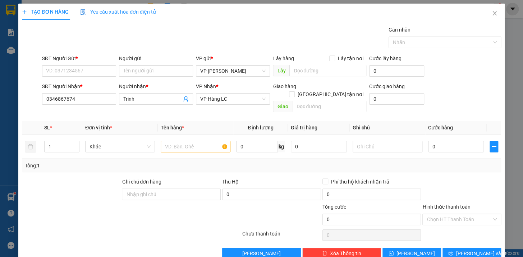
click at [84, 65] on div "SĐT Người Gửi *" at bounding box center [79, 60] width 74 height 11
click at [84, 69] on input "SĐT Người Gửi *" at bounding box center [79, 70] width 74 height 11
click at [84, 85] on div "0967455246 - khang lâm" at bounding box center [78, 86] width 65 height 8
type input "0967455246"
type input "khang lâm"
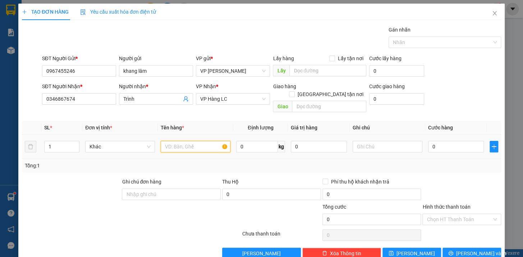
click at [178, 142] on input "text" at bounding box center [196, 146] width 70 height 11
type input "bao đen kkt"
click at [434, 141] on input "0" at bounding box center [456, 146] width 56 height 11
type input "7"
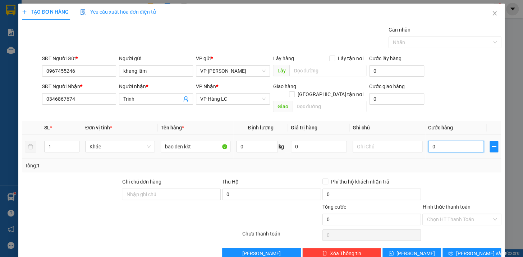
type input "7"
type input "70"
type input "700"
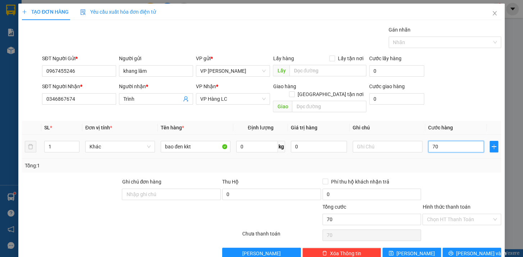
type input "700"
type input "7.000"
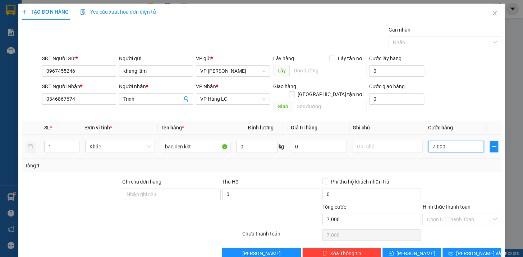
type input "70.000"
click at [483, 248] on button "[PERSON_NAME] và In" at bounding box center [471, 253] width 59 height 11
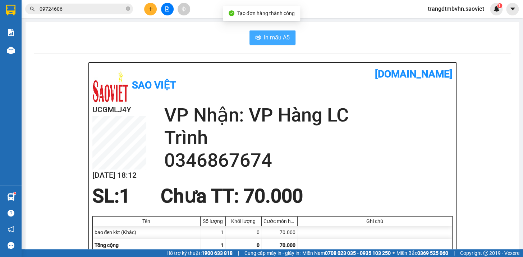
click at [286, 42] on span "In mẫu A5" at bounding box center [277, 37] width 26 height 9
click at [126, 8] on icon "close-circle" at bounding box center [128, 8] width 4 height 4
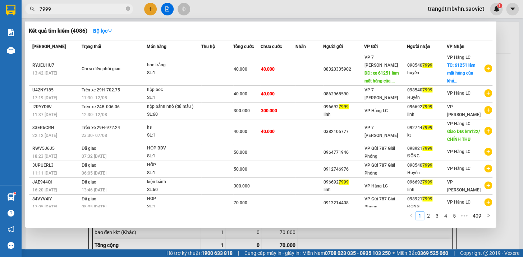
type input "7999"
click at [505, 28] on div at bounding box center [261, 128] width 523 height 257
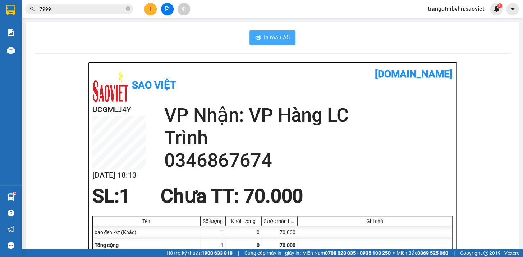
click at [272, 38] on span "In mẫu A5" at bounding box center [277, 37] width 26 height 9
click at [151, 9] on icon "plus" at bounding box center [150, 9] width 4 height 0
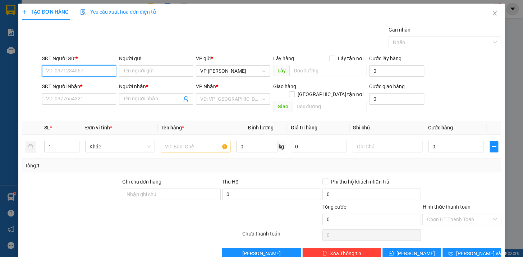
click at [104, 69] on input "SĐT Người Gửi *" at bounding box center [79, 70] width 74 height 11
click at [66, 85] on div "0906885277 - hải" at bounding box center [78, 86] width 65 height 8
type input "0906885277"
type input "hải"
type input "0916089968"
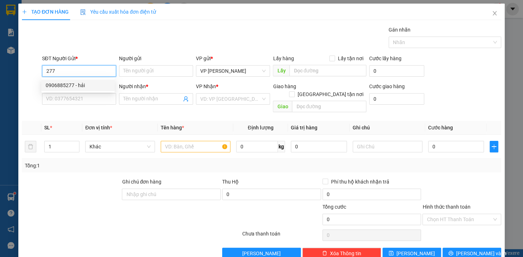
type input "hảo"
checkbox input "true"
type input "007 mường hoa sp"
type input "200.000"
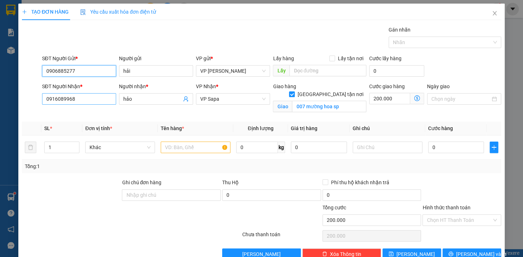
type input "0906885277"
click at [92, 103] on input "0916089968" at bounding box center [79, 98] width 74 height 11
type input "0"
type input "2"
type input "0374282932"
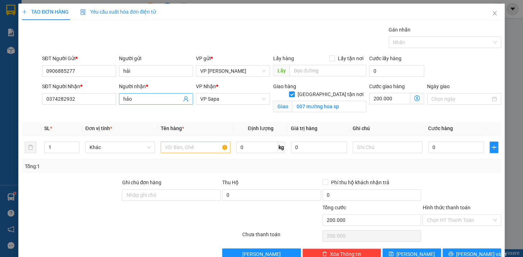
click at [142, 98] on input "hảo" at bounding box center [152, 99] width 58 height 8
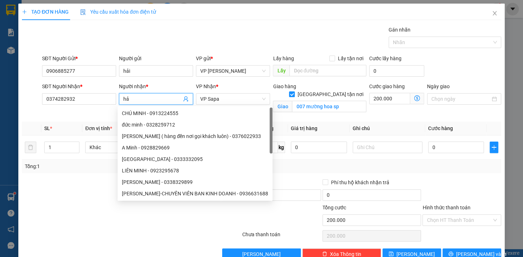
type input "h"
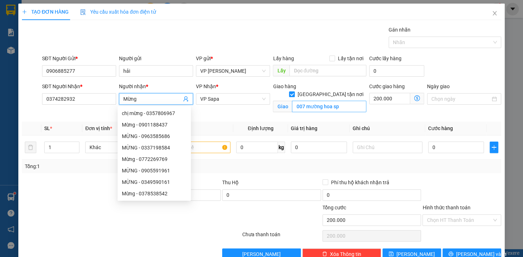
type input "Mừng"
click at [349, 102] on input "007 mường hoa sp" at bounding box center [329, 106] width 74 height 11
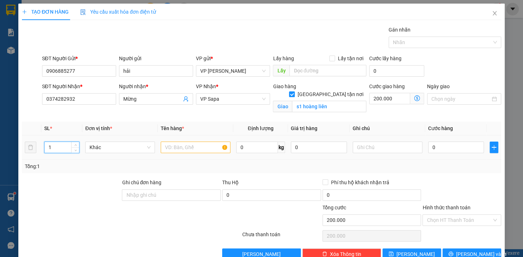
click at [66, 145] on input "1" at bounding box center [62, 147] width 34 height 11
click at [200, 151] on input "text" at bounding box center [196, 147] width 70 height 11
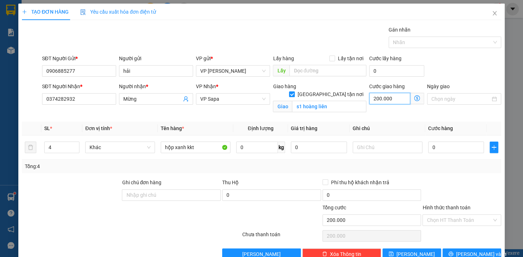
click at [399, 98] on input "200.000" at bounding box center [389, 98] width 41 height 11
click at [440, 149] on input "0" at bounding box center [456, 147] width 56 height 11
click at [472, 215] on input "Hình thức thanh toán" at bounding box center [458, 220] width 65 height 11
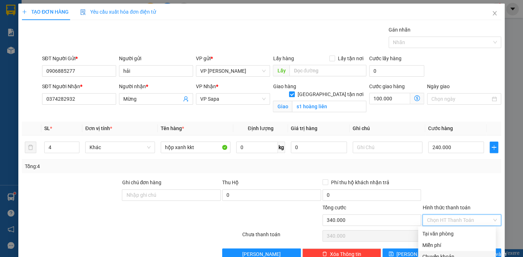
click at [451, 253] on div "Chuyển khoản" at bounding box center [456, 257] width 69 height 8
click at [478, 251] on span "[PERSON_NAME] và In" at bounding box center [481, 255] width 50 height 8
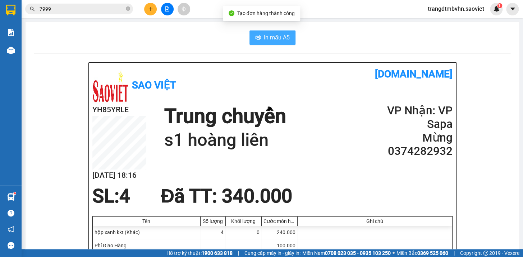
click at [265, 36] on span "In mẫu A5" at bounding box center [277, 37] width 26 height 9
click at [267, 36] on span "In mẫu A5" at bounding box center [277, 37] width 26 height 9
click at [106, 8] on input "7999" at bounding box center [82, 9] width 85 height 8
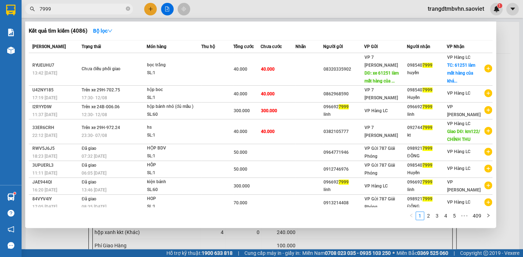
click at [502, 45] on div at bounding box center [261, 128] width 523 height 257
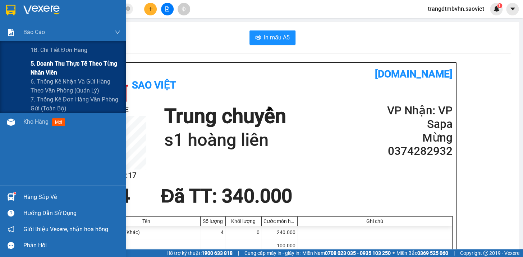
click at [81, 63] on span "5. Doanh thu thực tế theo từng nhân viên" at bounding box center [76, 68] width 90 height 18
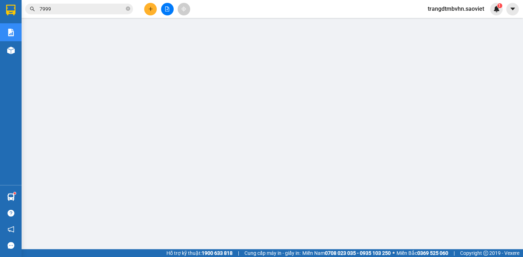
click at [127, 10] on icon "close-circle" at bounding box center [128, 8] width 4 height 4
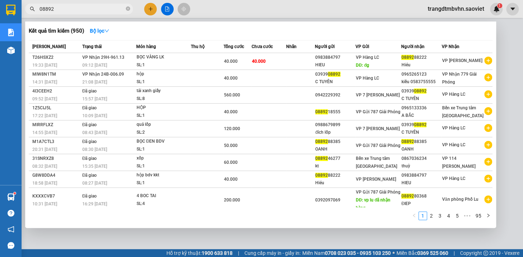
click at [497, 35] on div at bounding box center [261, 128] width 523 height 257
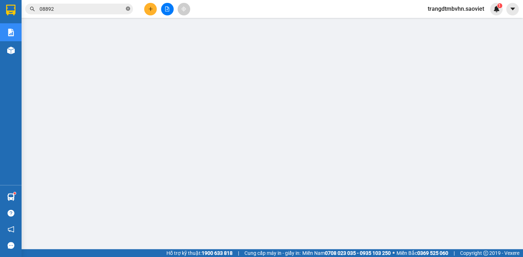
click at [129, 8] on icon "close-circle" at bounding box center [128, 8] width 4 height 4
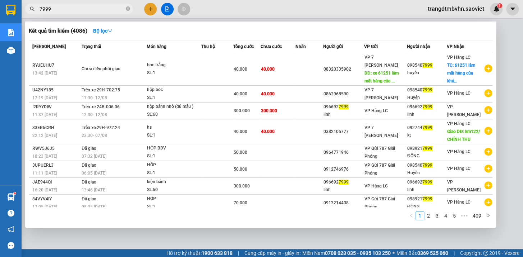
click at [497, 24] on div at bounding box center [261, 128] width 523 height 257
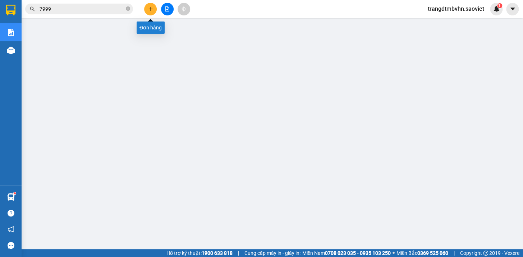
click at [151, 7] on icon "plus" at bounding box center [150, 8] width 5 height 5
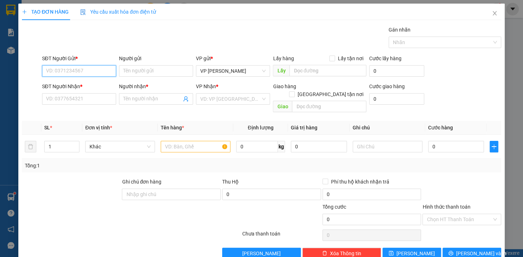
click at [54, 68] on input "SĐT Người Gửi *" at bounding box center [79, 70] width 74 height 11
click at [60, 82] on div "0944034369 - Anh" at bounding box center [78, 86] width 65 height 8
click at [64, 142] on input "1" at bounding box center [62, 146] width 34 height 11
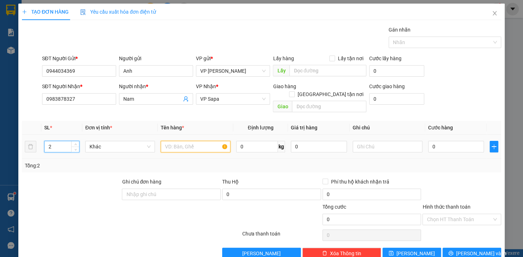
click at [187, 141] on input "text" at bounding box center [196, 146] width 70 height 11
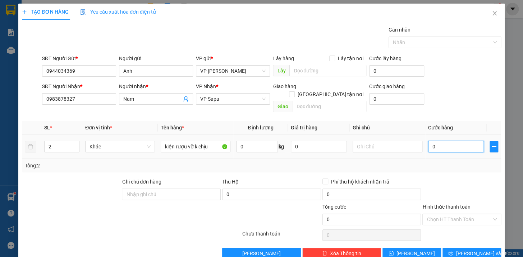
click at [451, 141] on input "0" at bounding box center [456, 146] width 56 height 11
click at [480, 250] on span "[PERSON_NAME] và In" at bounding box center [481, 254] width 50 height 8
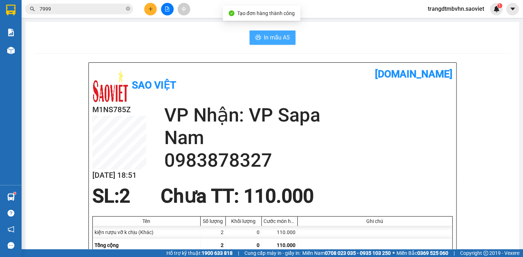
click at [280, 42] on span "In mẫu A5" at bounding box center [277, 37] width 26 height 9
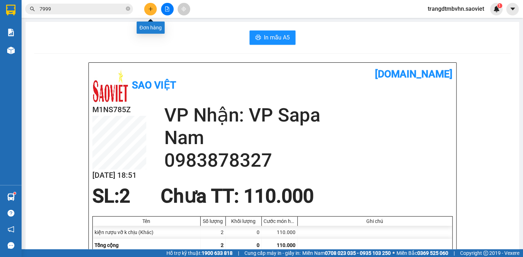
click at [150, 10] on icon "plus" at bounding box center [150, 9] width 0 height 4
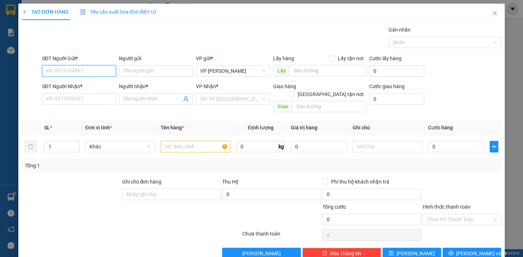
click at [105, 70] on input "SĐT Người Gửi *" at bounding box center [79, 70] width 74 height 11
click at [71, 97] on input "SĐT Người Nhận *" at bounding box center [79, 98] width 74 height 11
click at [126, 98] on input "Người nhận *" at bounding box center [152, 99] width 58 height 8
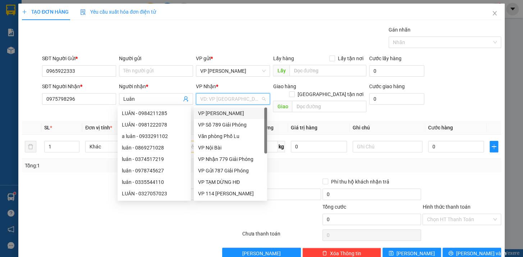
click at [219, 103] on input "search" at bounding box center [230, 99] width 60 height 11
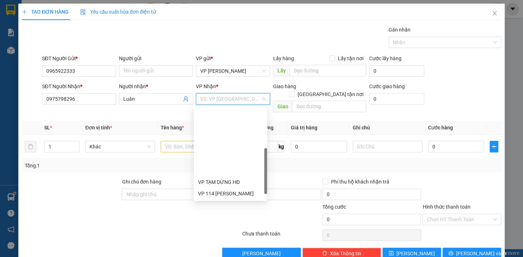
drag, startPoint x: 266, startPoint y: 147, endPoint x: 259, endPoint y: 190, distance: 43.0
click at [266, 190] on div at bounding box center [265, 171] width 3 height 46
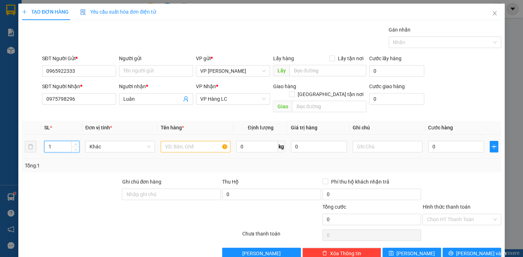
click at [62, 142] on input "1" at bounding box center [62, 146] width 34 height 11
click at [168, 141] on input "text" at bounding box center [196, 146] width 70 height 11
click at [442, 141] on input "0" at bounding box center [456, 146] width 56 height 11
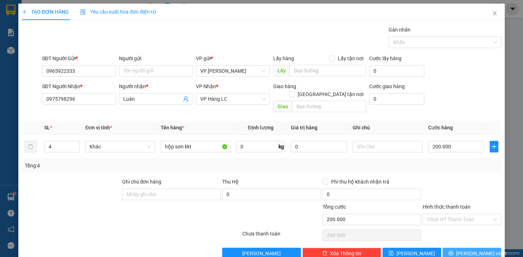
click at [478, 250] on span "[PERSON_NAME] và In" at bounding box center [481, 254] width 50 height 8
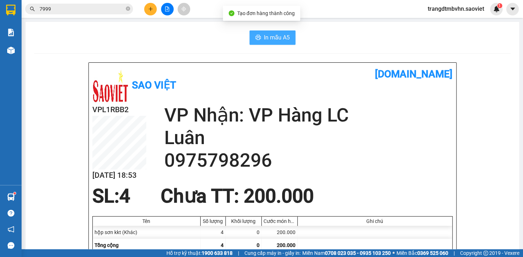
click at [270, 39] on span "In mẫu A5" at bounding box center [277, 37] width 26 height 9
click at [107, 9] on input "7999" at bounding box center [82, 9] width 85 height 8
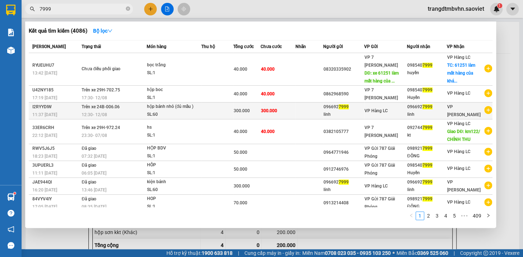
click at [417, 108] on div "096692 7999" at bounding box center [426, 107] width 39 height 8
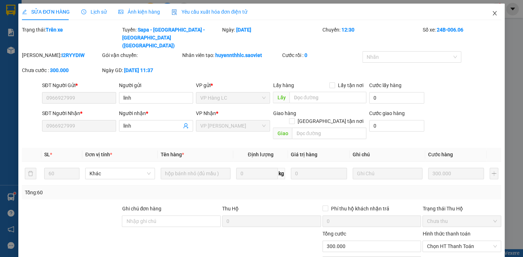
click at [491, 14] on icon "close" at bounding box center [494, 13] width 6 height 6
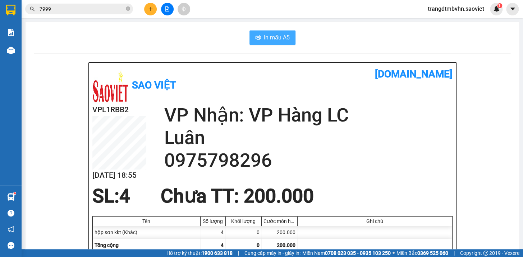
click at [273, 41] on span "In mẫu A5" at bounding box center [277, 37] width 26 height 9
